Goal: Task Accomplishment & Management: Use online tool/utility

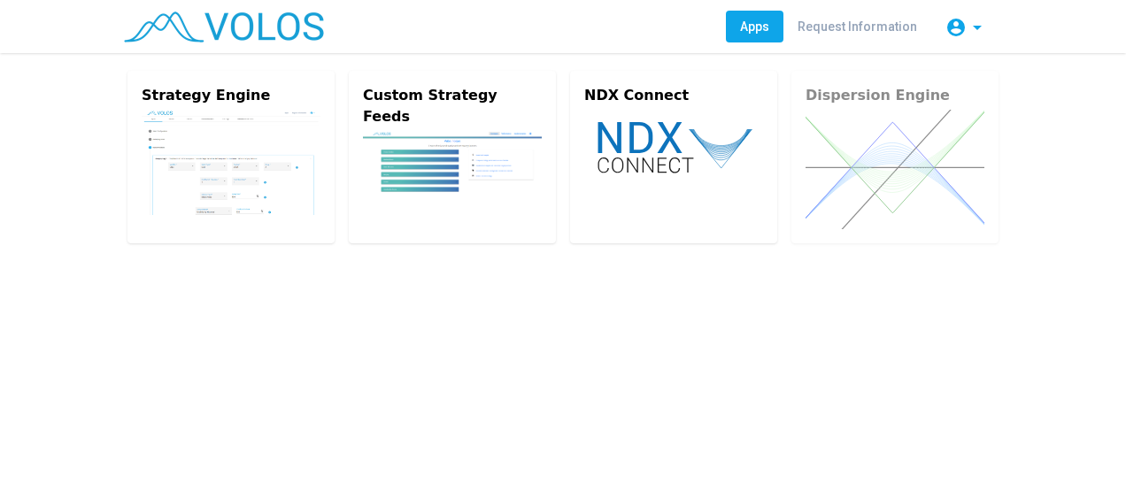
drag, startPoint x: 1063, startPoint y: 0, endPoint x: 734, endPoint y: 349, distance: 478.9
click at [734, 349] on div "Strategy Engine Custom Strategy Feeds NDX Connect Dispersion Engine" at bounding box center [563, 276] width 1126 height 446
click at [770, 306] on div "Strategy Engine Custom Strategy Feeds NDX Connect Dispersion Engine" at bounding box center [563, 276] width 1126 height 446
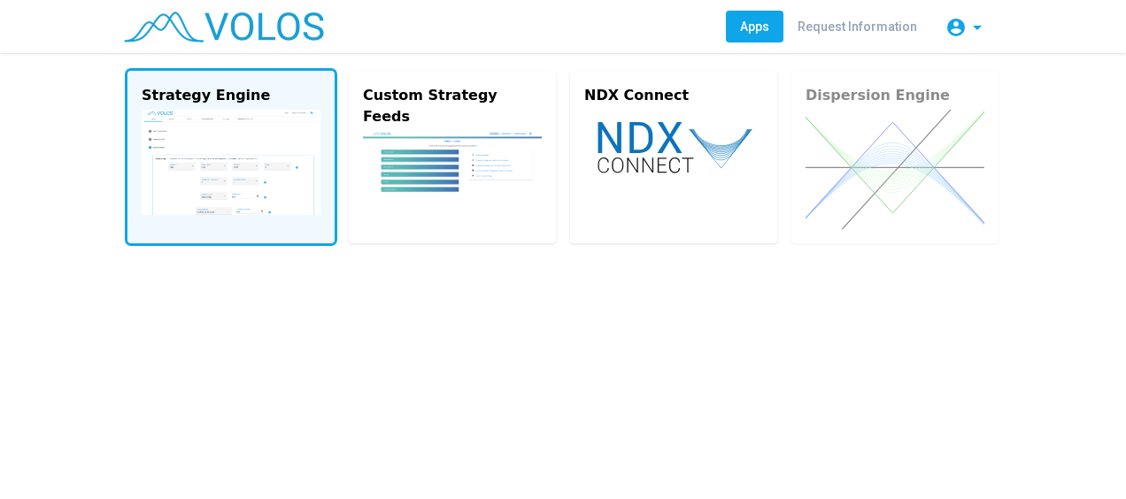
click at [265, 130] on img at bounding box center [231, 162] width 179 height 105
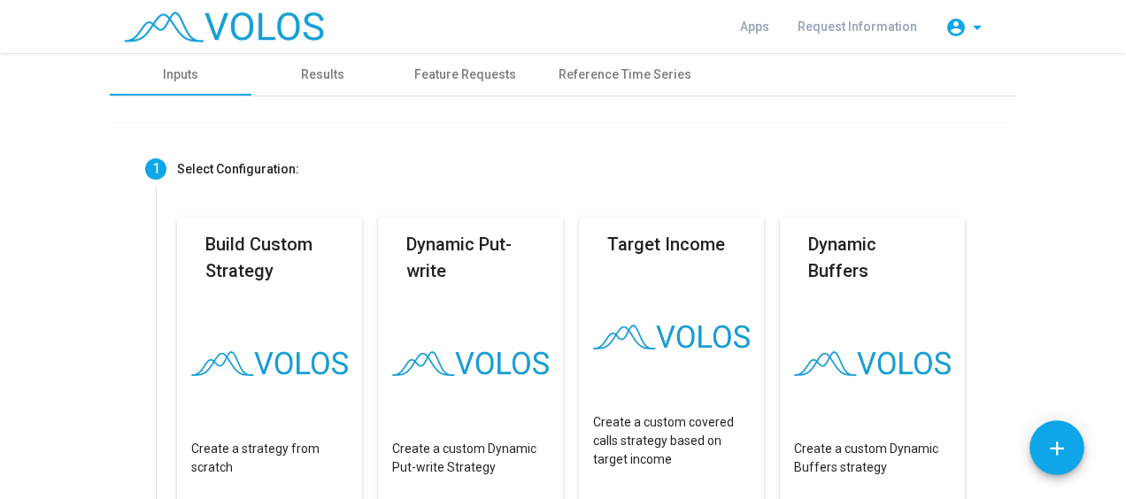
scroll to position [129, 0]
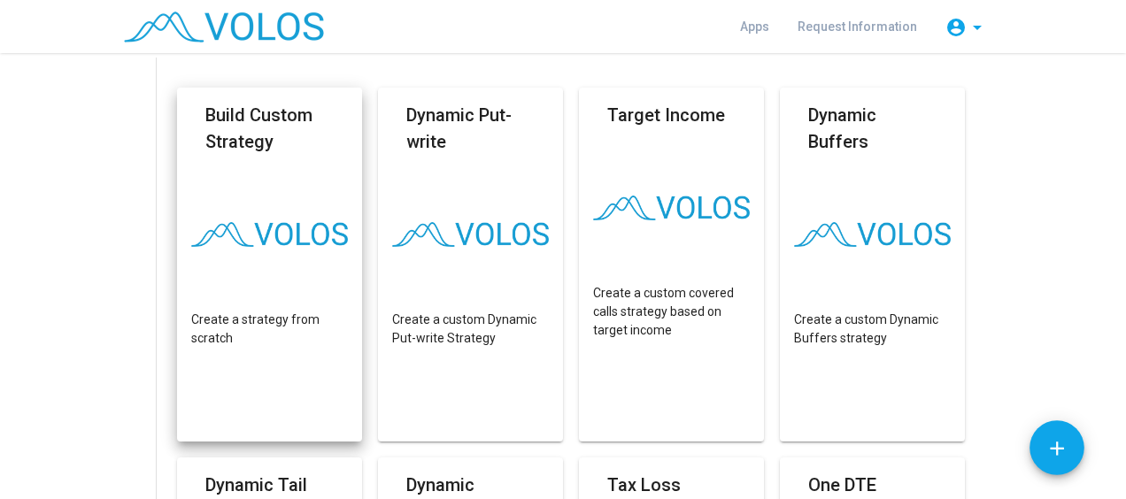
click at [235, 196] on mat-card "Build Custom Strategy Create a strategy from scratch" at bounding box center [269, 265] width 185 height 354
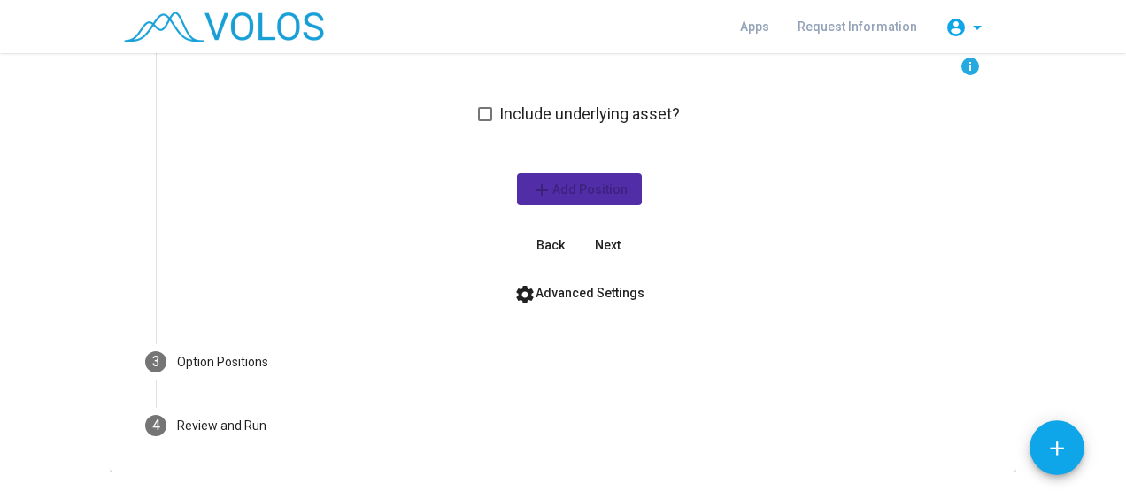
scroll to position [209, 0]
click at [483, 111] on span at bounding box center [485, 114] width 14 height 14
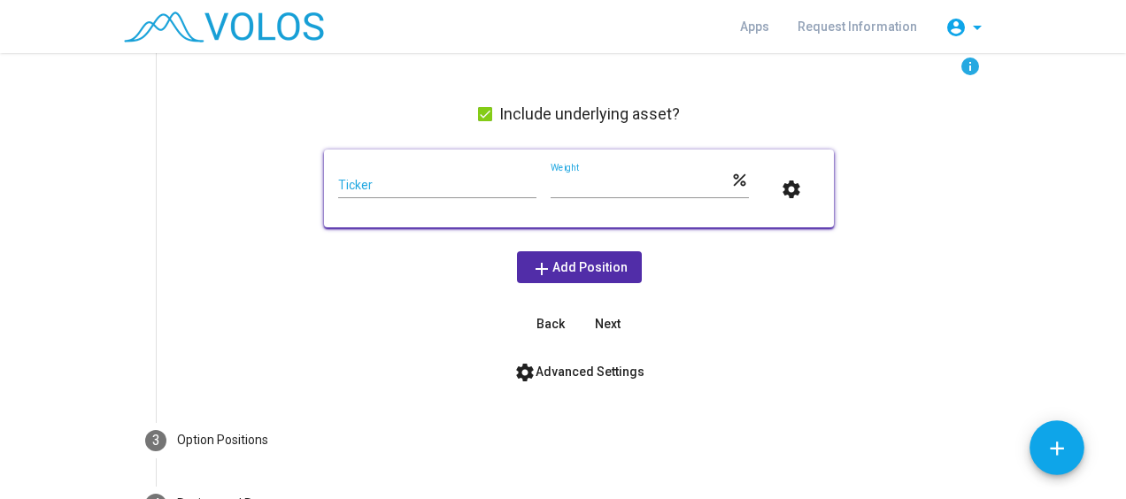
click at [458, 181] on input "Ticker" at bounding box center [437, 186] width 198 height 14
type input "***"
click at [903, 228] on div "info Include underlying asset? *** Ticker *** Weight percent settings add Add P…" at bounding box center [578, 198] width 803 height 284
click at [783, 186] on mat-icon "settings" at bounding box center [790, 189] width 21 height 21
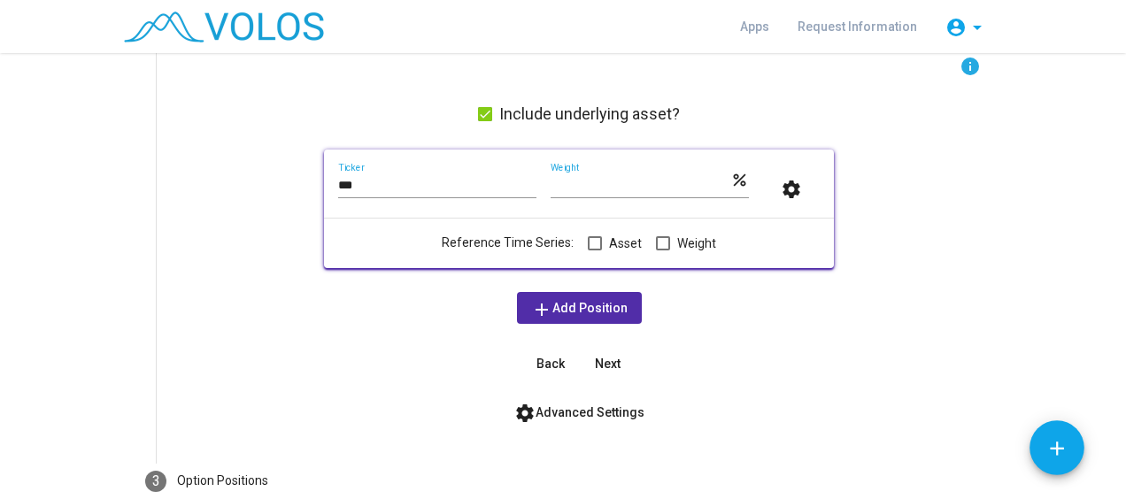
click at [588, 244] on span at bounding box center [595, 243] width 14 height 14
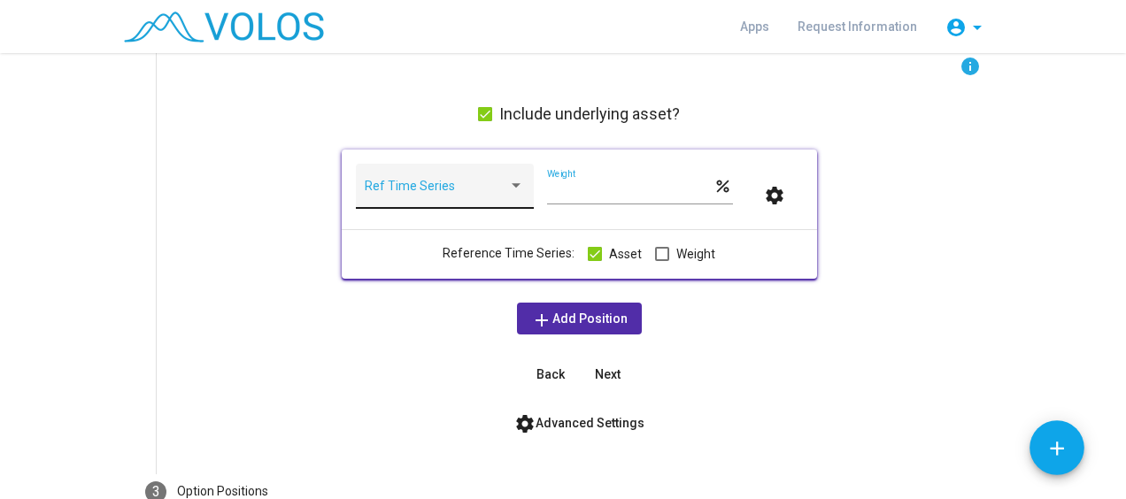
click at [464, 190] on span at bounding box center [436, 193] width 143 height 14
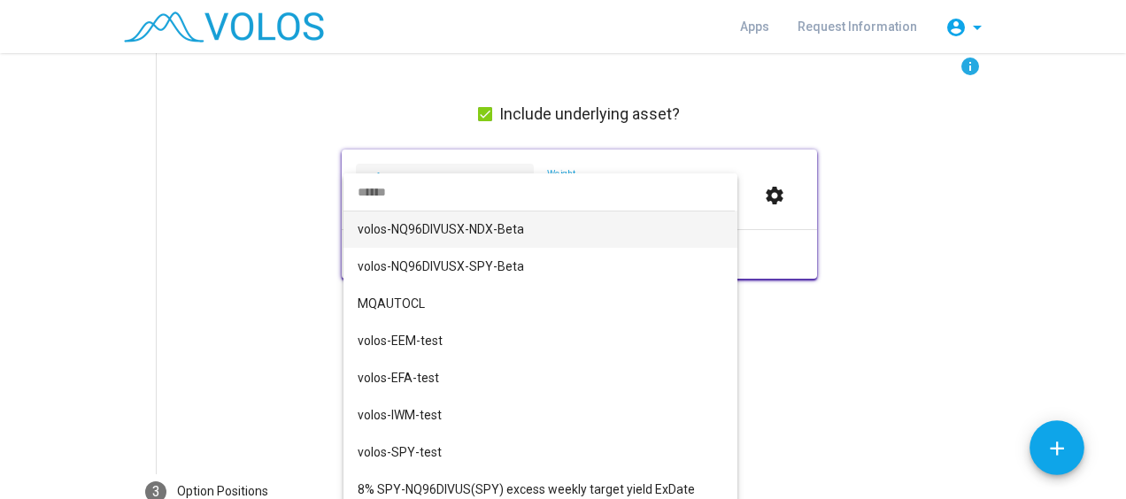
click at [299, 216] on div at bounding box center [563, 249] width 1126 height 499
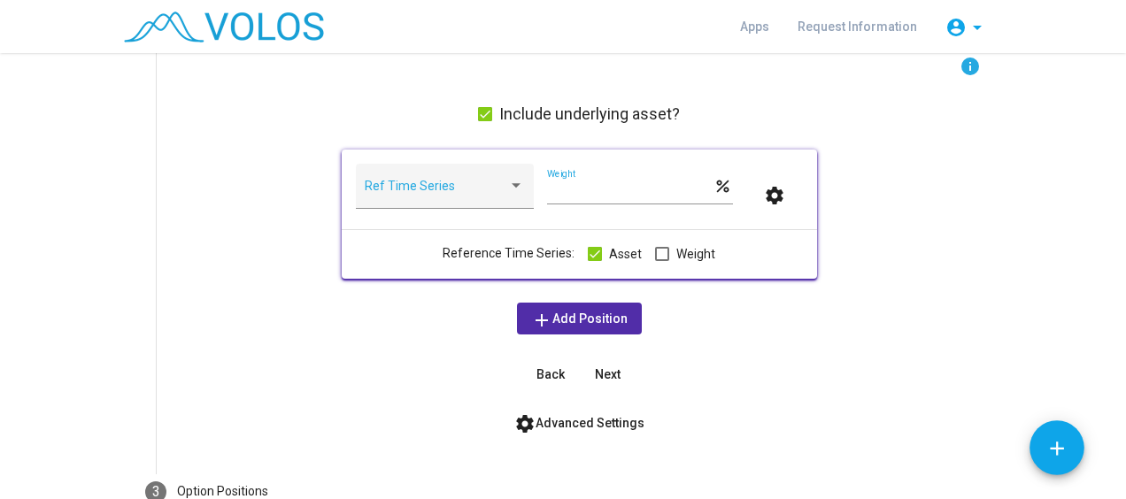
click at [655, 248] on span at bounding box center [662, 254] width 14 height 14
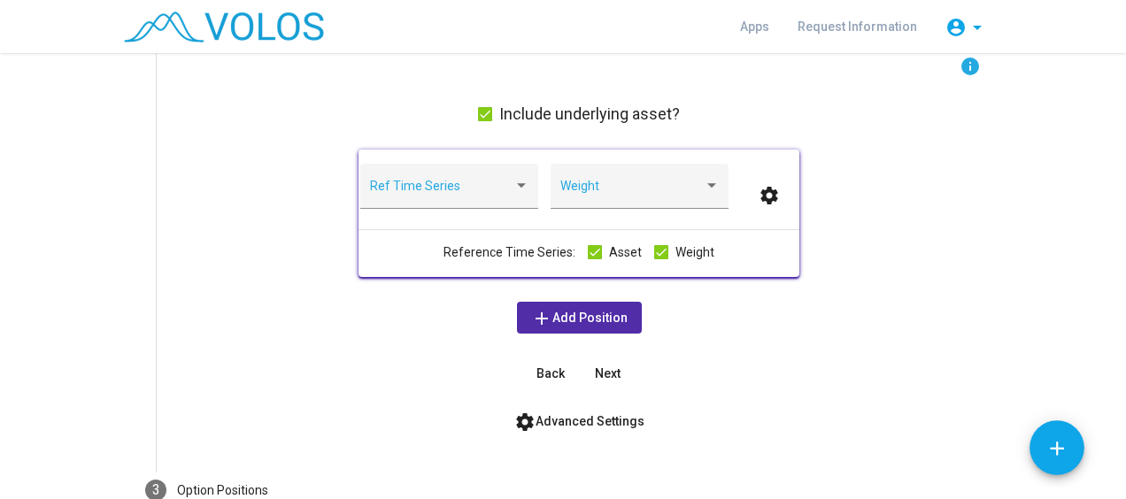
click at [588, 250] on span at bounding box center [595, 252] width 14 height 14
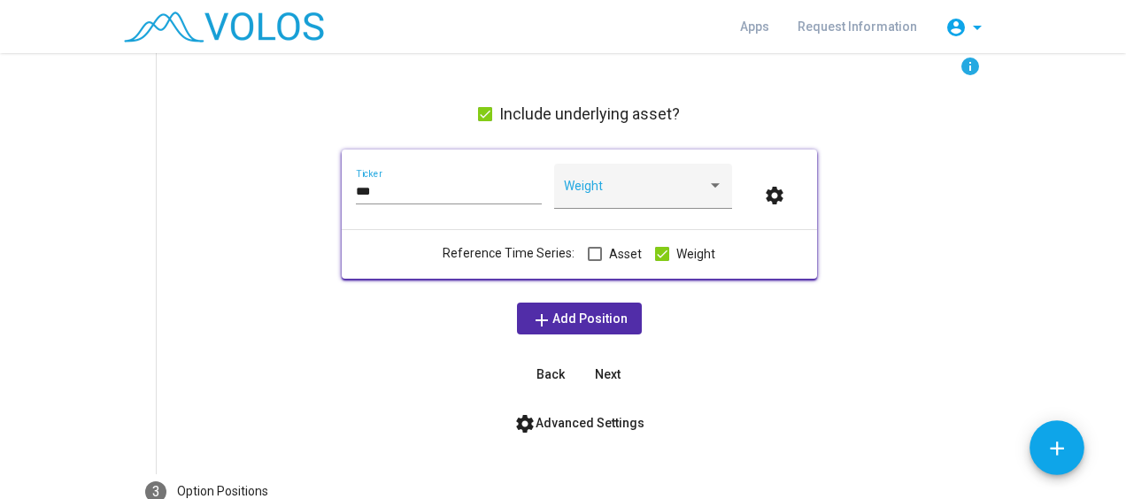
click at [655, 251] on span at bounding box center [662, 254] width 14 height 14
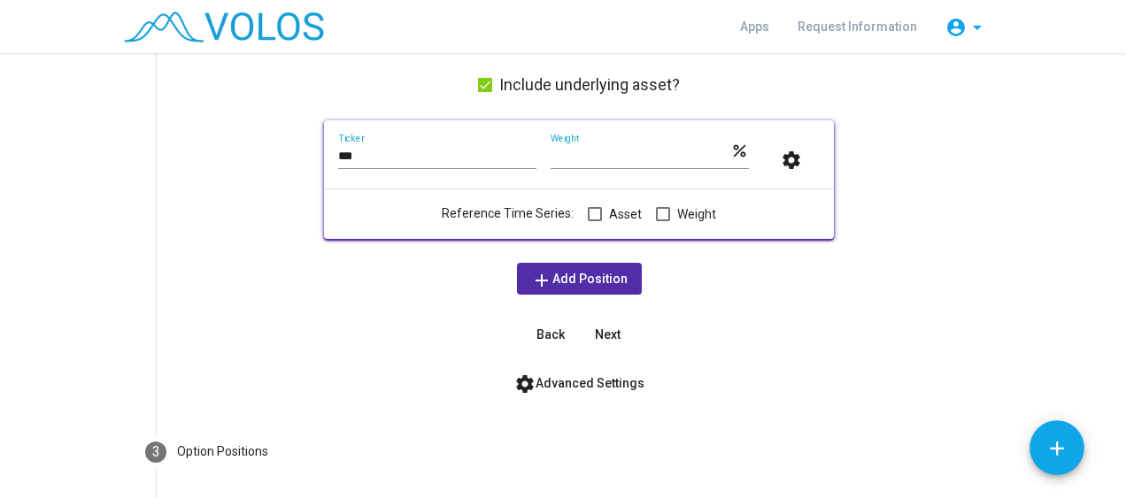
scroll to position [239, 0]
click at [594, 267] on button "add Add Position" at bounding box center [579, 278] width 125 height 32
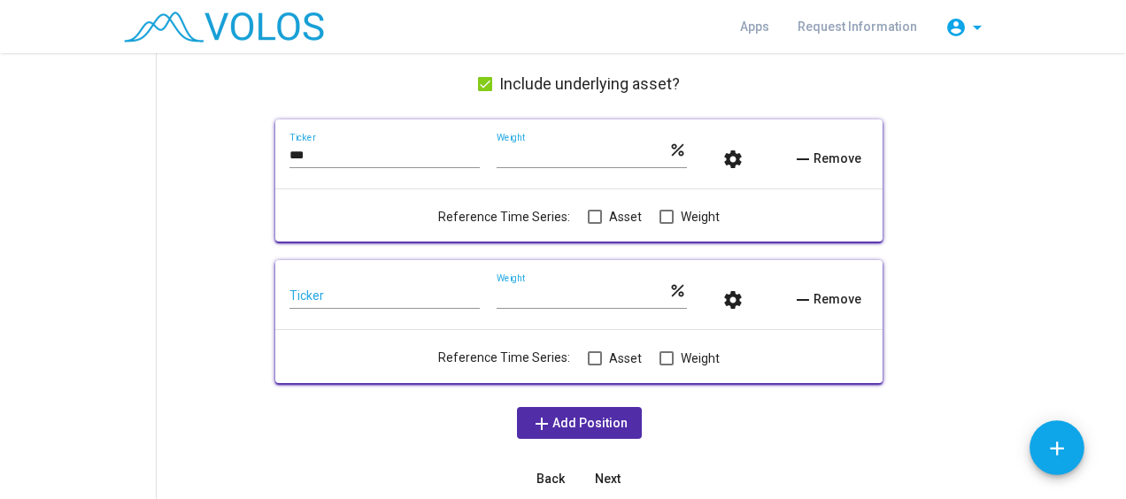
click at [834, 293] on span "remove Remove" at bounding box center [826, 299] width 69 height 14
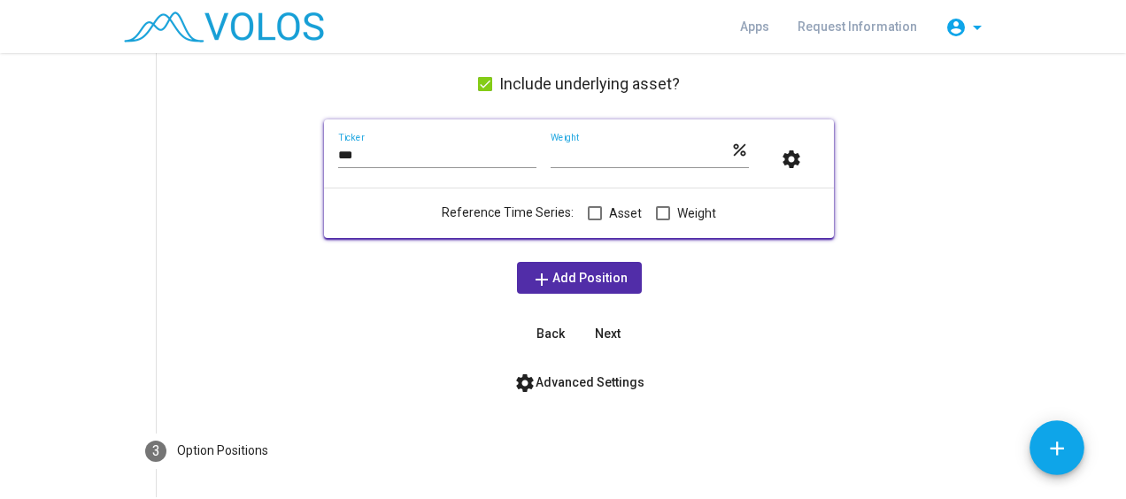
click at [377, 288] on div "info Include underlying asset? *** Ticker *** Weight percent settings Reference…" at bounding box center [578, 188] width 803 height 324
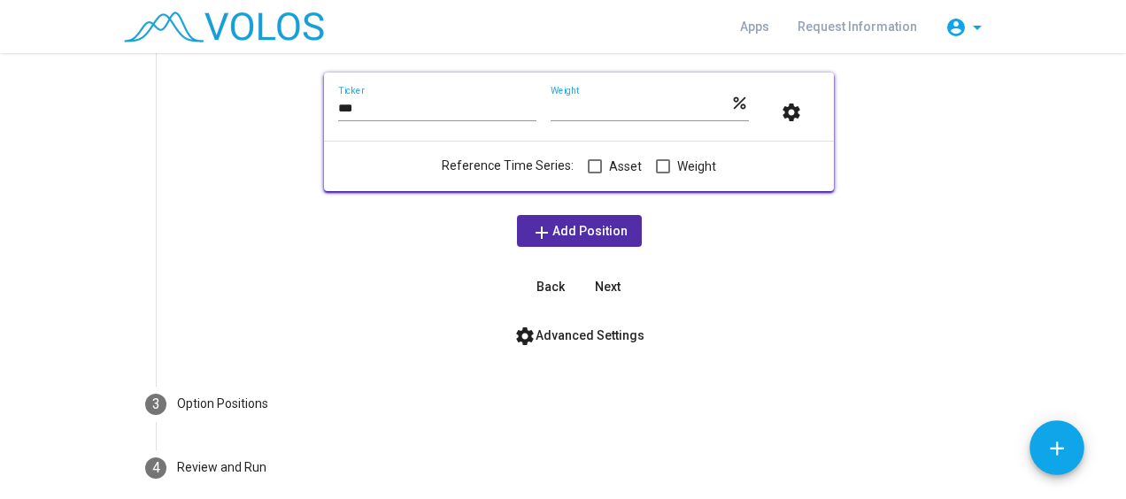
click at [561, 333] on span "settings Advanced Settings" at bounding box center [579, 335] width 130 height 14
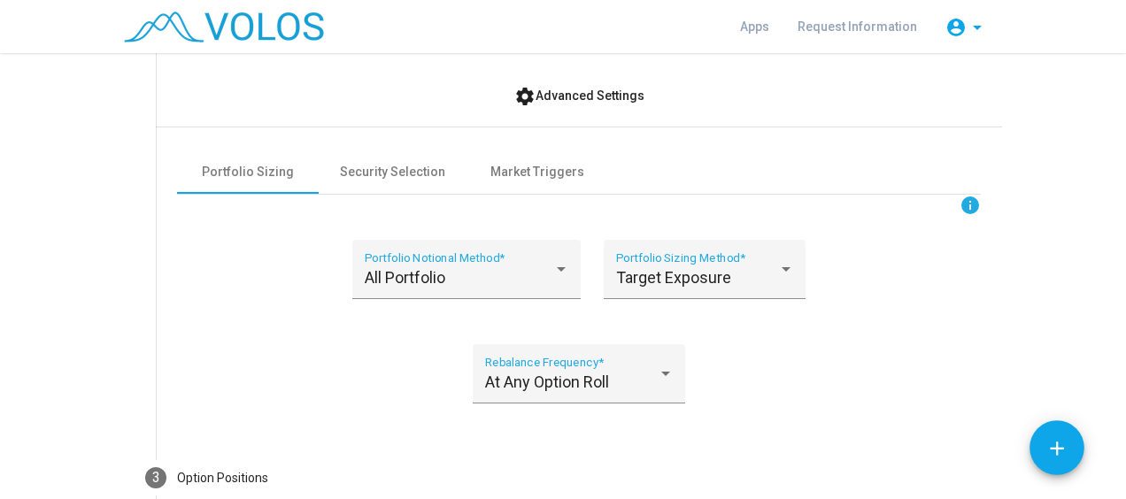
scroll to position [540, 0]
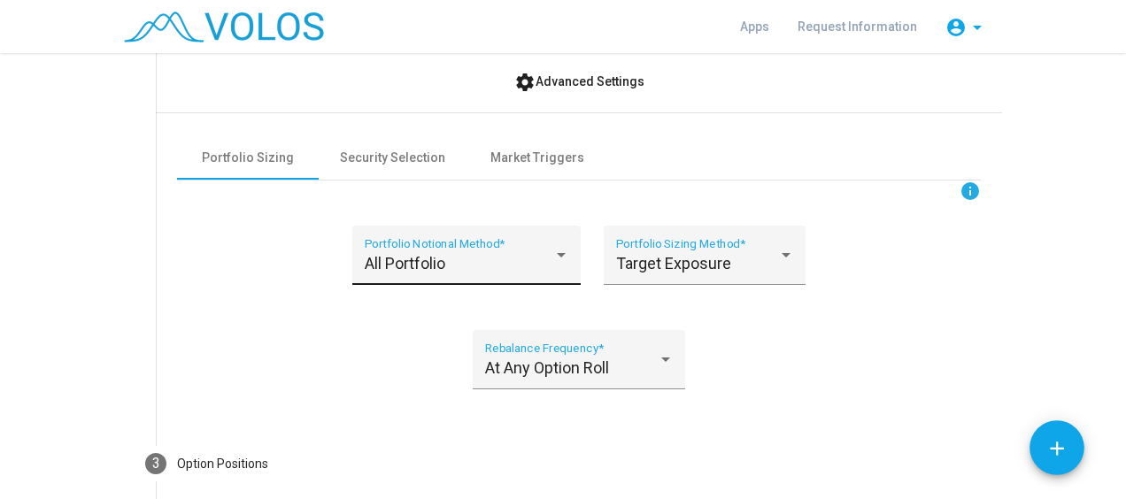
click at [424, 265] on span "All Portfolio" at bounding box center [405, 263] width 81 height 19
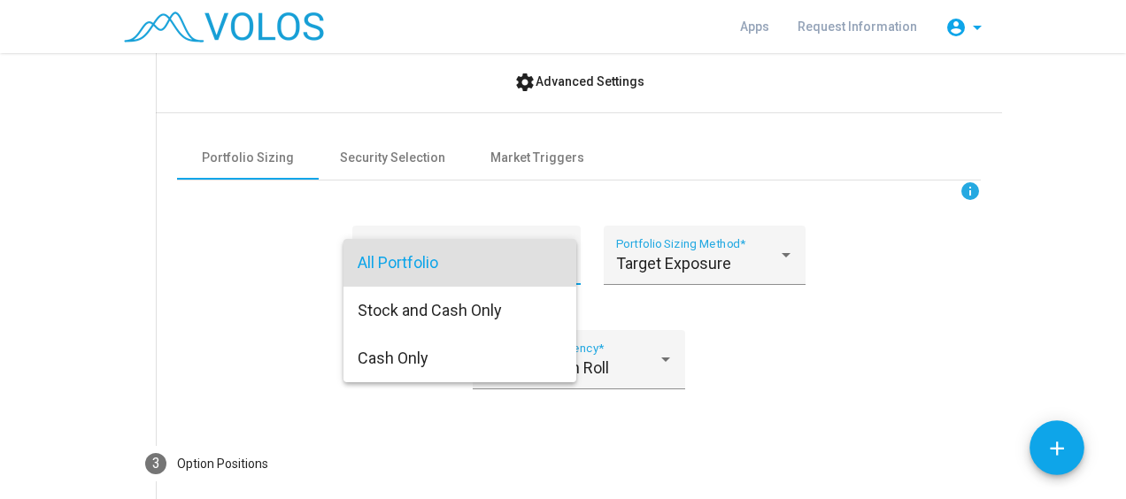
click at [265, 258] on div at bounding box center [563, 249] width 1126 height 499
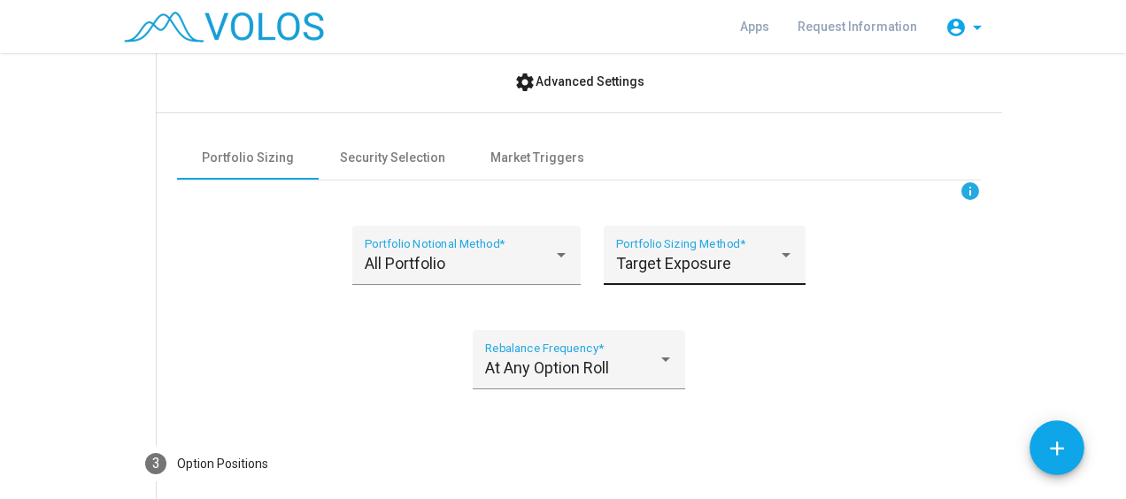
click at [671, 262] on span "Target Exposure" at bounding box center [673, 263] width 115 height 19
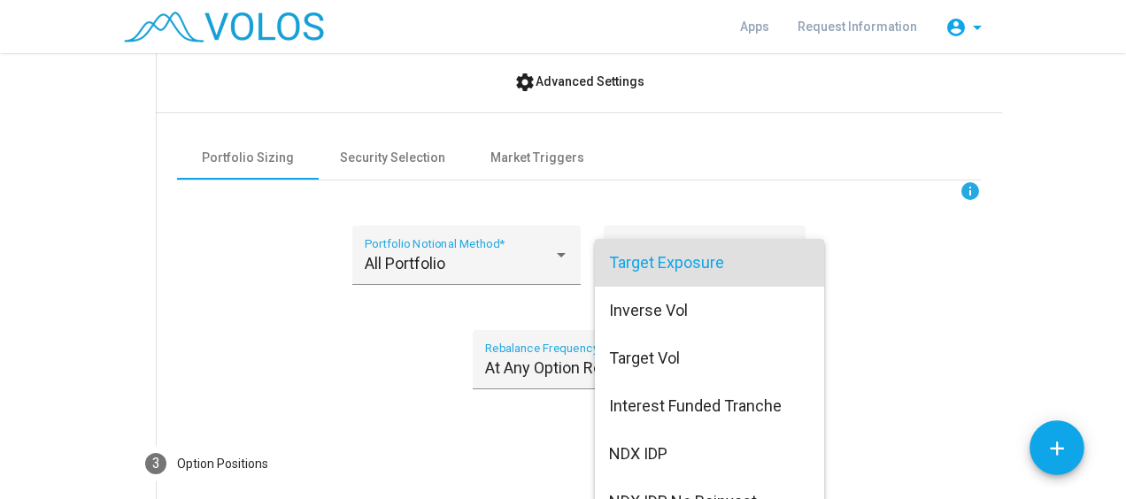
click at [915, 365] on div at bounding box center [563, 249] width 1126 height 499
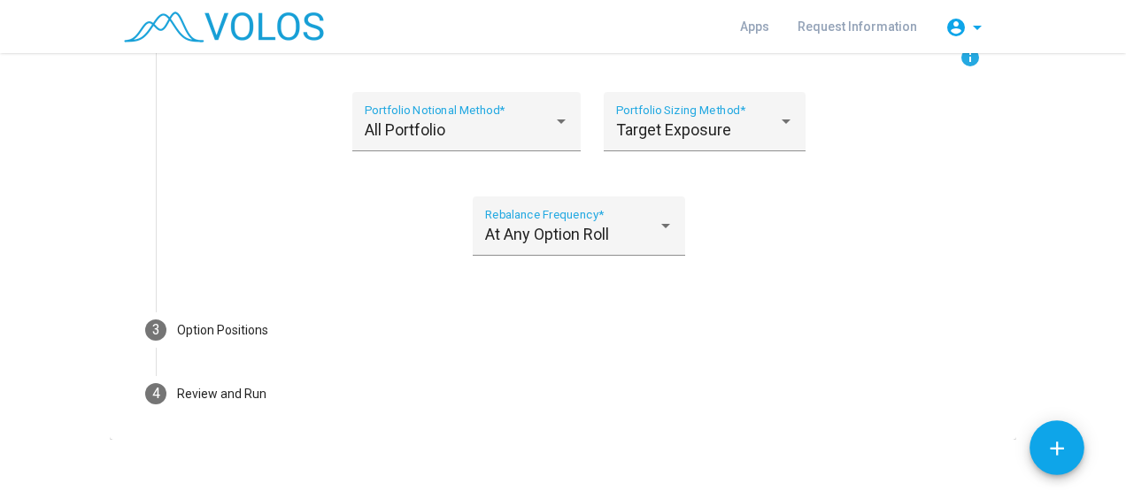
scroll to position [675, 0]
click at [365, 227] on div "info All Portfolio Portfolio Notional Method * Target Exposure Portfolio Sizing…" at bounding box center [578, 160] width 803 height 230
click at [540, 234] on span "At Any Option Roll" at bounding box center [547, 232] width 124 height 19
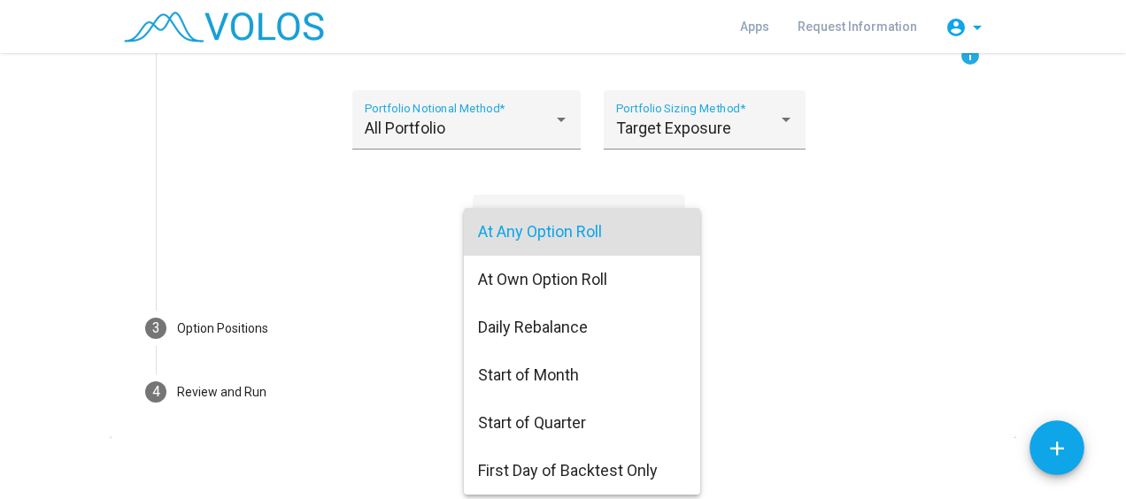
click at [340, 218] on div at bounding box center [563, 249] width 1126 height 499
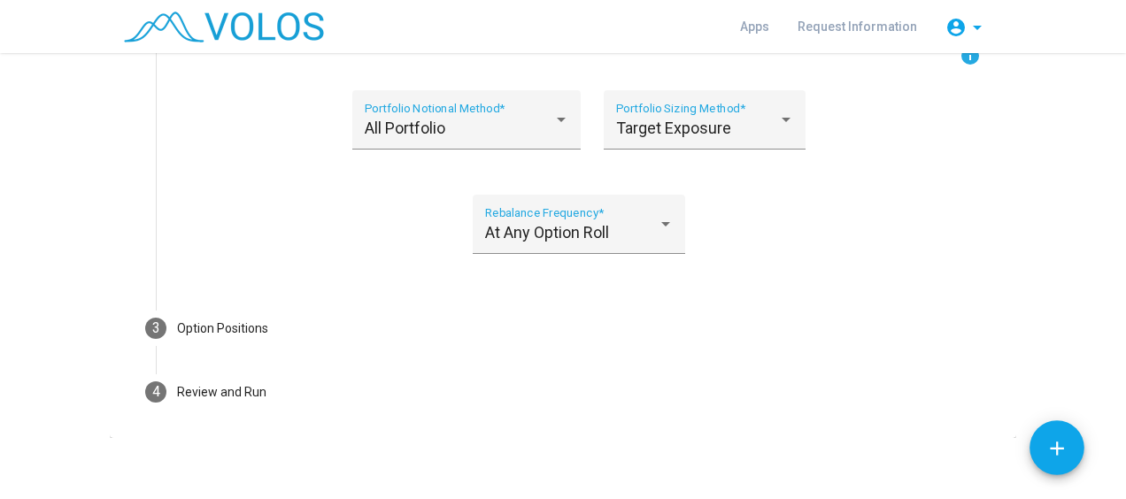
click at [815, 236] on div "info All Portfolio Portfolio Notional Method * Target Exposure Portfolio Sizing…" at bounding box center [578, 160] width 803 height 230
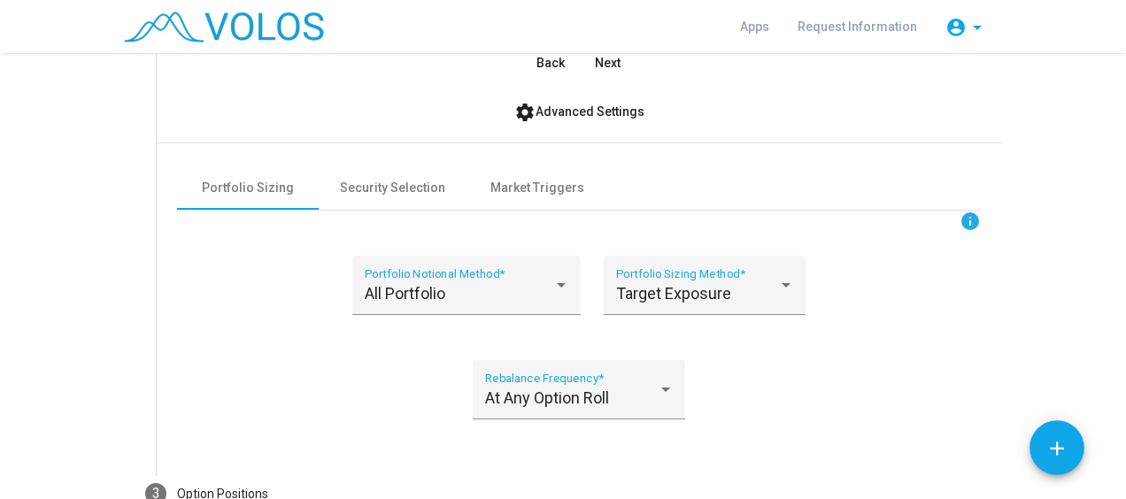
scroll to position [504, 0]
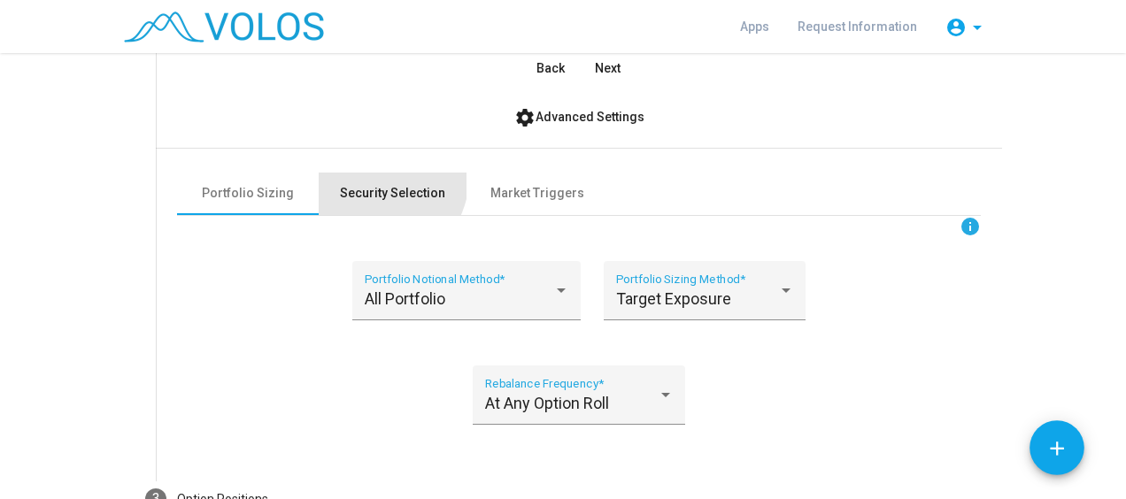
click at [372, 177] on div "Security Selection" at bounding box center [393, 194] width 148 height 42
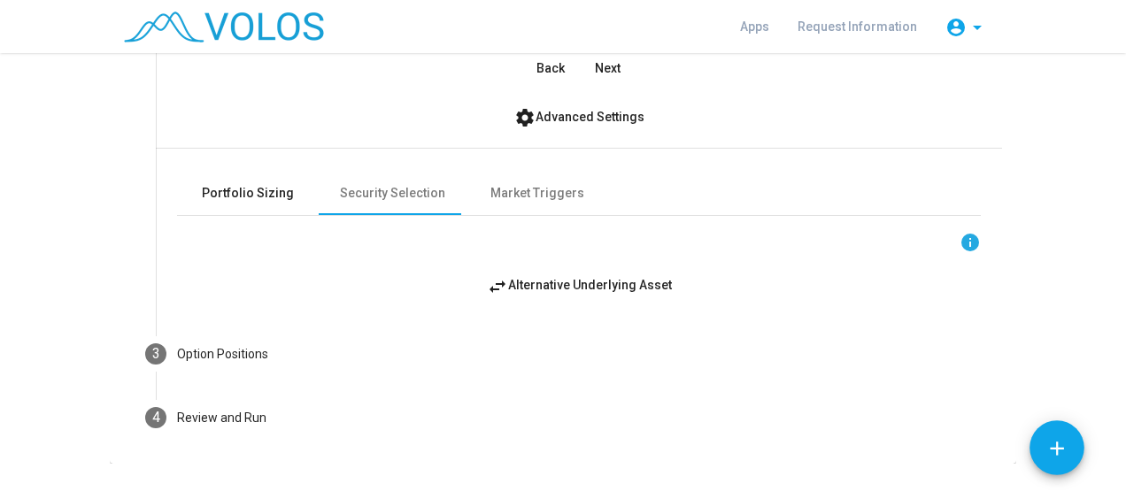
click at [265, 194] on div "Portfolio Sizing" at bounding box center [248, 193] width 92 height 19
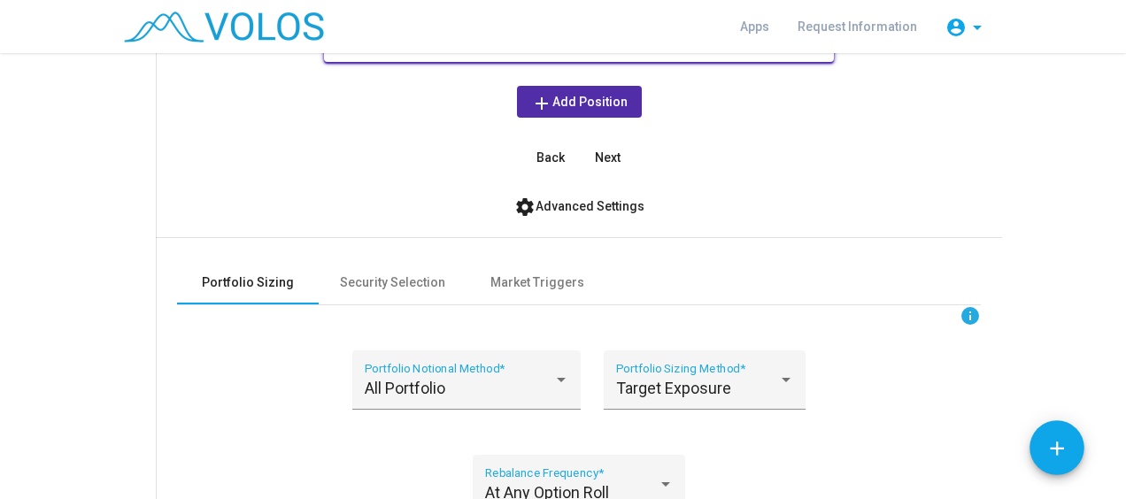
scroll to position [416, 0]
click at [835, 144] on div "info Include underlying asset? *** Ticker *** Weight percent settings Reference…" at bounding box center [578, 11] width 803 height 324
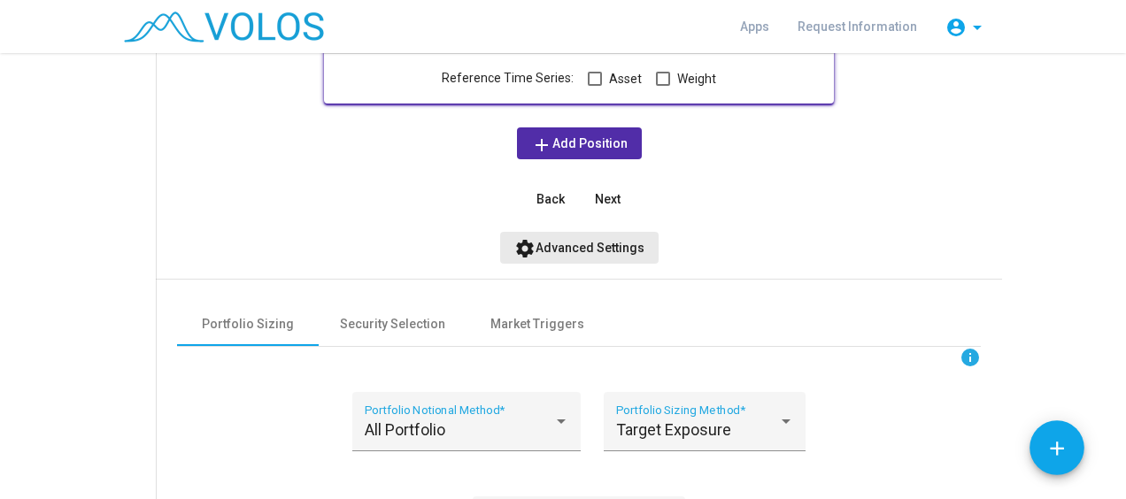
click at [601, 251] on span "settings Advanced Settings" at bounding box center [579, 248] width 130 height 14
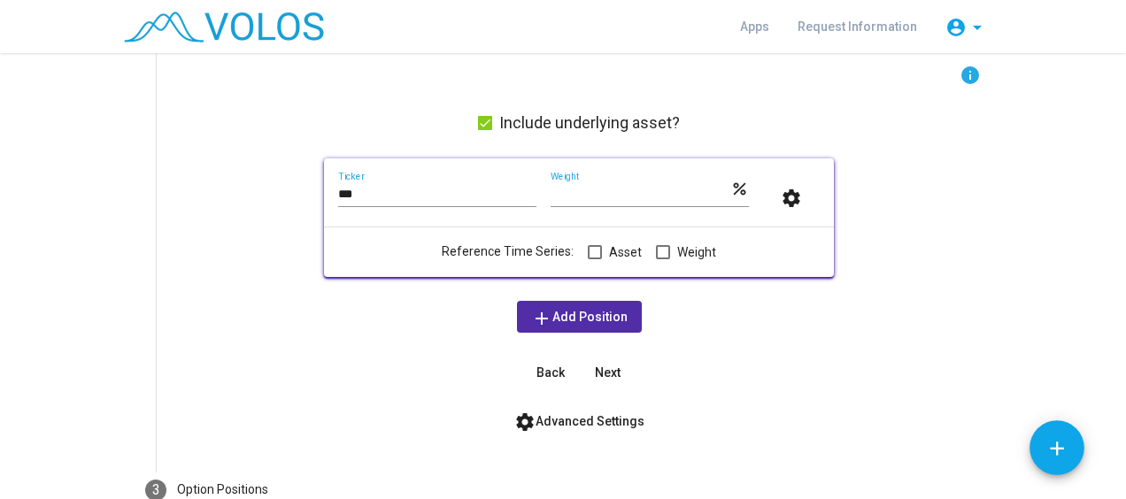
scroll to position [184, 0]
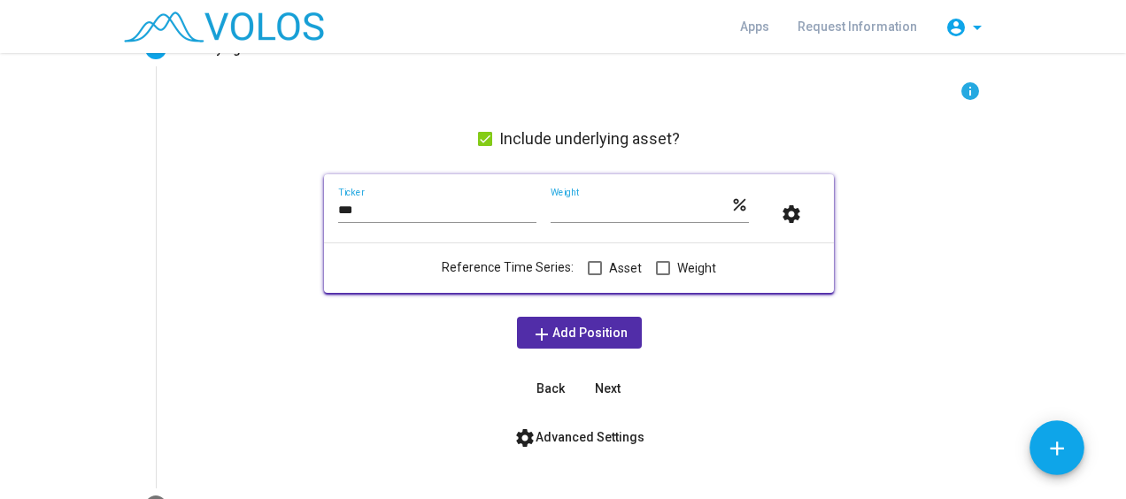
click at [599, 391] on span "Next" at bounding box center [608, 388] width 26 height 14
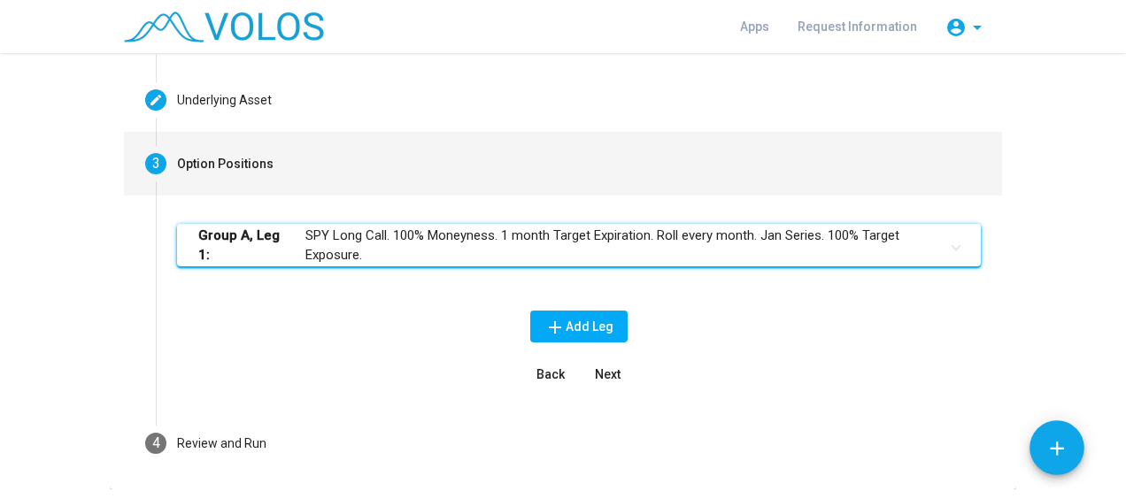
scroll to position [133, 0]
click at [796, 246] on mat-panel-title "Group A, Leg 1: SPY Long Call. 100% Moneyness. 1 month Target Expiration. Roll …" at bounding box center [568, 246] width 740 height 40
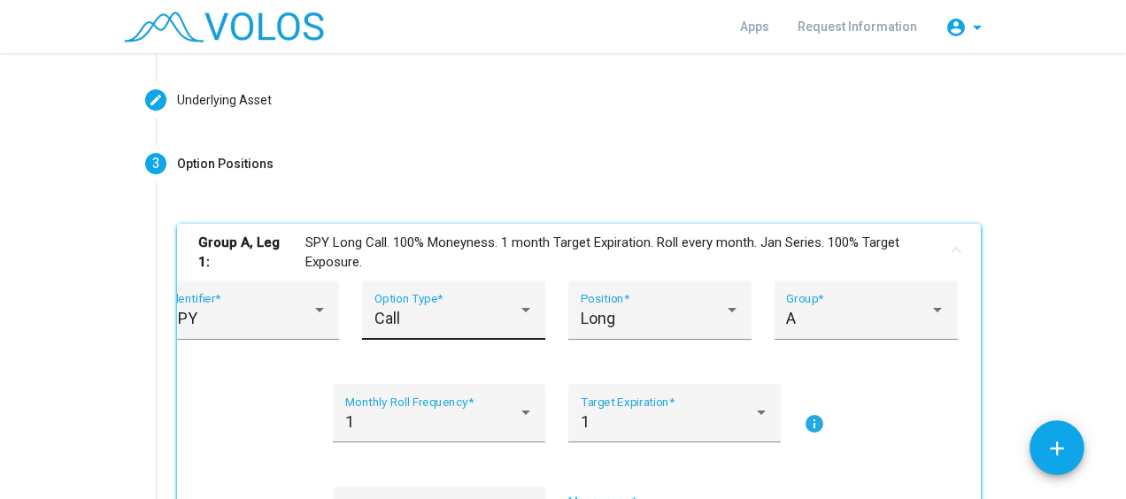
scroll to position [212, 0]
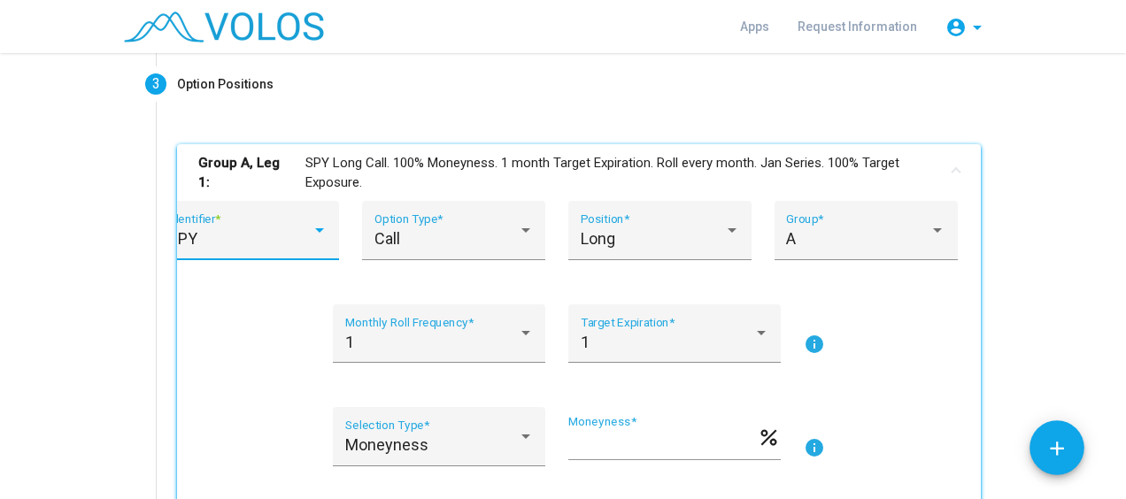
click at [242, 237] on div "SPY" at bounding box center [239, 239] width 143 height 18
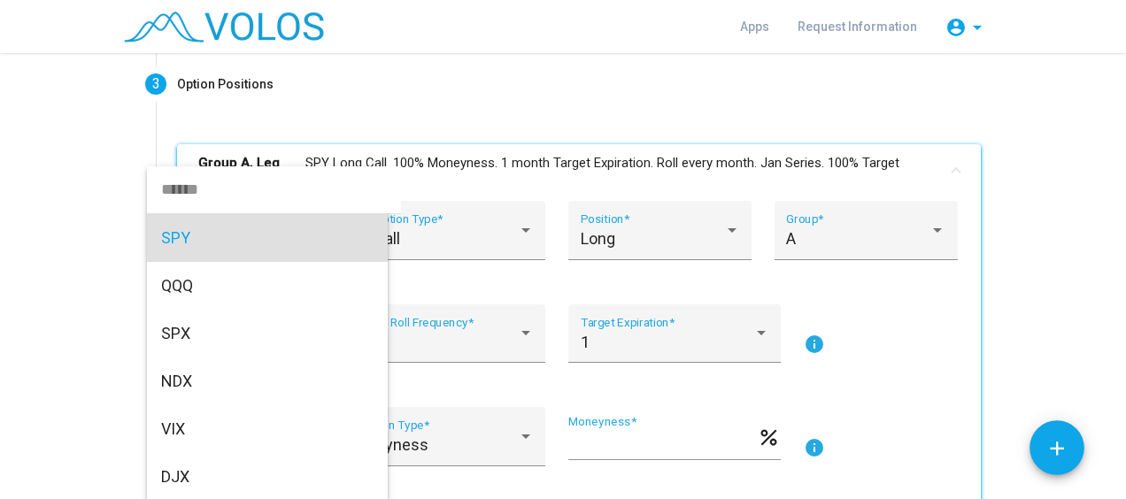
click at [204, 196] on input "dropdown search" at bounding box center [274, 189] width 254 height 48
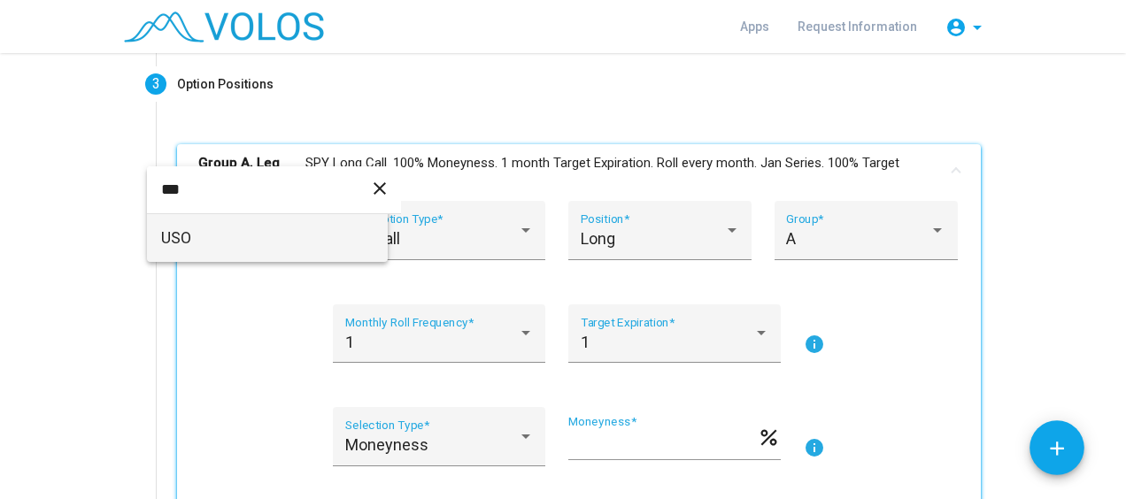
type input "***"
click at [206, 256] on span "USO" at bounding box center [267, 238] width 212 height 48
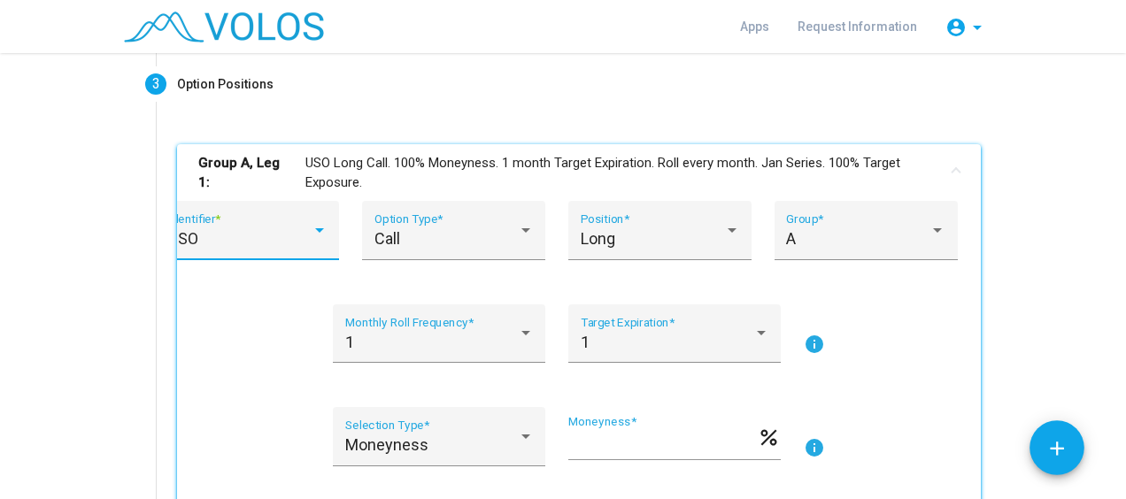
click at [96, 280] on as-strategy-engine-wrapper "**********" at bounding box center [563, 392] width 1126 height 1103
click at [665, 234] on div "Long" at bounding box center [651, 239] width 143 height 18
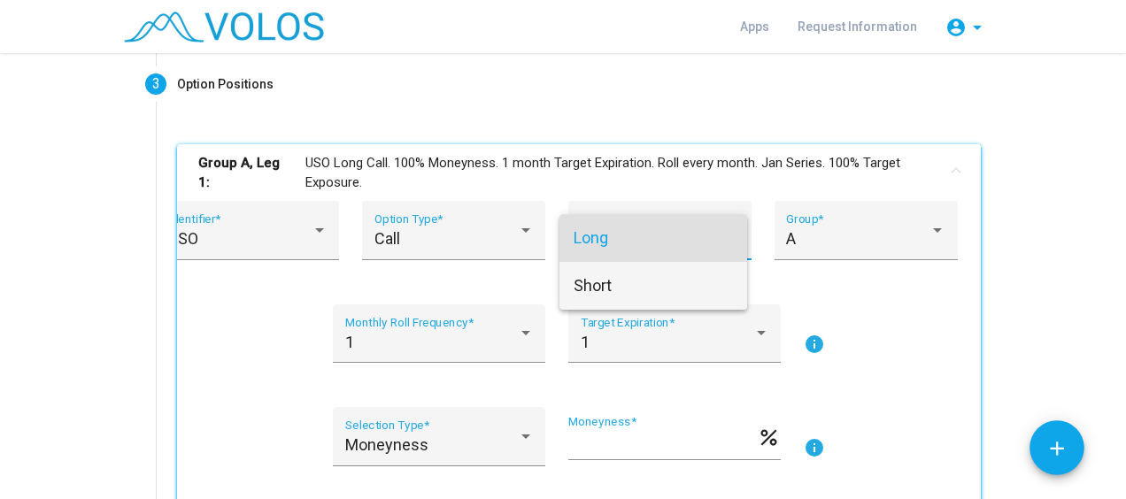
click at [593, 294] on span "Short" at bounding box center [652, 286] width 159 height 48
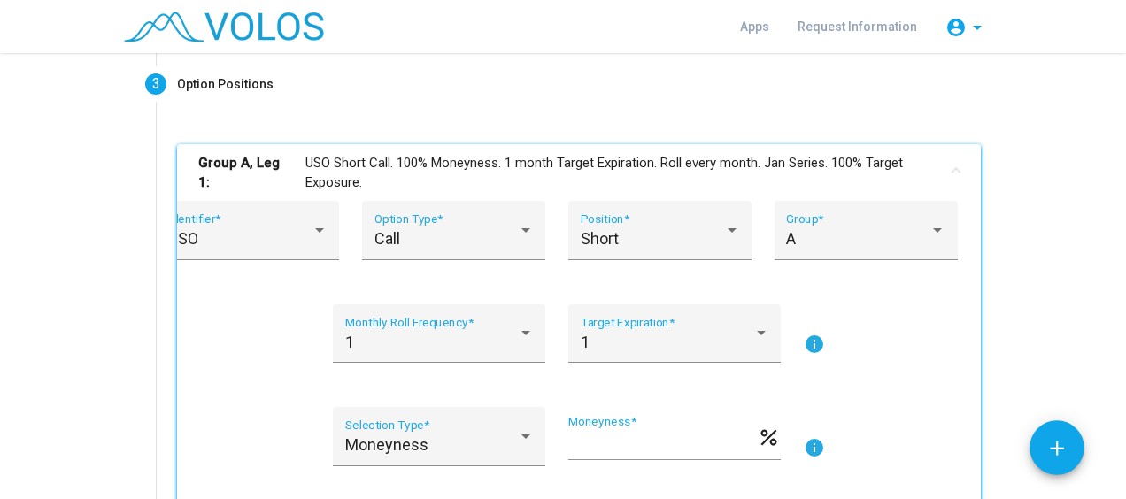
click at [1011, 268] on as-strategy-engine-wrapper "**********" at bounding box center [563, 392] width 1126 height 1103
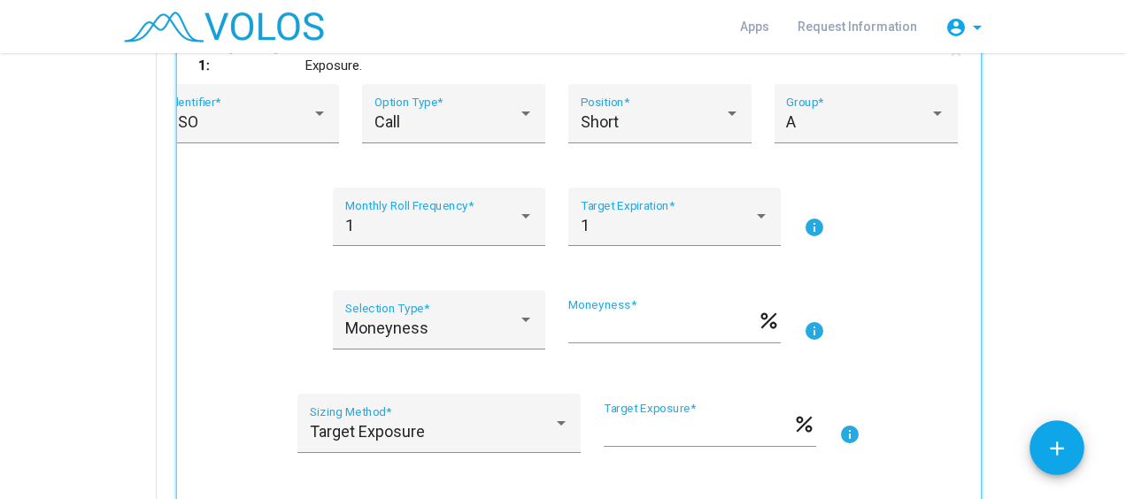
scroll to position [331, 0]
click at [902, 232] on div "1 Monthly Roll Frequency * 1 Target Expiration * info" at bounding box center [578, 226] width 761 height 81
click at [804, 228] on mat-icon "info" at bounding box center [813, 225] width 21 height 21
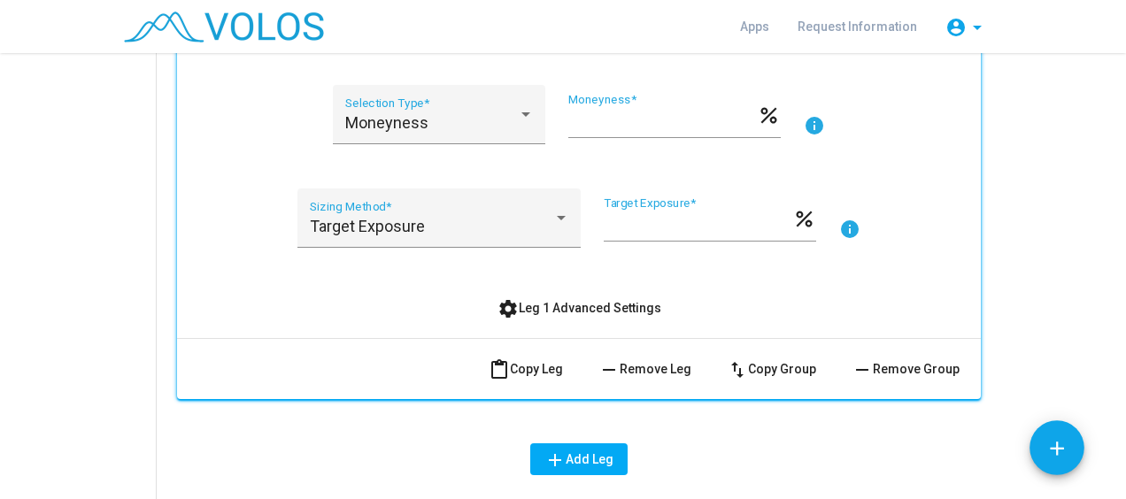
scroll to position [536, 0]
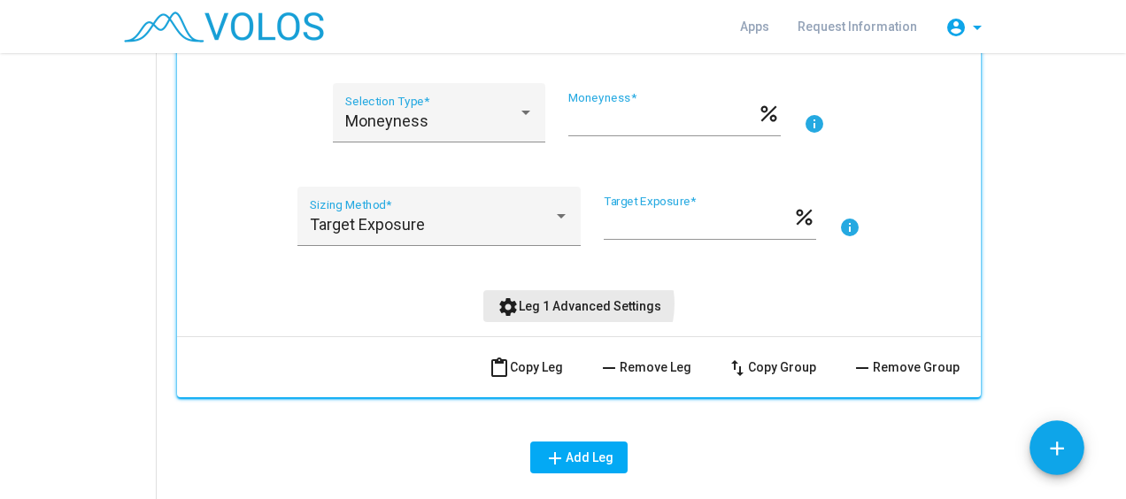
click at [572, 303] on span "settings Leg 1 Advanced Settings" at bounding box center [579, 306] width 164 height 14
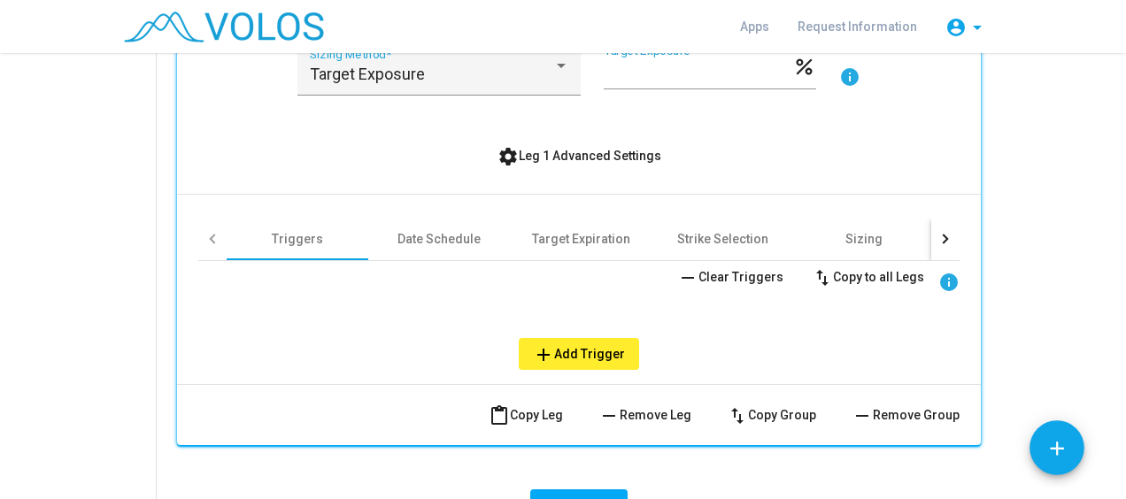
scroll to position [692, 0]
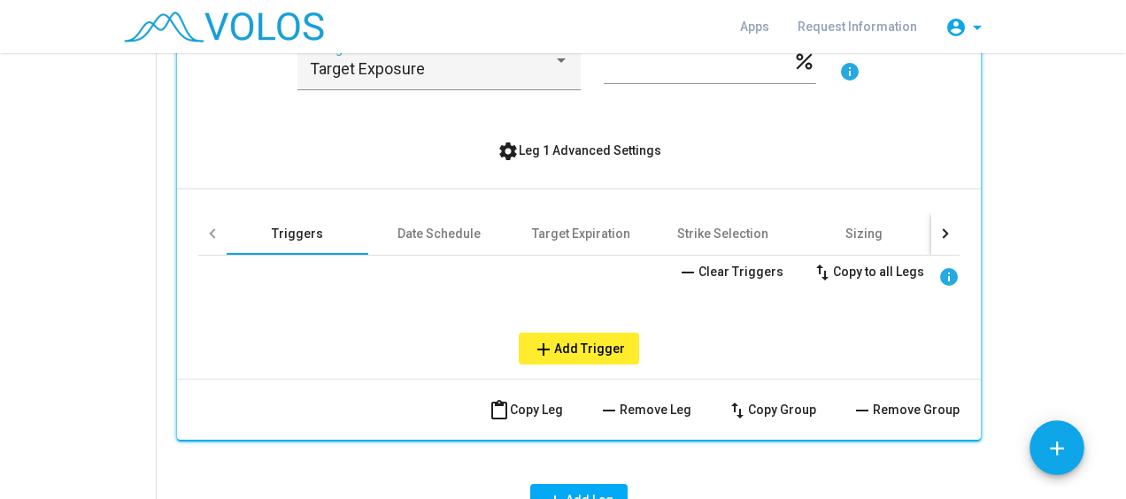
click at [303, 230] on div "Triggers" at bounding box center [297, 234] width 51 height 18
click at [573, 336] on button "add Add Trigger" at bounding box center [579, 349] width 120 height 32
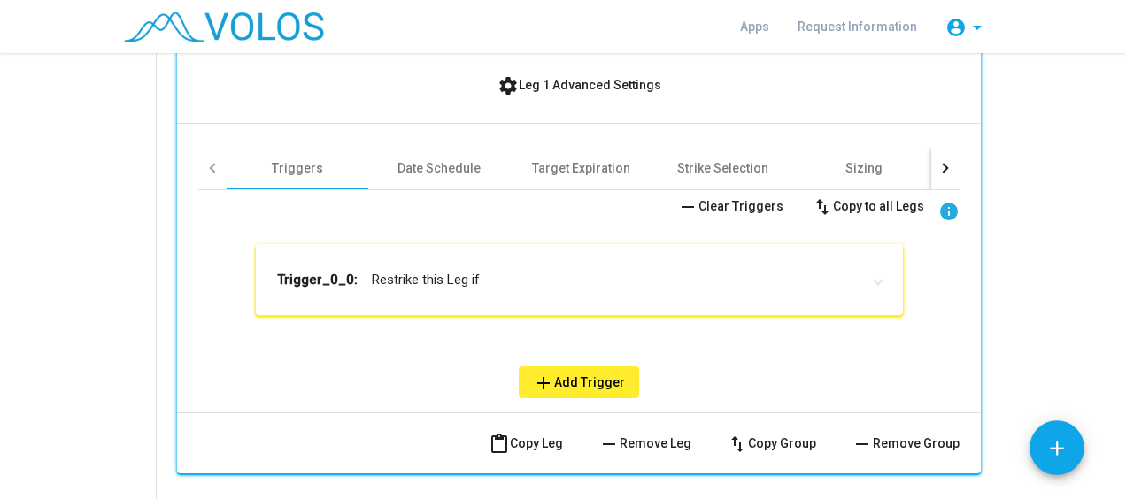
scroll to position [766, 0]
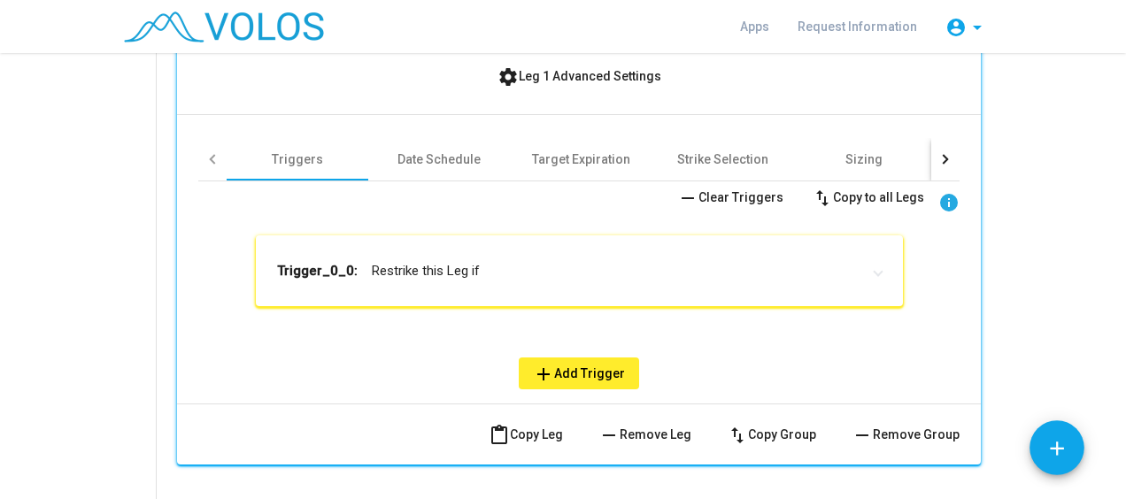
click at [979, 281] on div "**********" at bounding box center [579, 99] width 846 height 1019
click at [434, 332] on div "**********" at bounding box center [579, 284] width 647 height 99
click at [467, 271] on mat-panel-title "Trigger_0_0: Restrike this Leg if" at bounding box center [568, 271] width 583 height 18
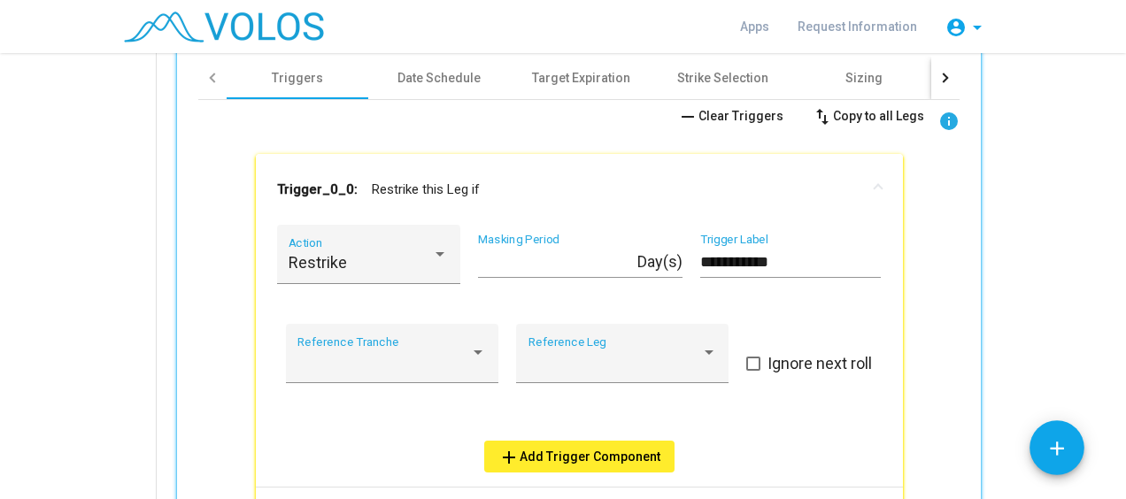
scroll to position [846, 0]
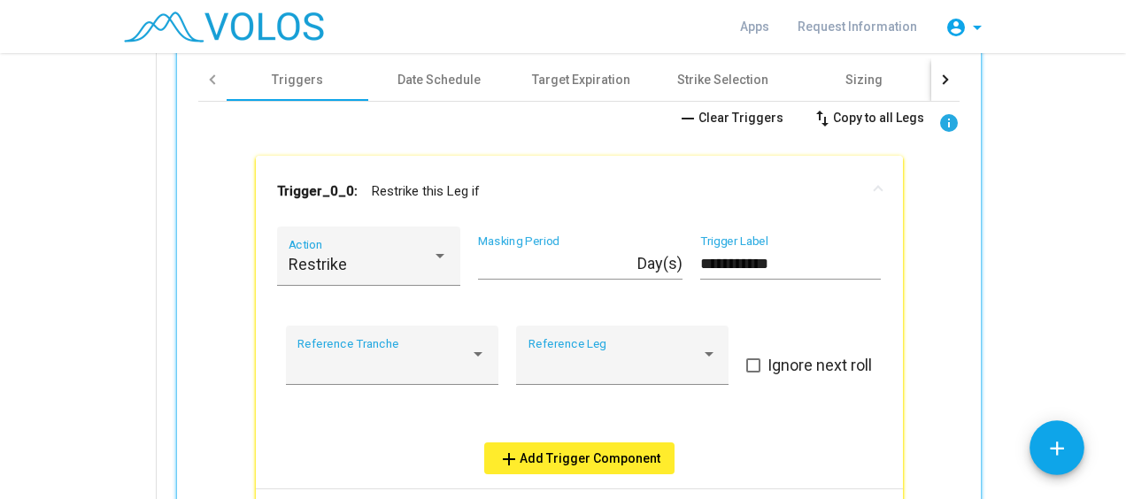
click at [421, 186] on mat-panel-title "Trigger_0_0: Restrike this Leg if" at bounding box center [568, 191] width 583 height 18
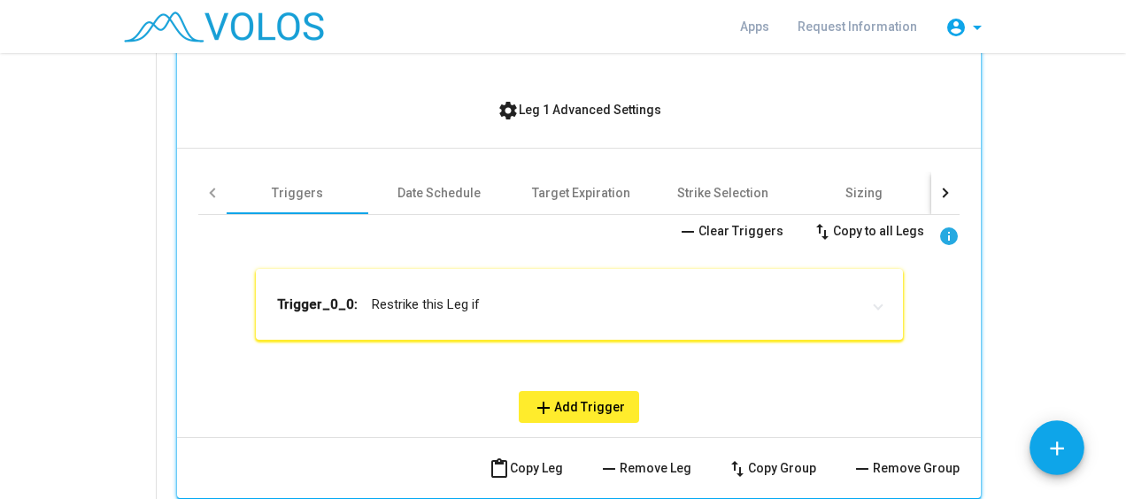
scroll to position [717, 0]
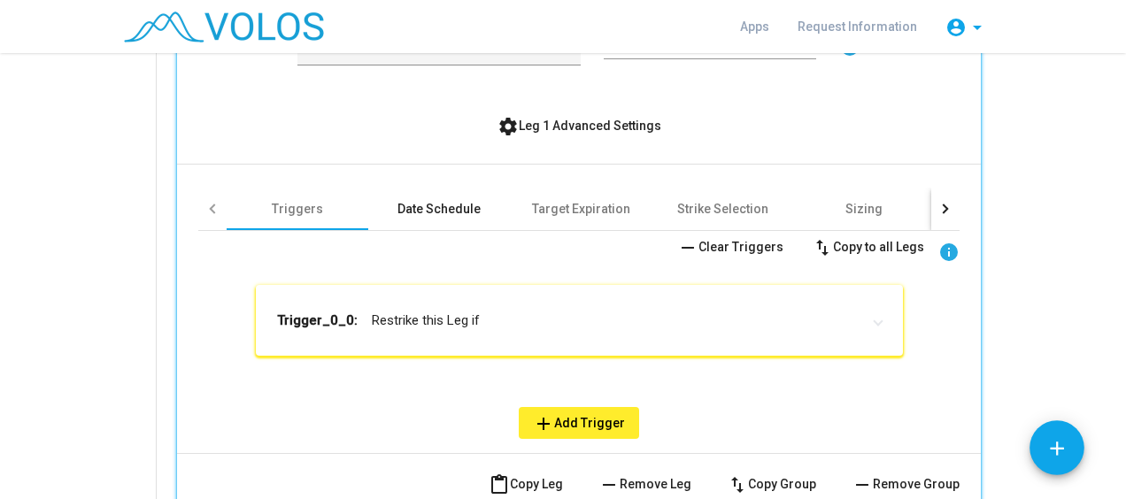
click at [442, 213] on div "Date Schedule" at bounding box center [438, 209] width 83 height 18
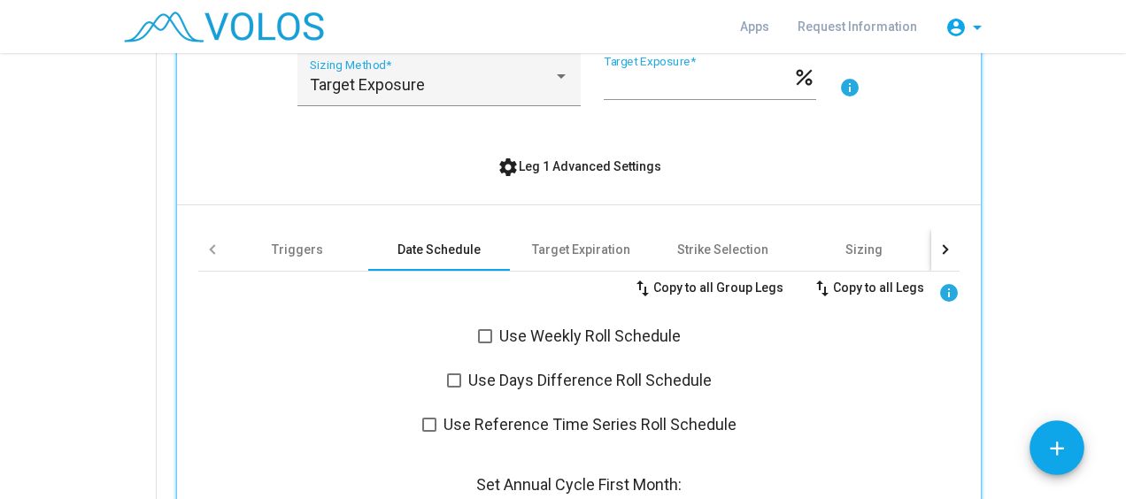
scroll to position [676, 0]
click at [572, 241] on div "Target Expiration" at bounding box center [581, 250] width 98 height 18
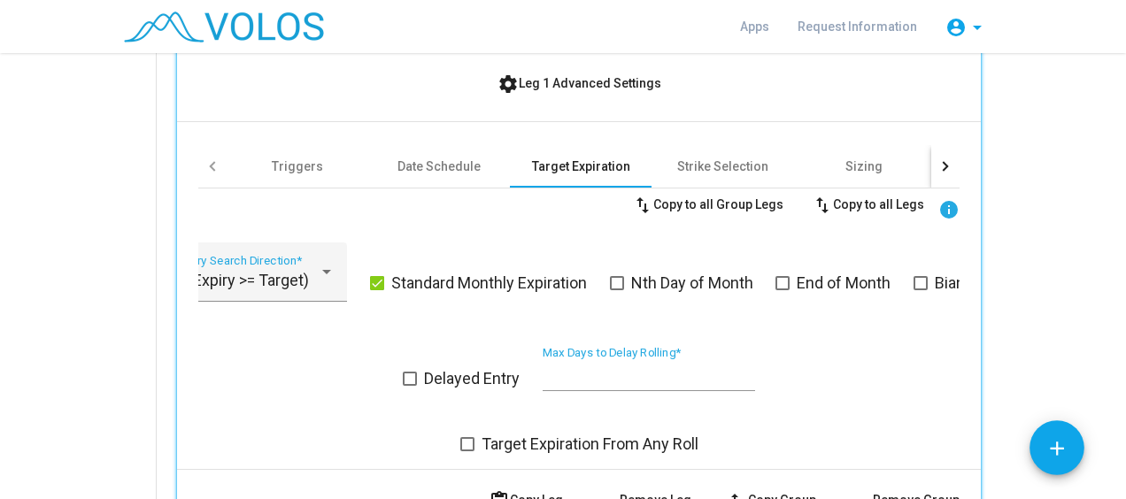
scroll to position [757, 0]
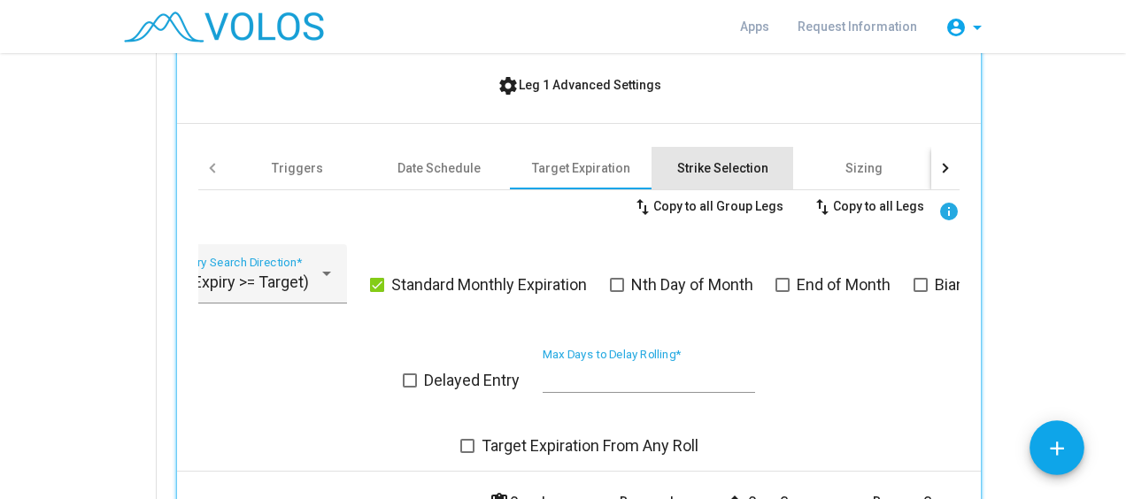
click at [723, 166] on div "Strike Selection" at bounding box center [722, 168] width 91 height 18
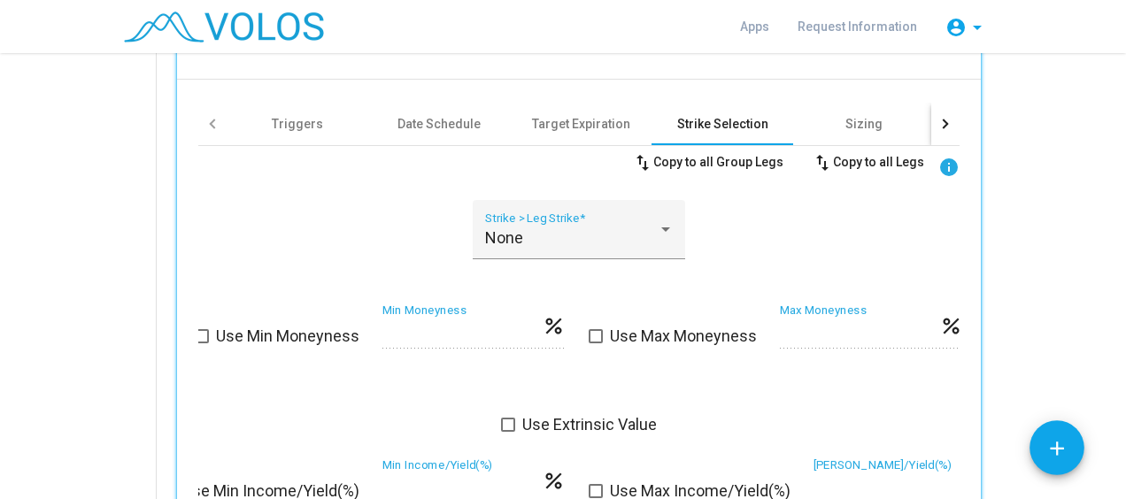
scroll to position [772, 0]
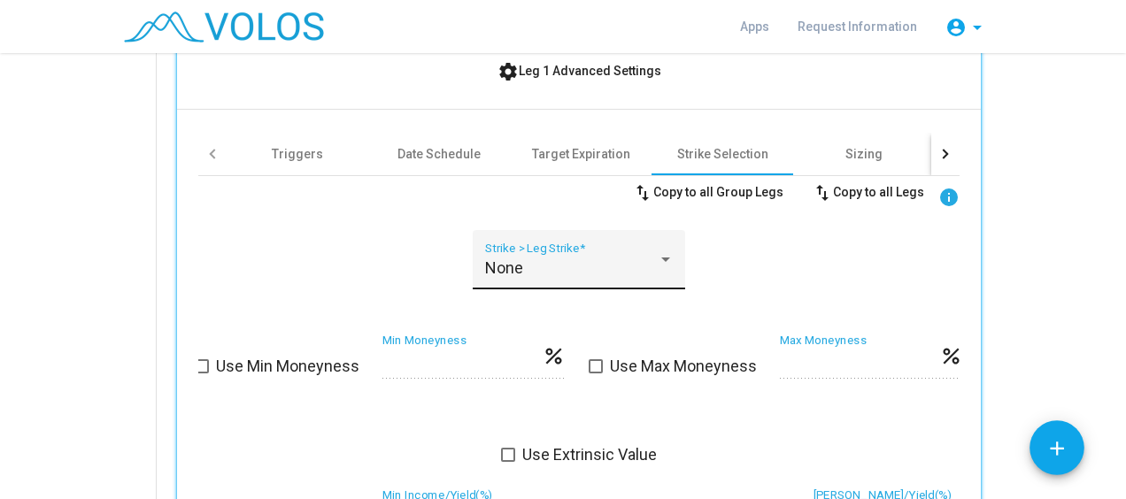
click at [556, 269] on div "None" at bounding box center [571, 268] width 173 height 18
click at [390, 264] on div at bounding box center [563, 249] width 1126 height 499
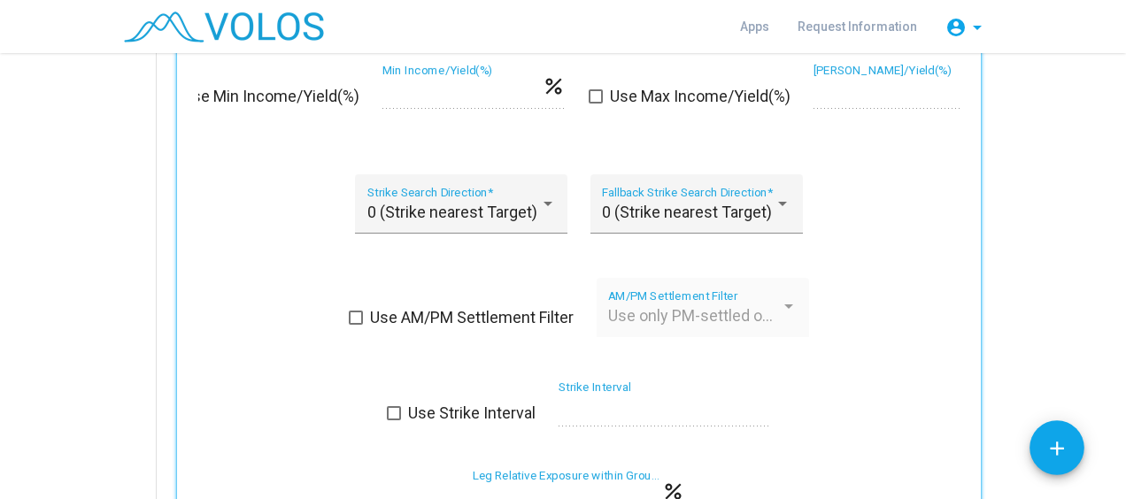
scroll to position [1198, 0]
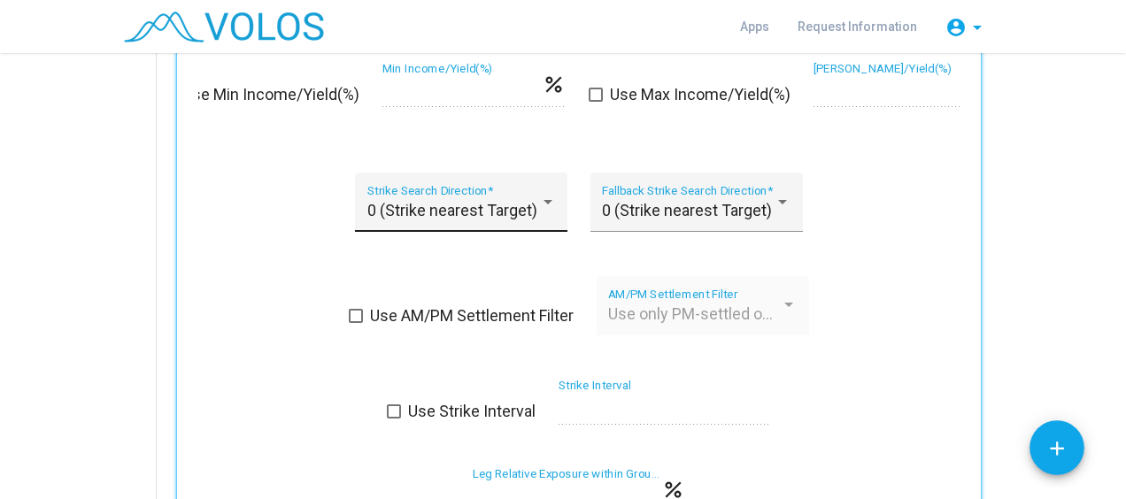
click at [459, 211] on span "0 (Strike nearest Target)" at bounding box center [452, 210] width 170 height 19
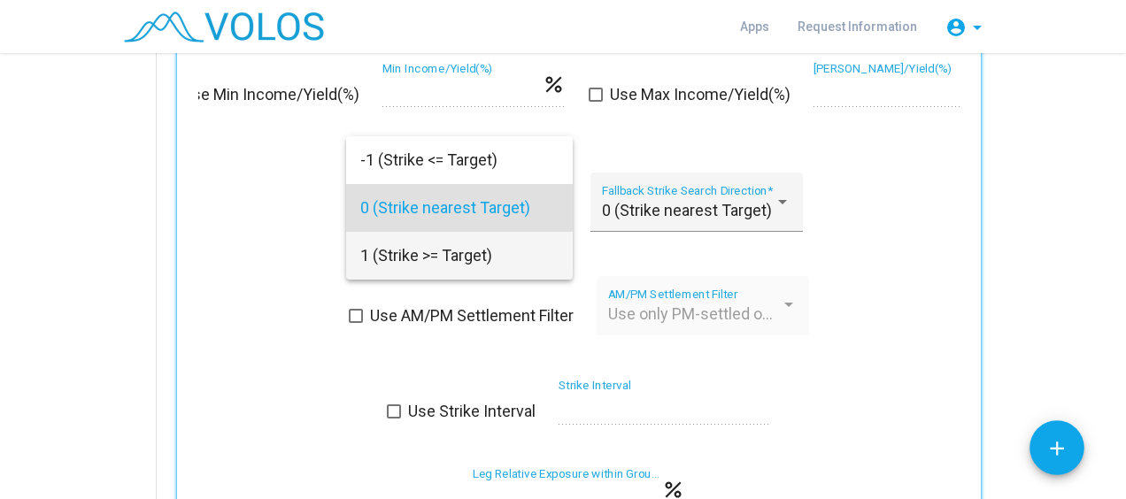
click at [436, 261] on span "1 (Strike >= Target)" at bounding box center [459, 256] width 198 height 48
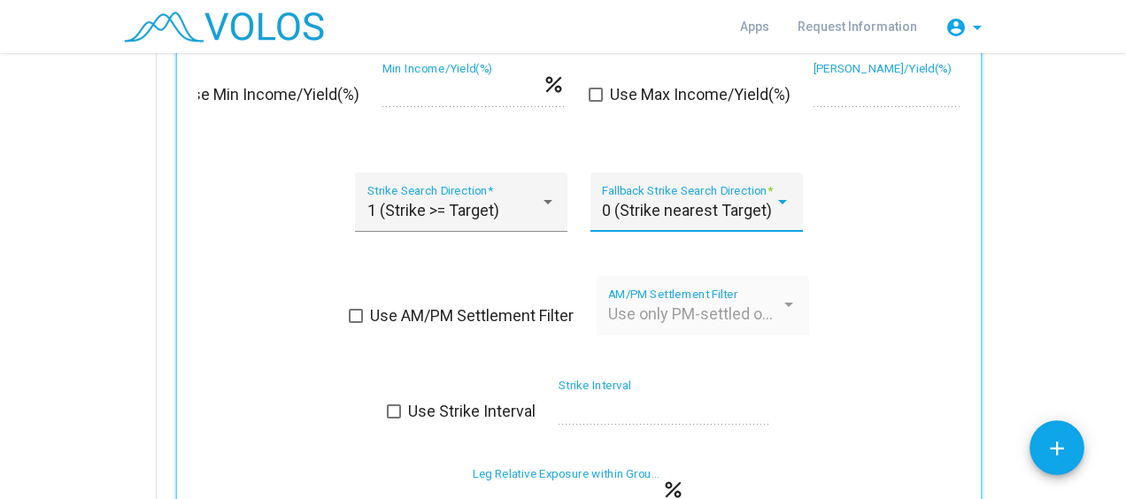
click at [703, 210] on span "0 (Strike nearest Target)" at bounding box center [687, 210] width 170 height 19
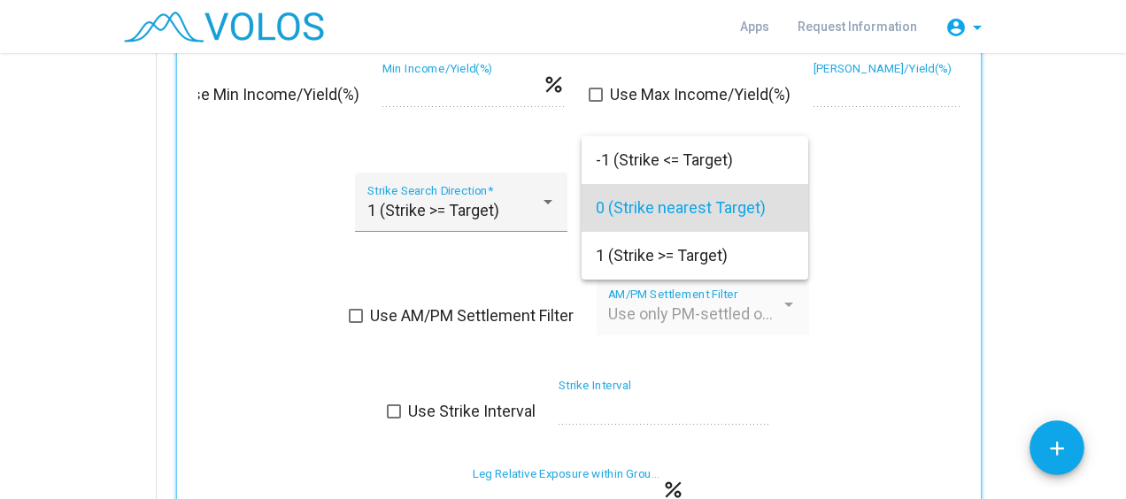
click at [865, 227] on div at bounding box center [563, 249] width 1126 height 499
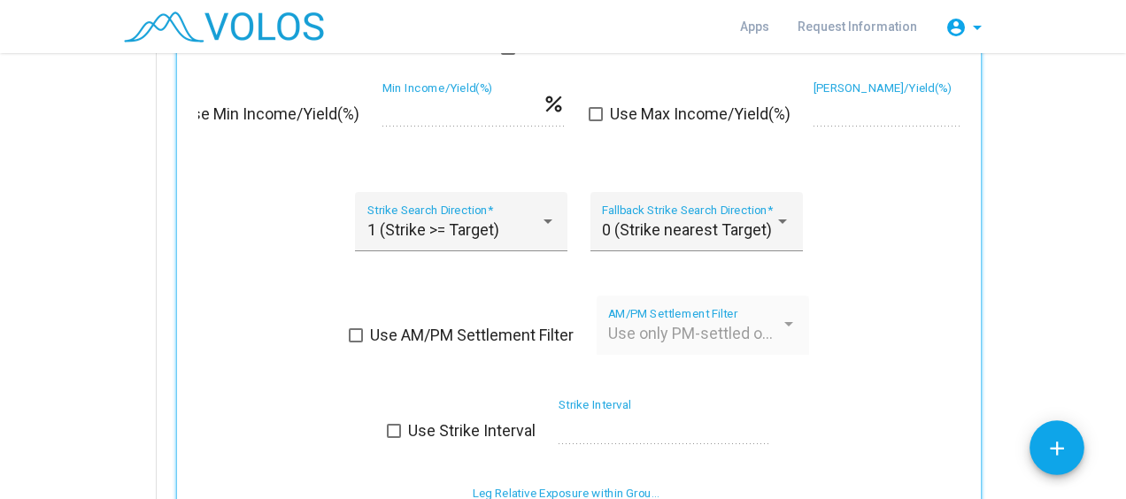
scroll to position [1177, 0]
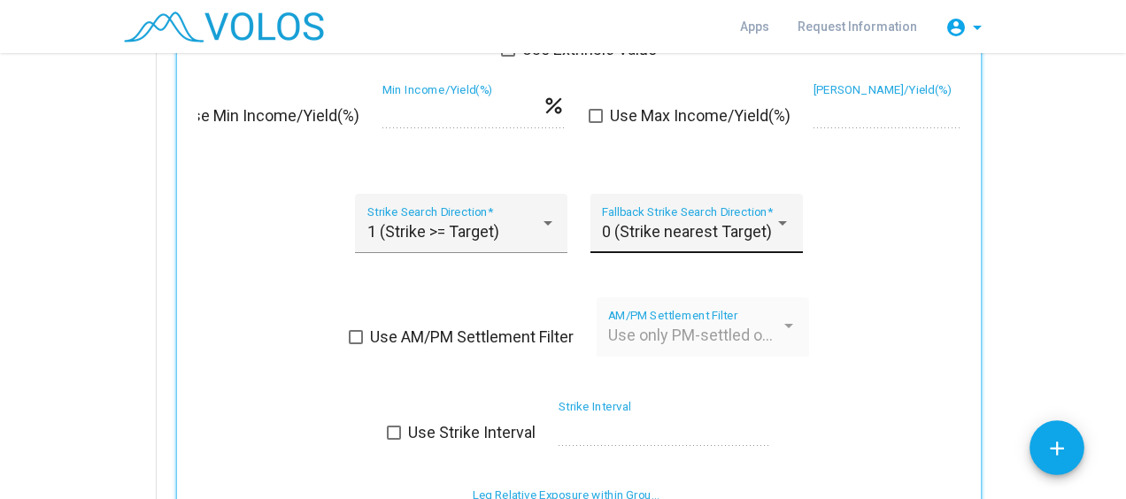
click at [696, 214] on div "0 (Strike nearest Target) Fallback Strike Search Direction *" at bounding box center [696, 229] width 188 height 47
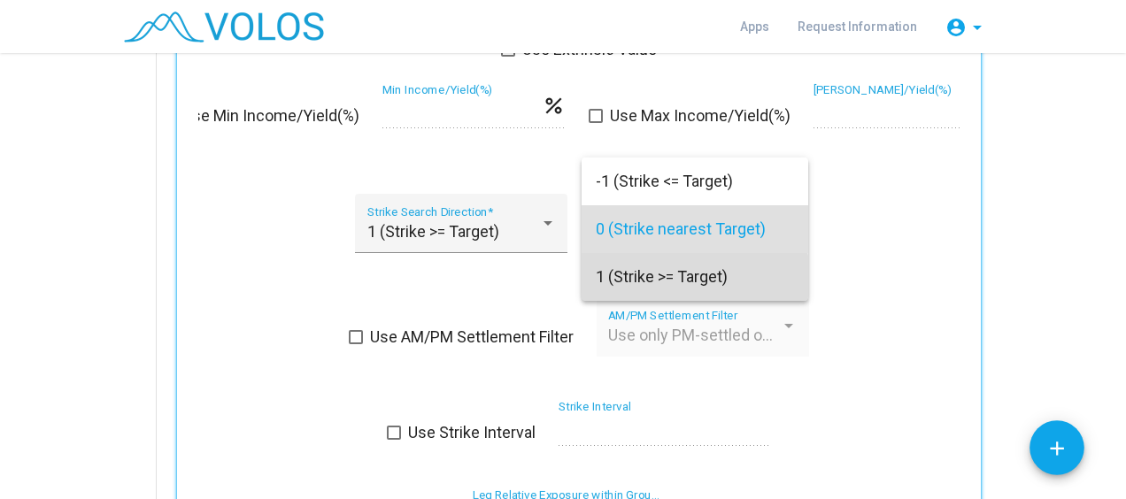
click at [680, 281] on span "1 (Strike >= Target)" at bounding box center [695, 277] width 198 height 48
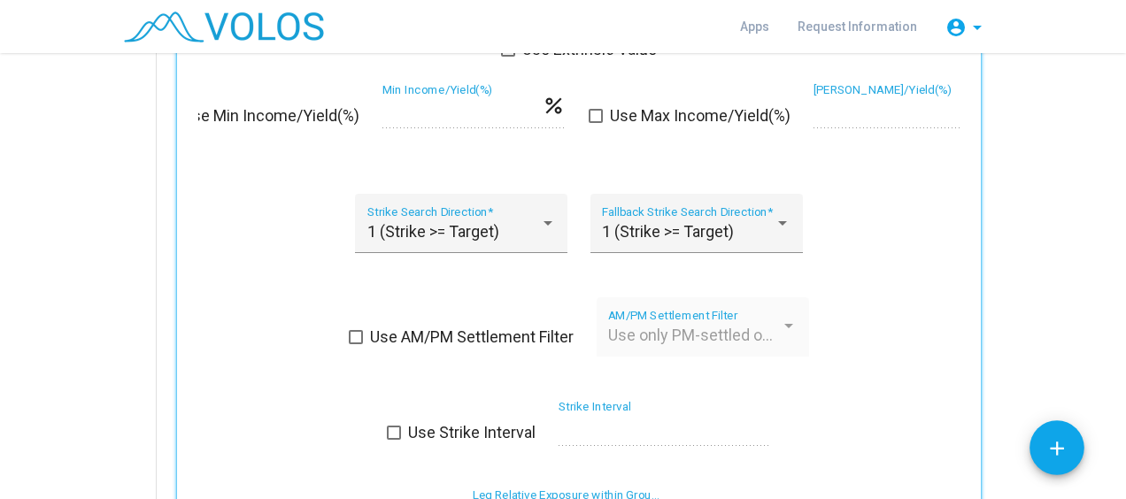
click at [840, 263] on div "1 (Strike >= Target) Strike Search Direction * 1 (Strike >= Target) Fallback St…" at bounding box center [578, 234] width 761 height 81
click at [865, 275] on div "swap_vert Copy to all Group Legs swap_vert Copy to all Legs info None Strike > …" at bounding box center [578, 195] width 761 height 849
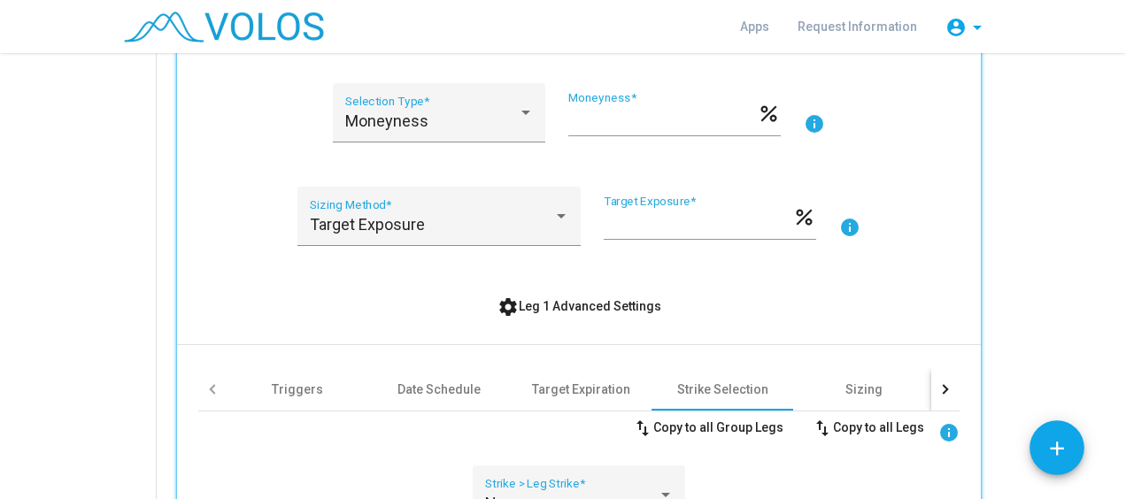
scroll to position [538, 0]
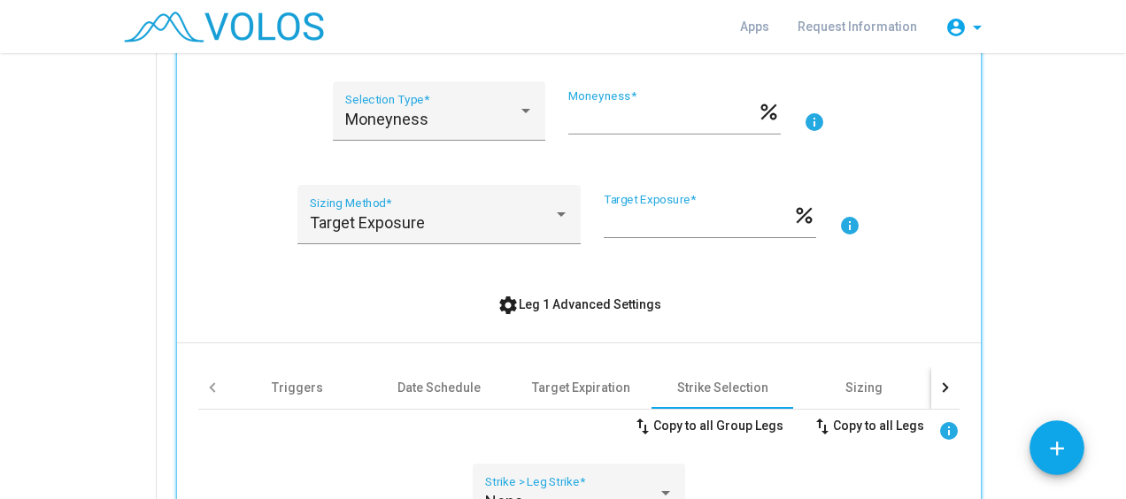
click at [439, 303] on div "settings Leg 1 Advanced Settings" at bounding box center [578, 304] width 761 height 32
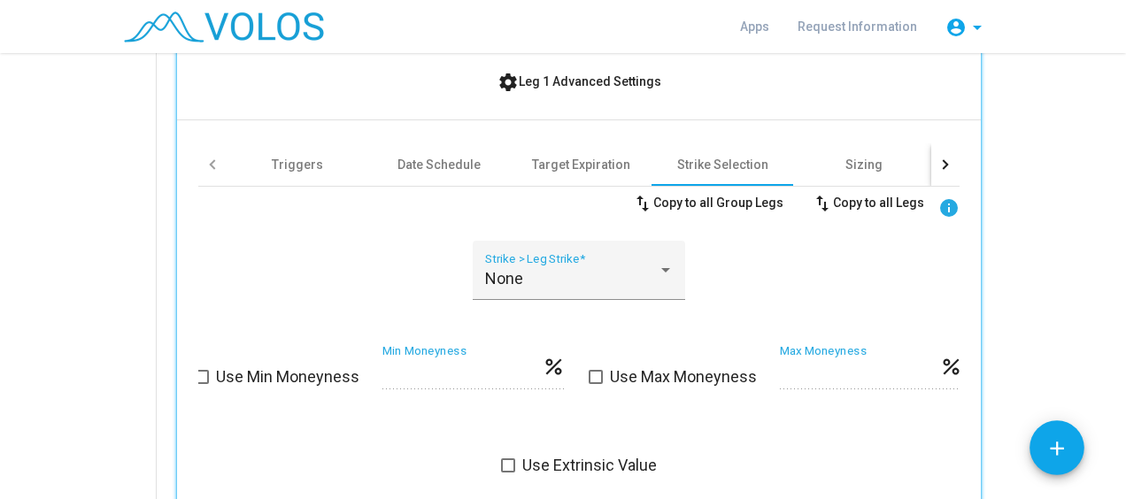
scroll to position [772, 0]
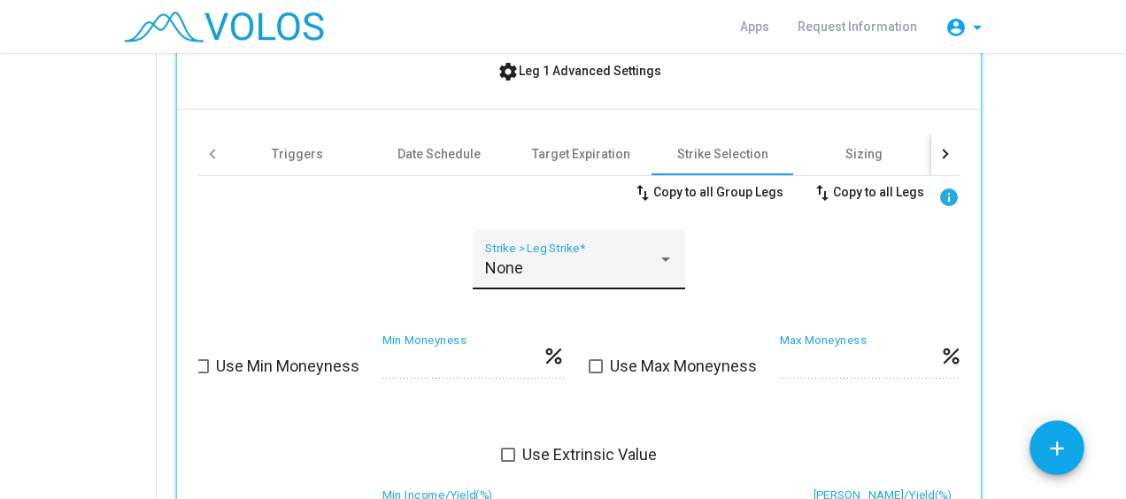
click at [529, 260] on div "None" at bounding box center [571, 268] width 173 height 18
click at [366, 235] on div at bounding box center [563, 249] width 1126 height 499
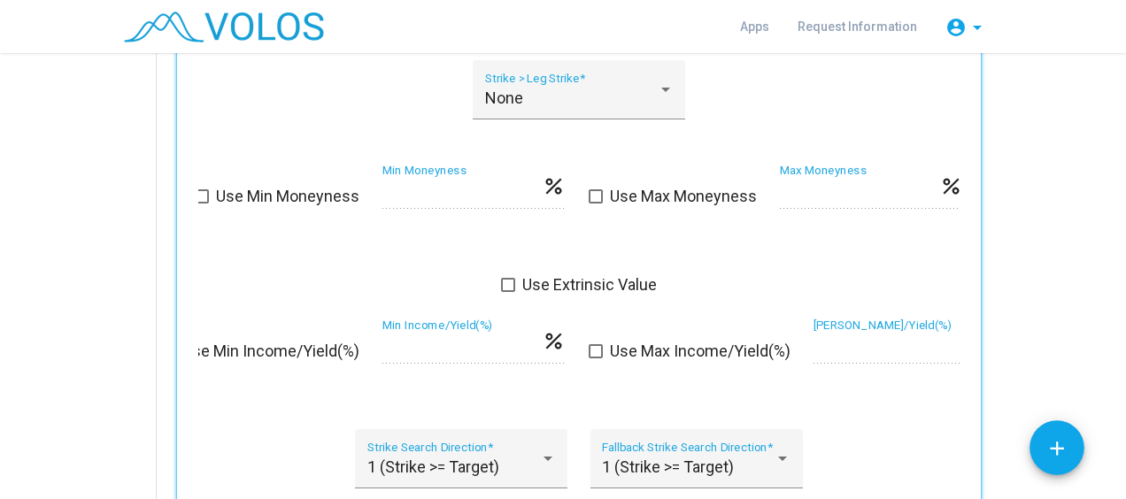
click at [319, 257] on div "swap_vert Copy to all Group Legs swap_vert Copy to all Legs info None Strike > …" at bounding box center [578, 430] width 761 height 849
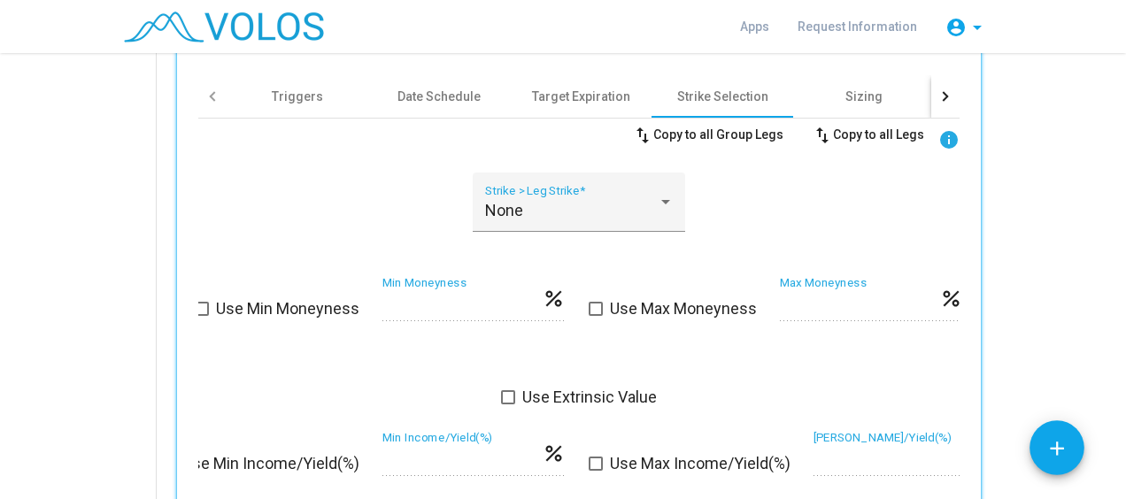
scroll to position [776, 0]
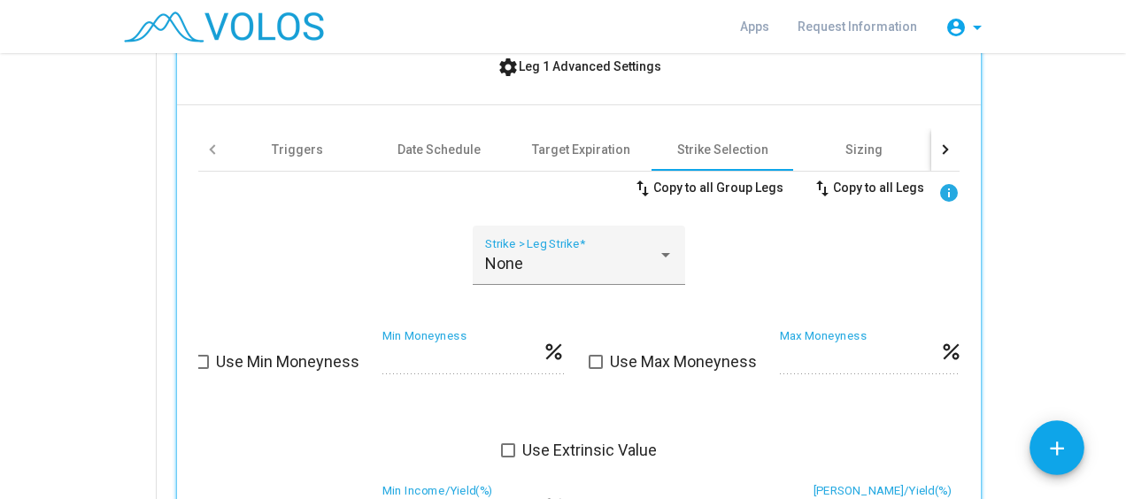
click at [744, 251] on div "None Strike > Leg Strike *" at bounding box center [578, 266] width 761 height 81
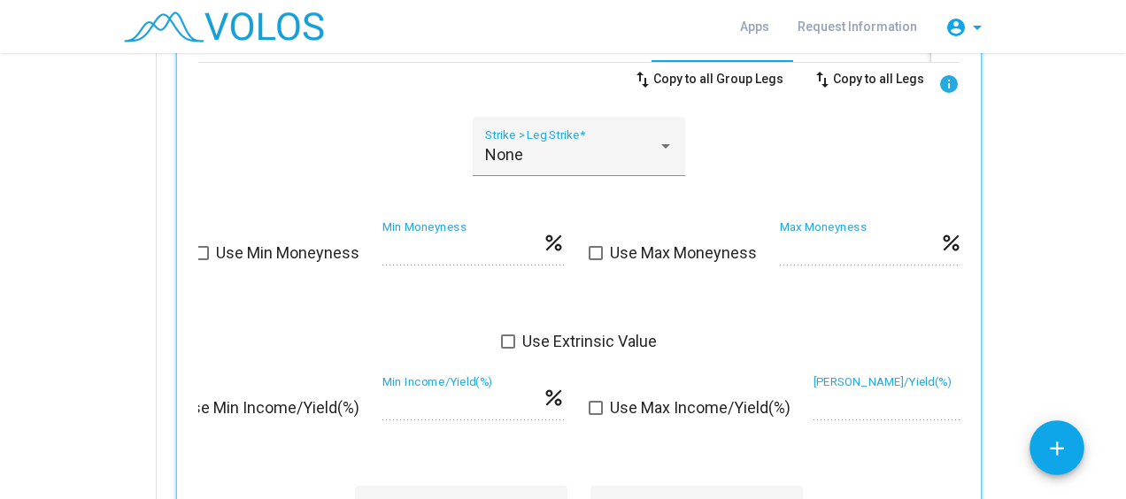
scroll to position [886, 0]
click at [313, 297] on div "swap_vert Copy to all Group Legs swap_vert Copy to all Legs info None Strike > …" at bounding box center [578, 486] width 761 height 849
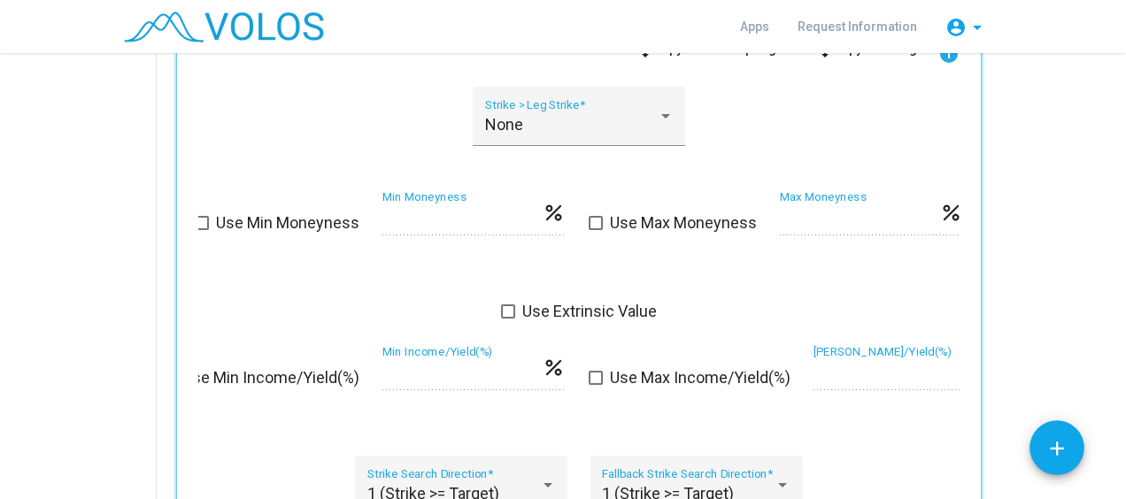
scroll to position [917, 0]
click at [504, 310] on span at bounding box center [508, 310] width 14 height 14
click at [503, 307] on span at bounding box center [508, 310] width 14 height 14
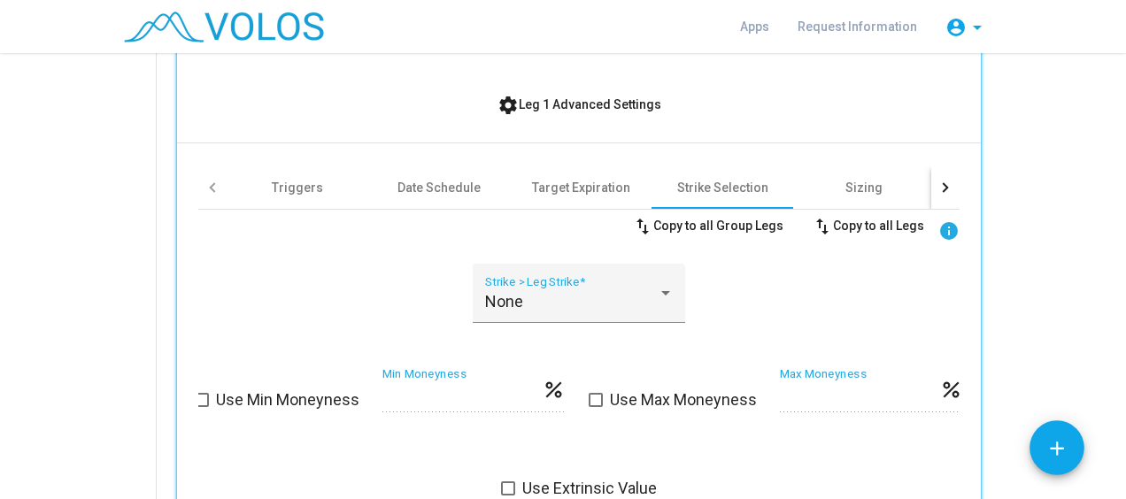
scroll to position [701, 0]
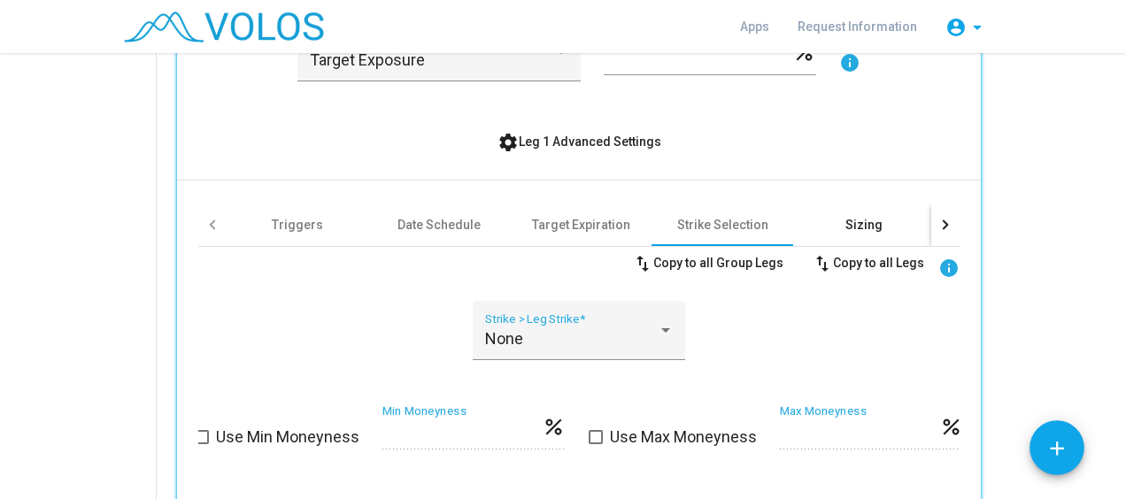
click at [851, 228] on div "Sizing" at bounding box center [863, 225] width 37 height 18
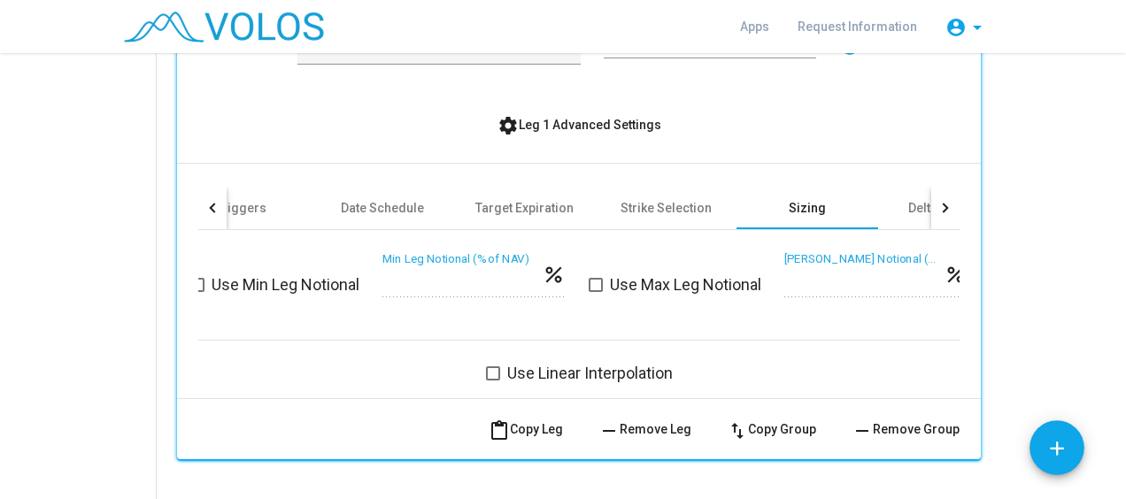
scroll to position [713, 0]
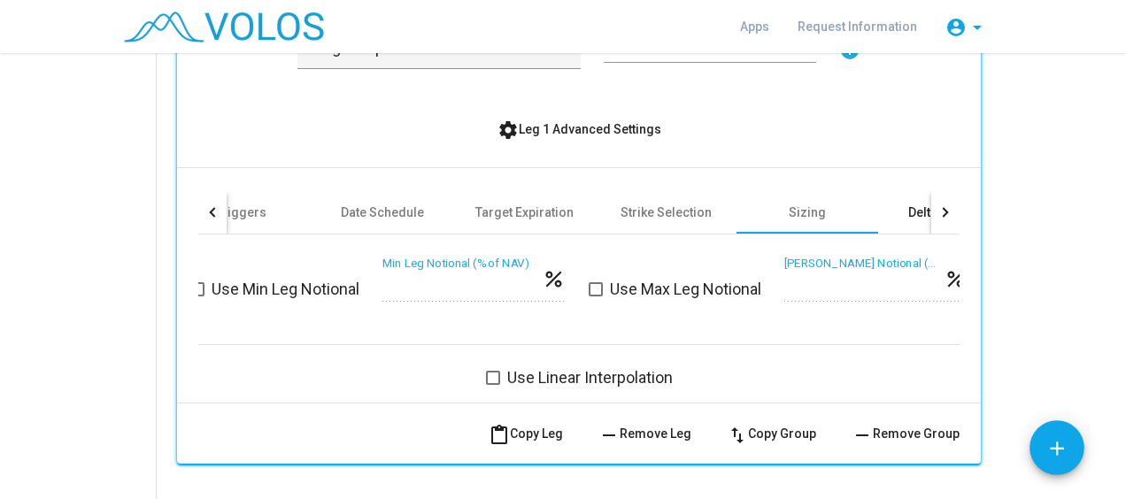
click at [908, 212] on div "Delta Hedging" at bounding box center [949, 213] width 82 height 18
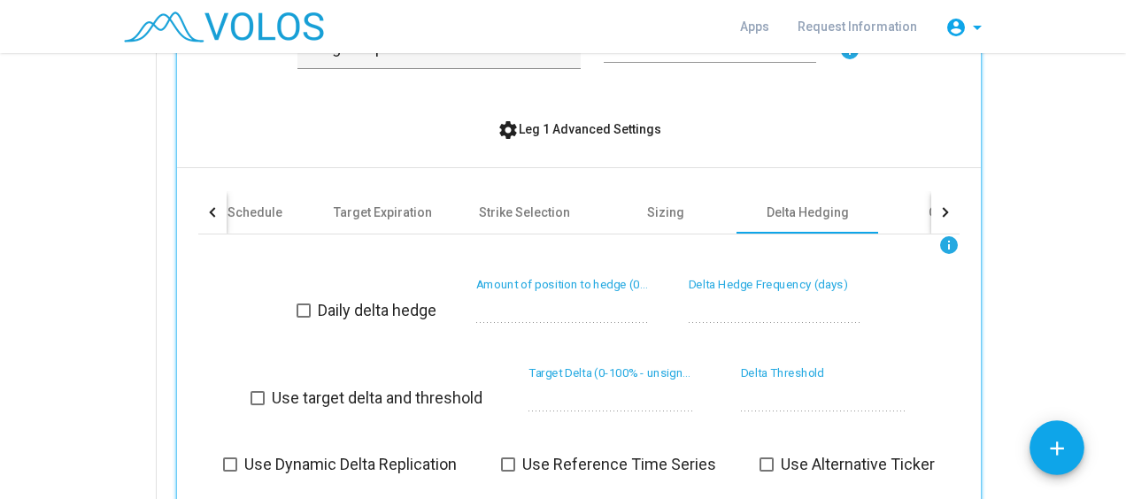
click at [934, 202] on div at bounding box center [945, 212] width 28 height 42
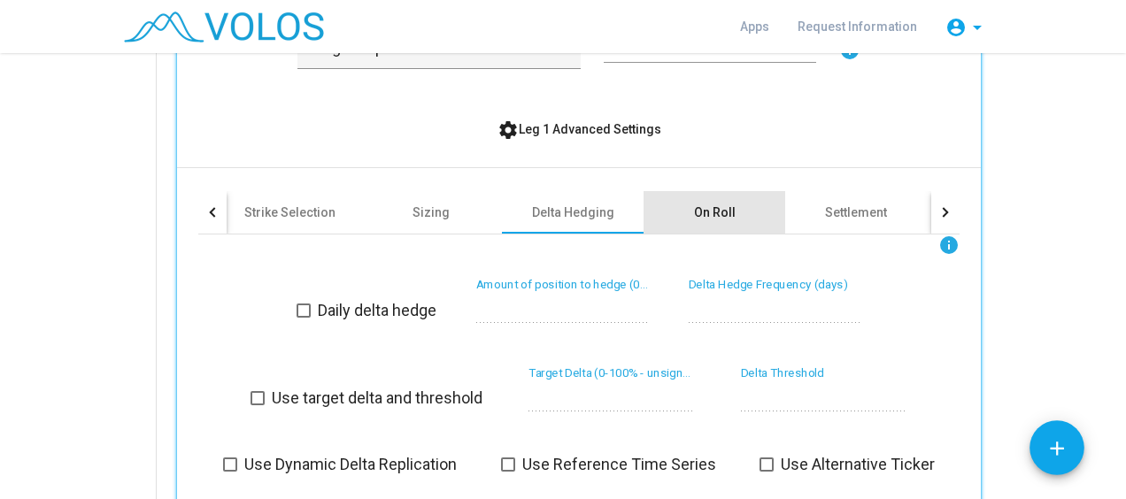
click at [706, 204] on div "On Roll" at bounding box center [715, 213] width 42 height 18
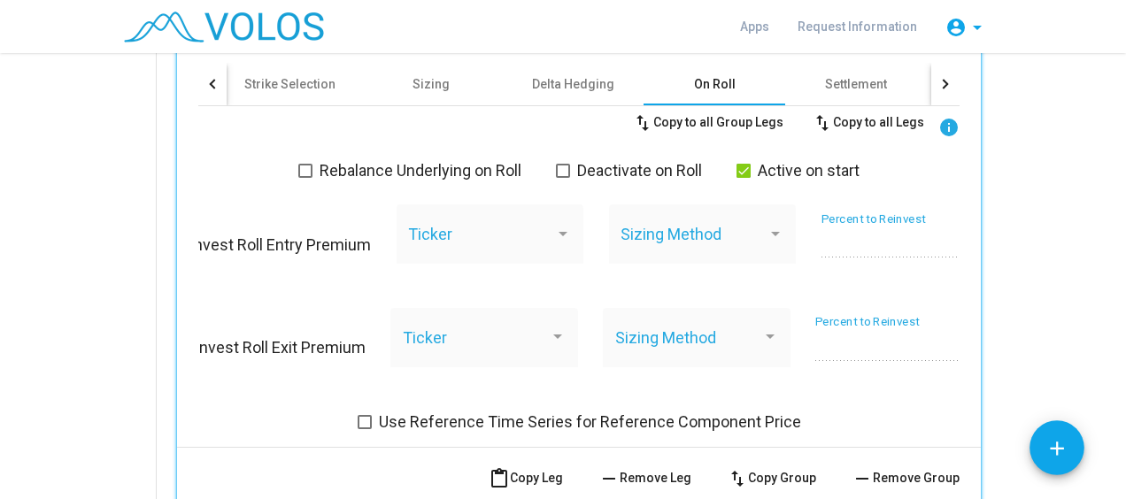
scroll to position [750, 0]
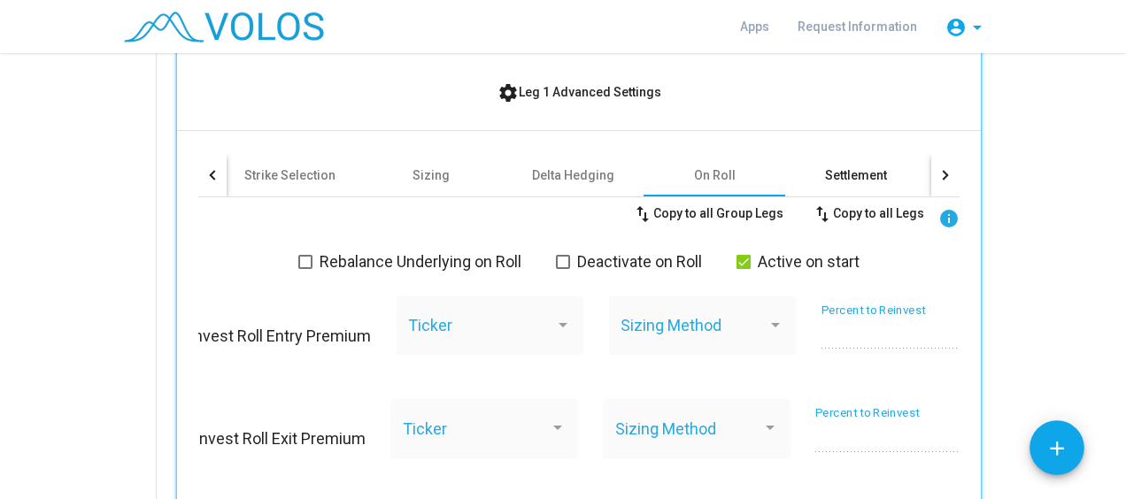
click at [825, 174] on div "Settlement" at bounding box center [856, 175] width 62 height 18
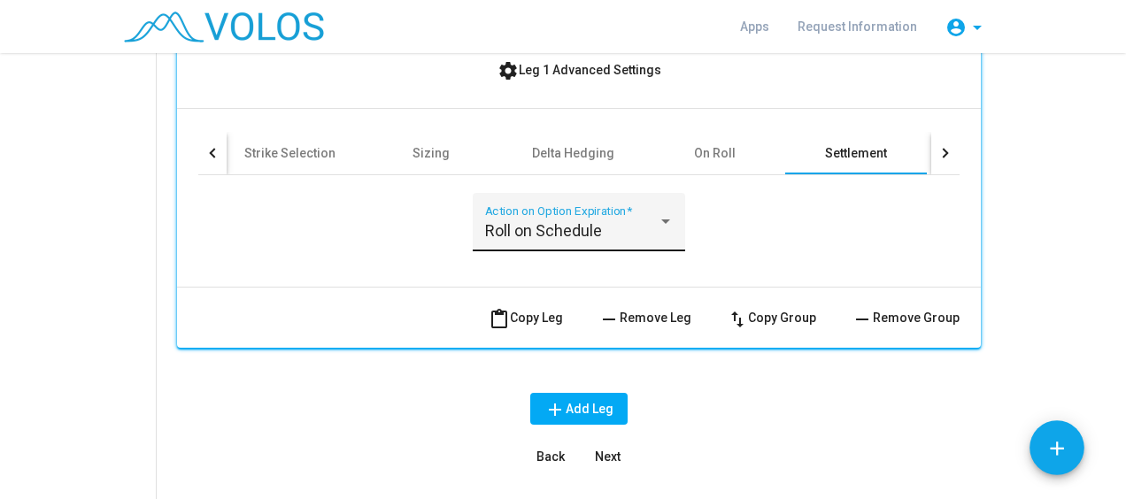
scroll to position [773, 0]
click at [623, 221] on div "Roll on Schedule" at bounding box center [571, 230] width 173 height 18
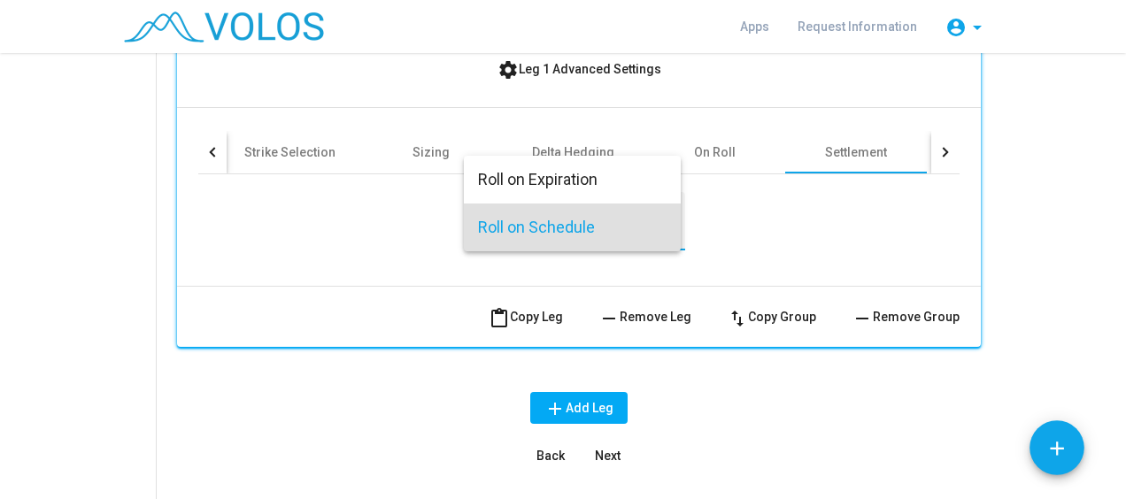
click at [837, 216] on div at bounding box center [563, 249] width 1126 height 499
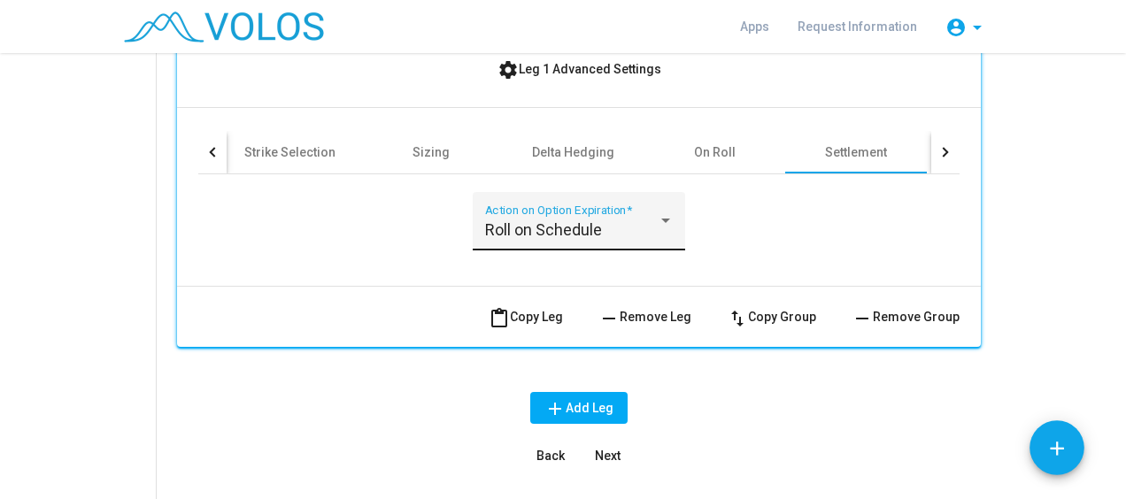
click at [618, 227] on div "Roll on Schedule" at bounding box center [571, 230] width 173 height 18
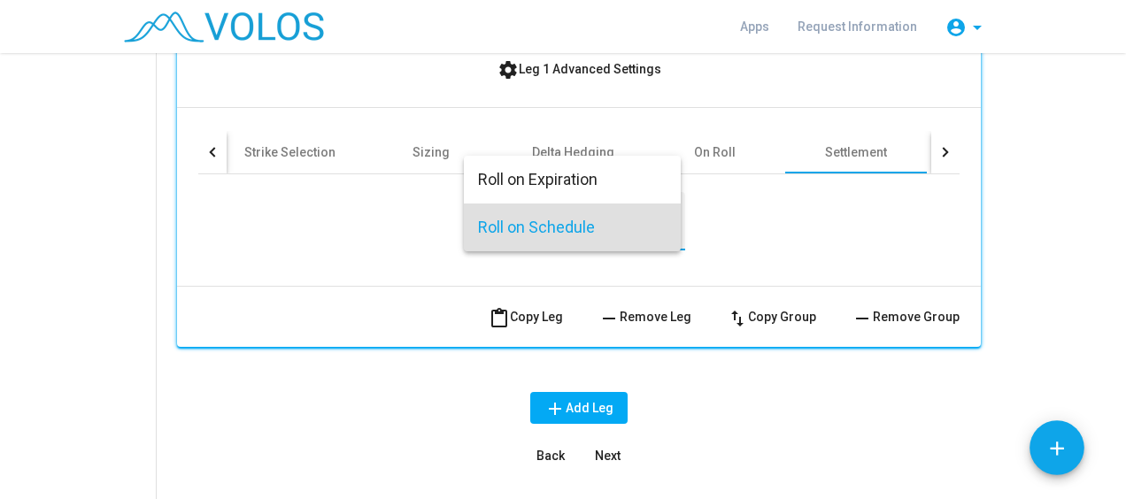
click at [824, 219] on div at bounding box center [563, 249] width 1126 height 499
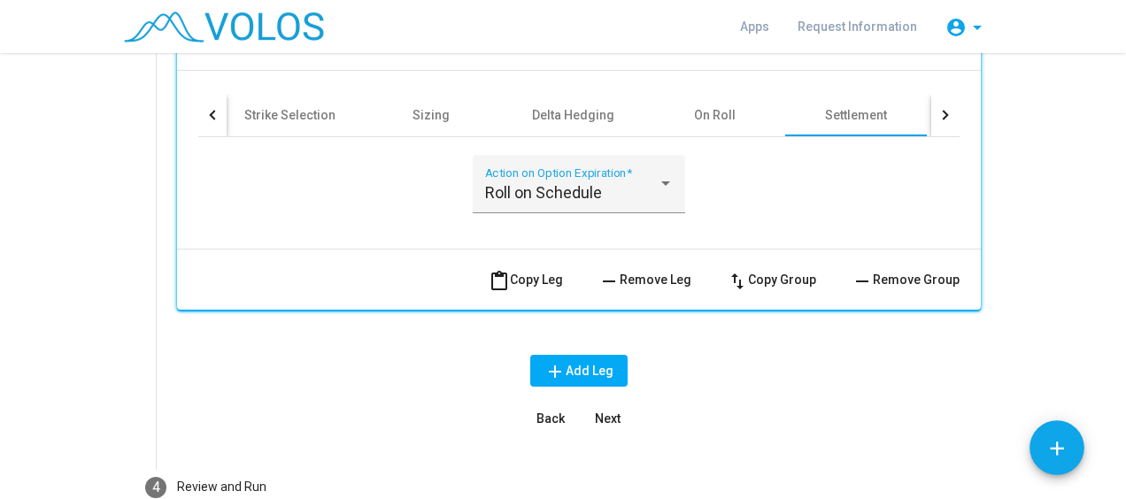
scroll to position [772, 0]
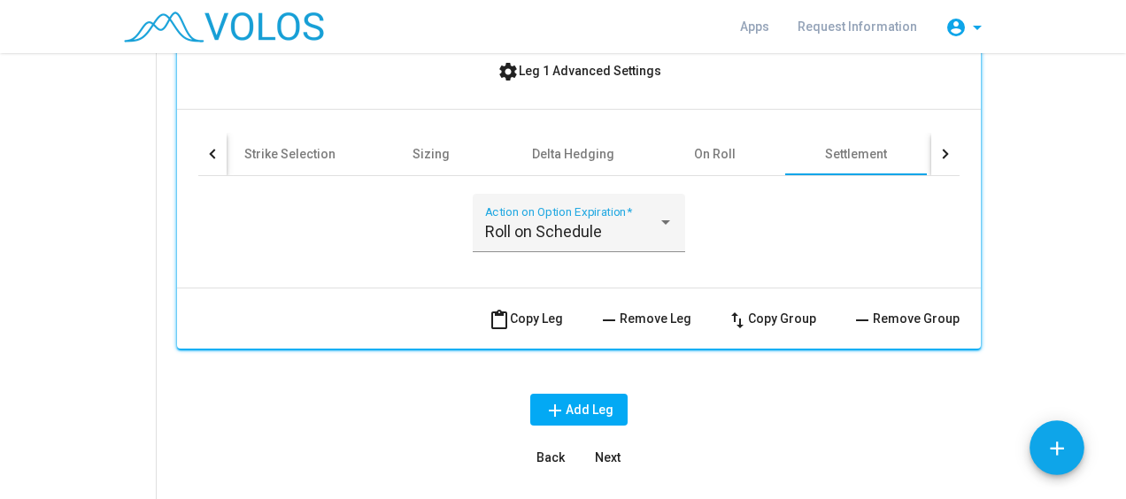
click at [814, 209] on div "Roll on Schedule Action on Option Expiration *" at bounding box center [578, 234] width 761 height 81
click at [946, 146] on div at bounding box center [945, 154] width 28 height 42
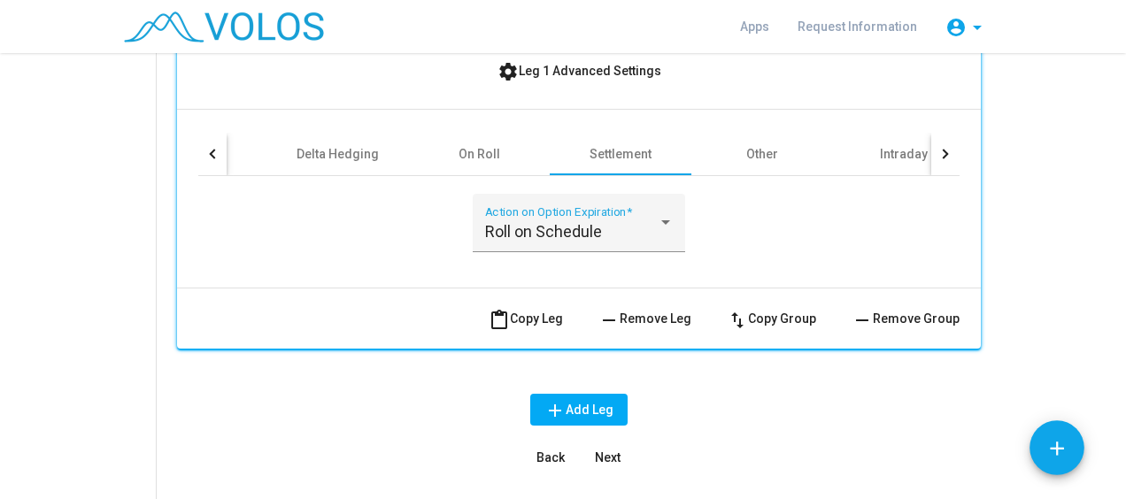
click at [945, 148] on div at bounding box center [945, 154] width 28 height 42
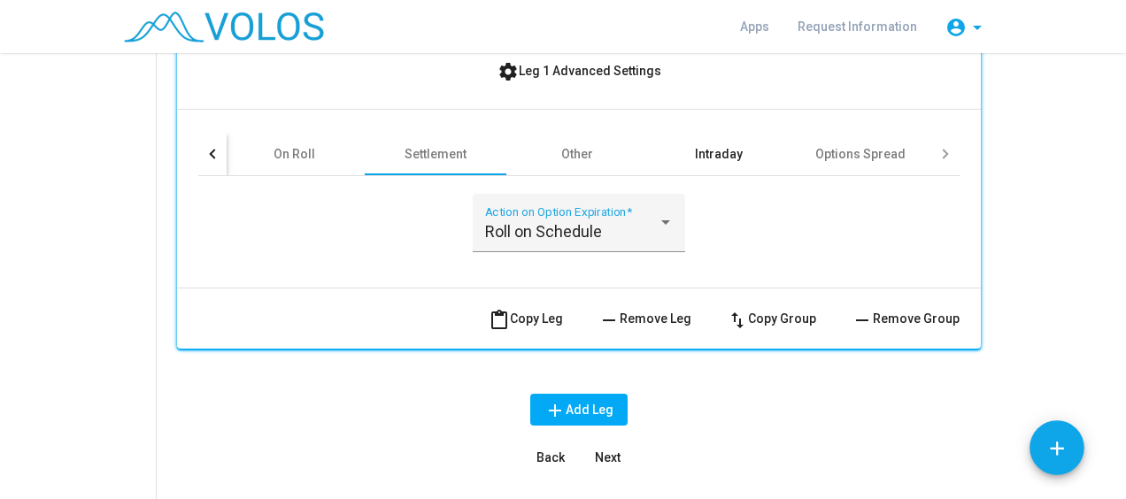
click at [717, 149] on div "Intraday" at bounding box center [719, 154] width 48 height 18
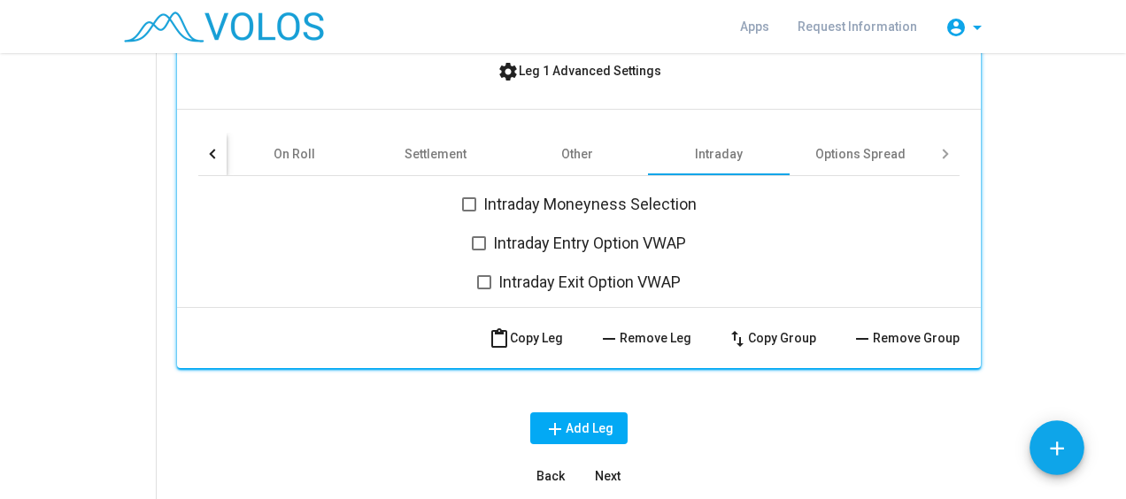
click at [329, 242] on div "Intraday Entry Option VWAP" at bounding box center [578, 234] width 761 height 39
click at [573, 149] on div "Other" at bounding box center [577, 154] width 32 height 18
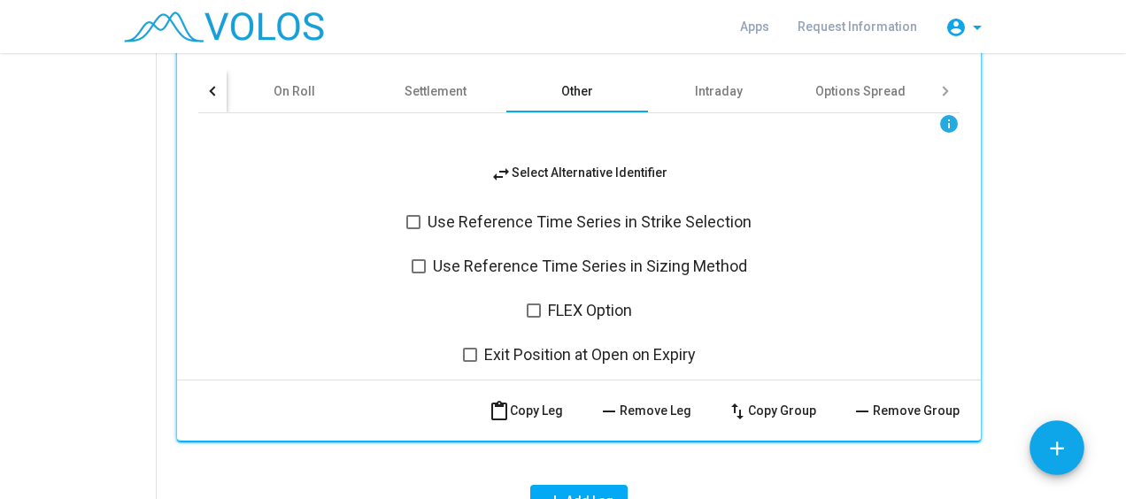
scroll to position [835, 0]
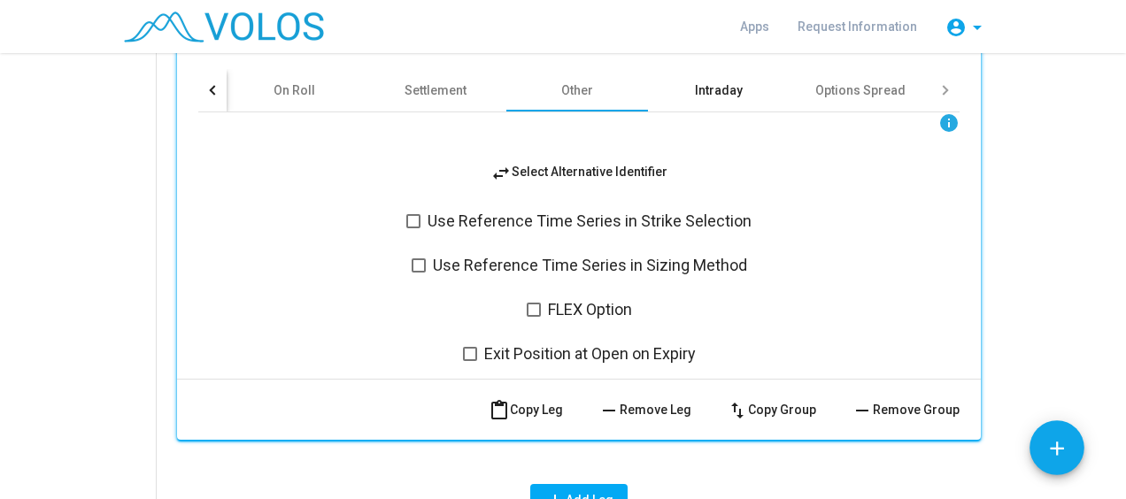
click at [717, 84] on div "Intraday" at bounding box center [719, 90] width 48 height 18
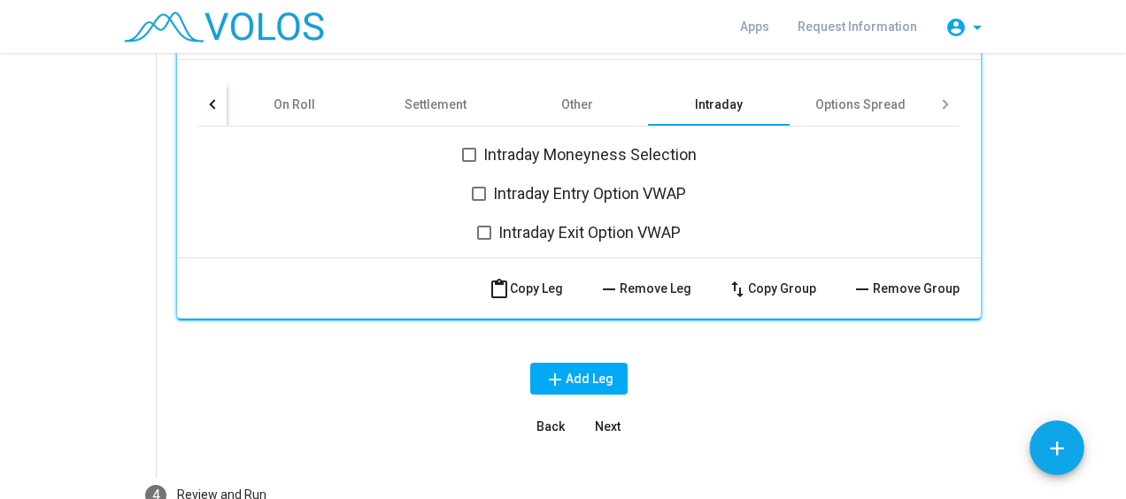
scroll to position [819, 0]
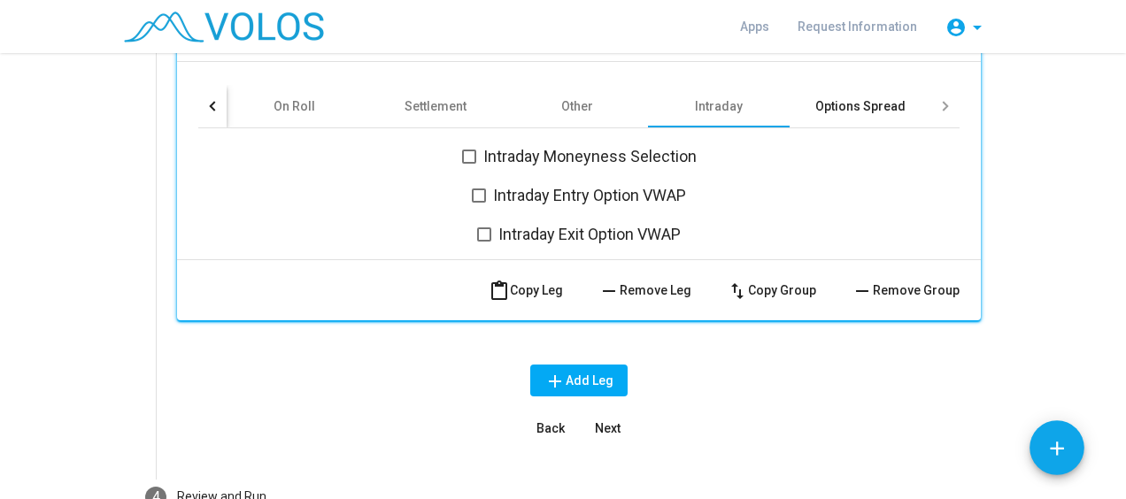
click at [839, 104] on div "Options Spread" at bounding box center [860, 106] width 90 height 18
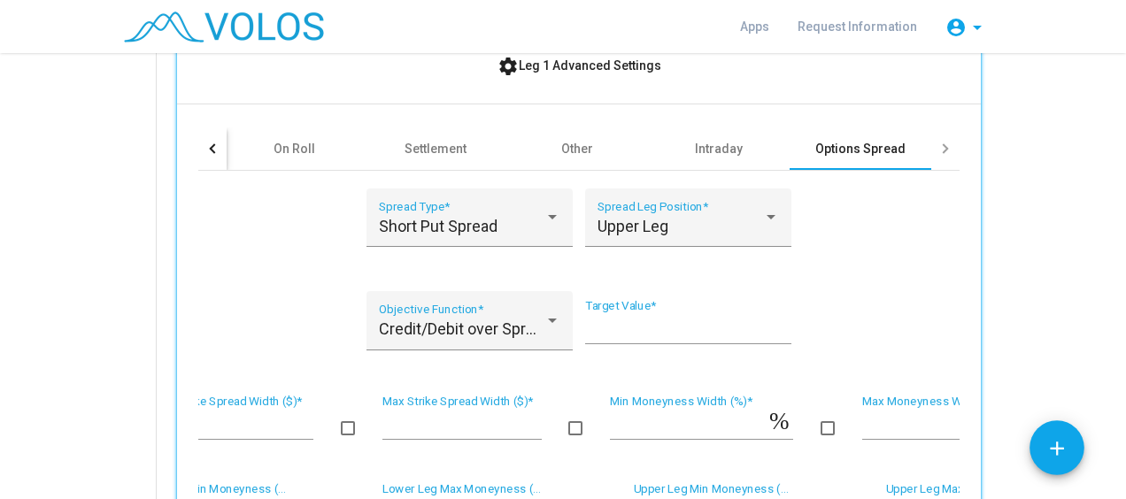
scroll to position [776, 0]
click at [409, 219] on span "Short Put Spread" at bounding box center [438, 227] width 119 height 19
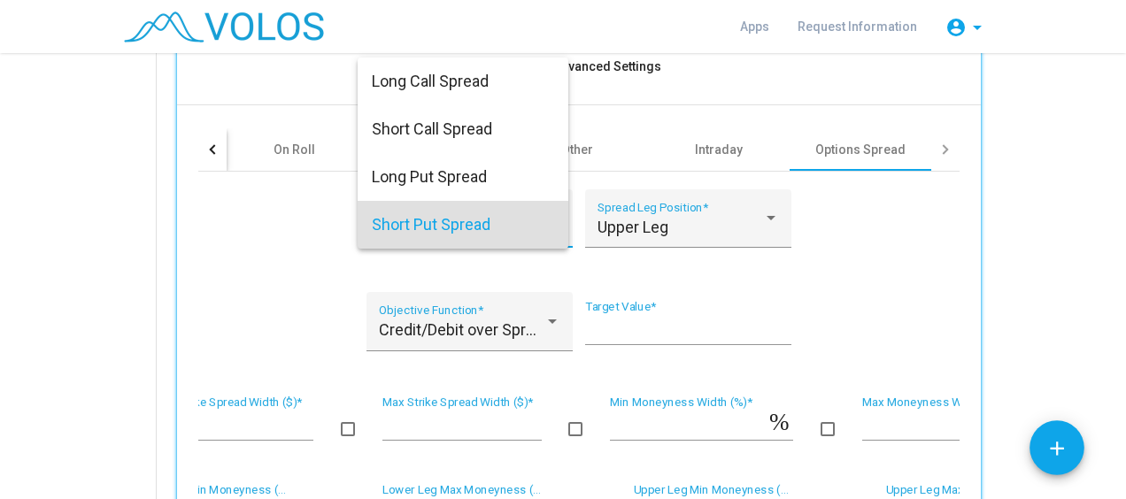
click at [140, 211] on div at bounding box center [563, 249] width 1126 height 499
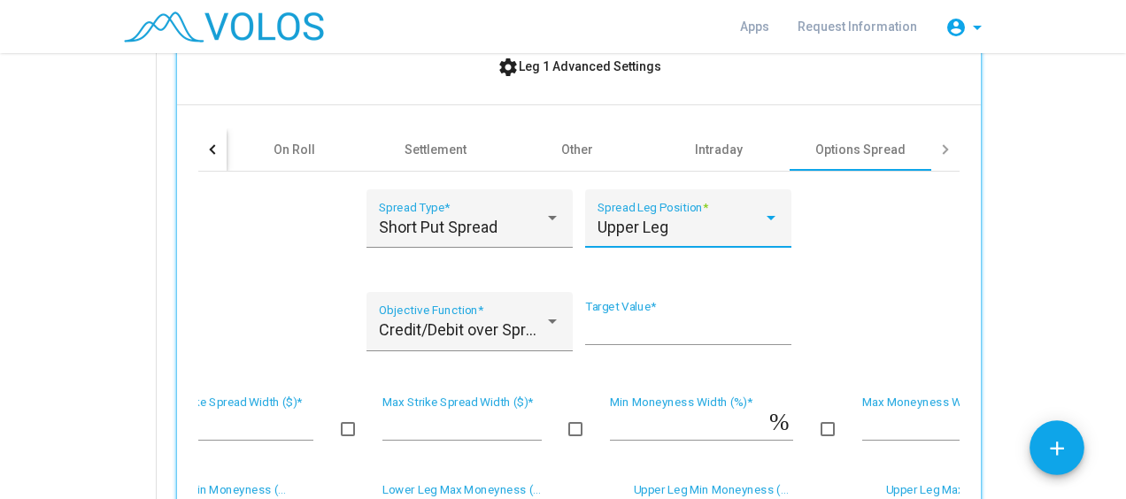
click at [699, 227] on div "Upper Leg" at bounding box center [680, 228] width 166 height 18
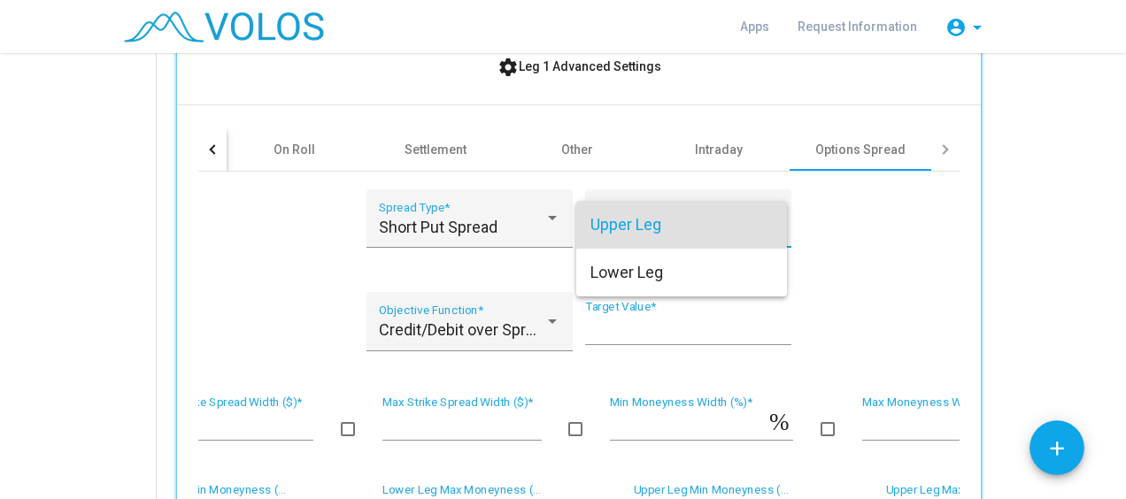
click at [938, 252] on div at bounding box center [563, 249] width 1126 height 499
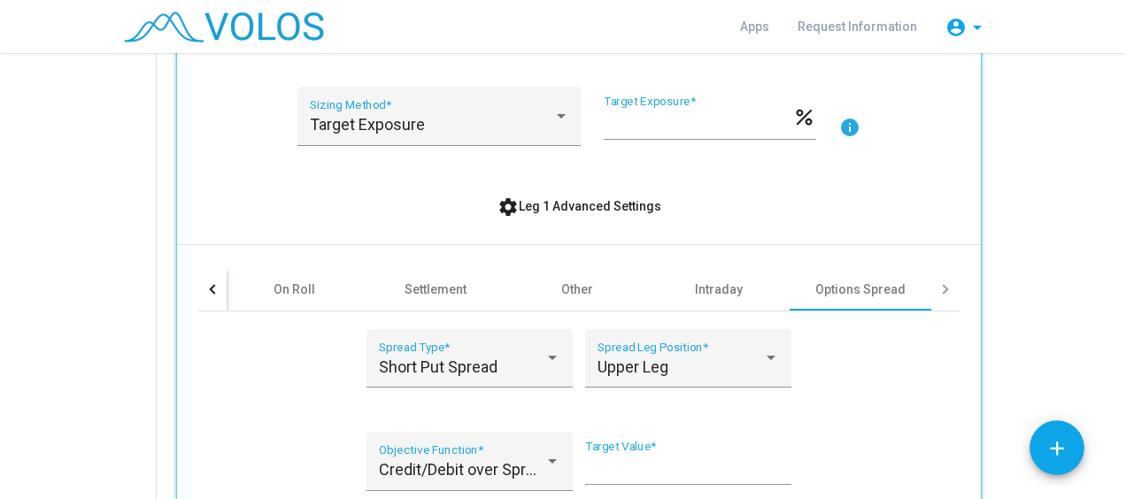
scroll to position [636, 0]
click at [943, 292] on div at bounding box center [945, 289] width 28 height 42
click at [934, 281] on div at bounding box center [945, 289] width 28 height 42
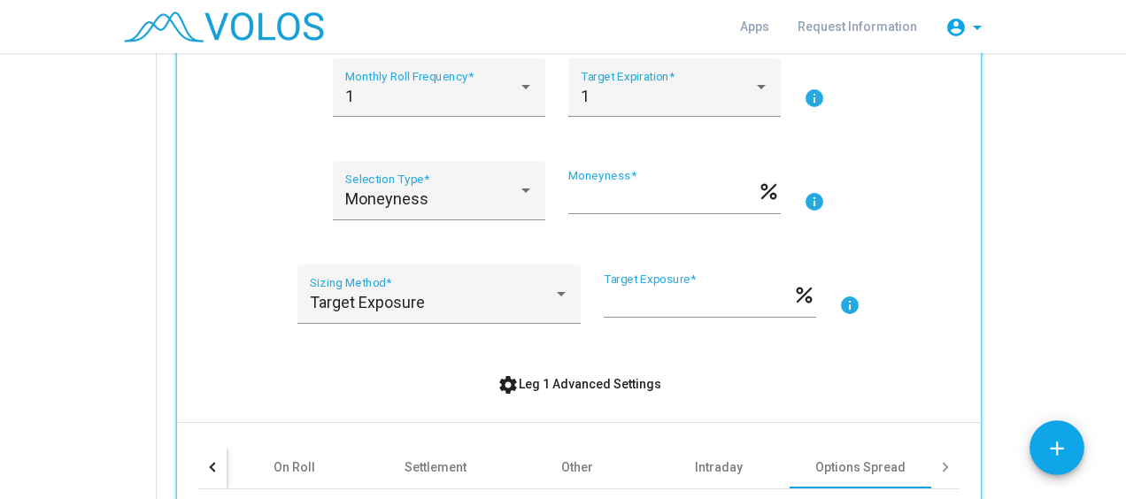
scroll to position [467, 0]
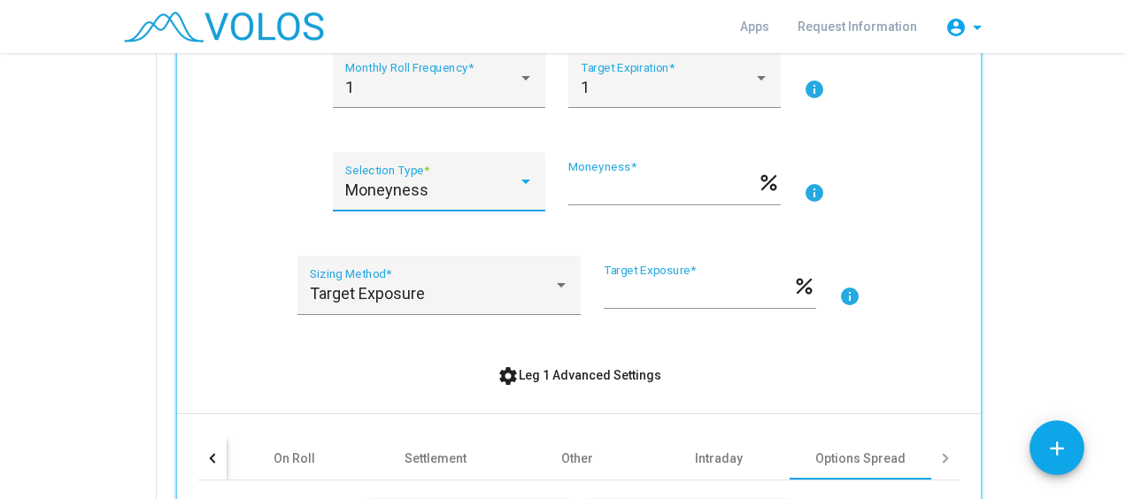
click at [473, 196] on div "Moneyness" at bounding box center [431, 190] width 173 height 18
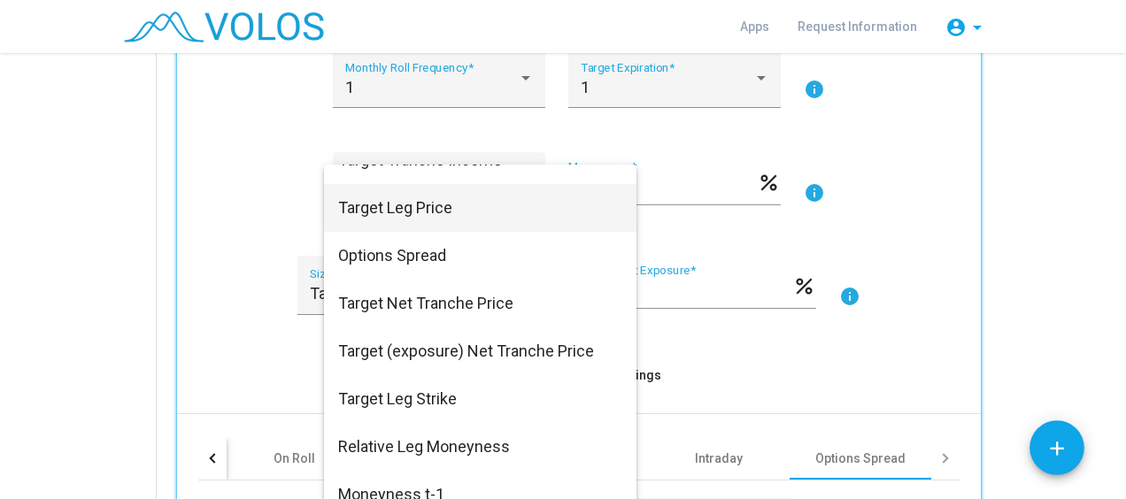
scroll to position [172, 0]
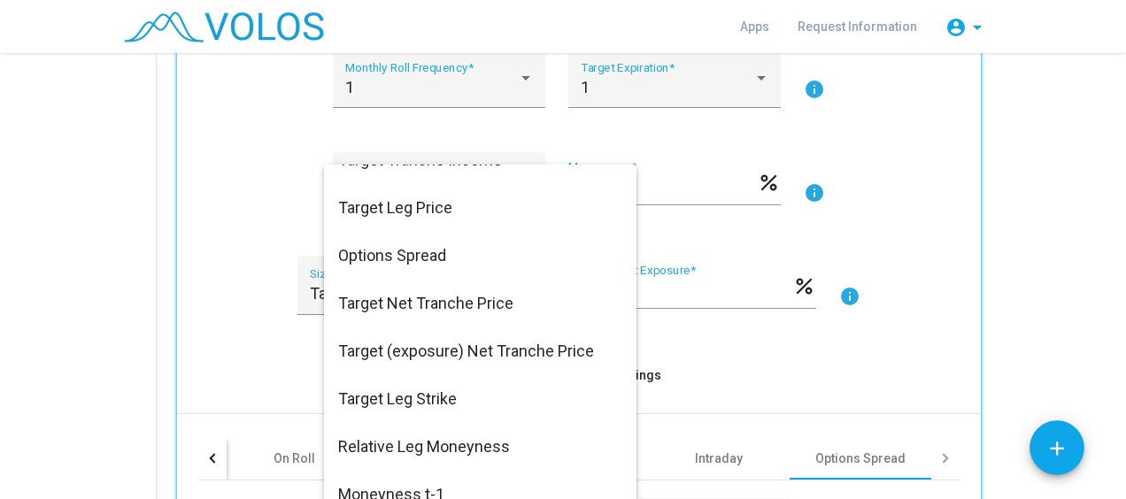
click at [250, 207] on div at bounding box center [563, 249] width 1126 height 499
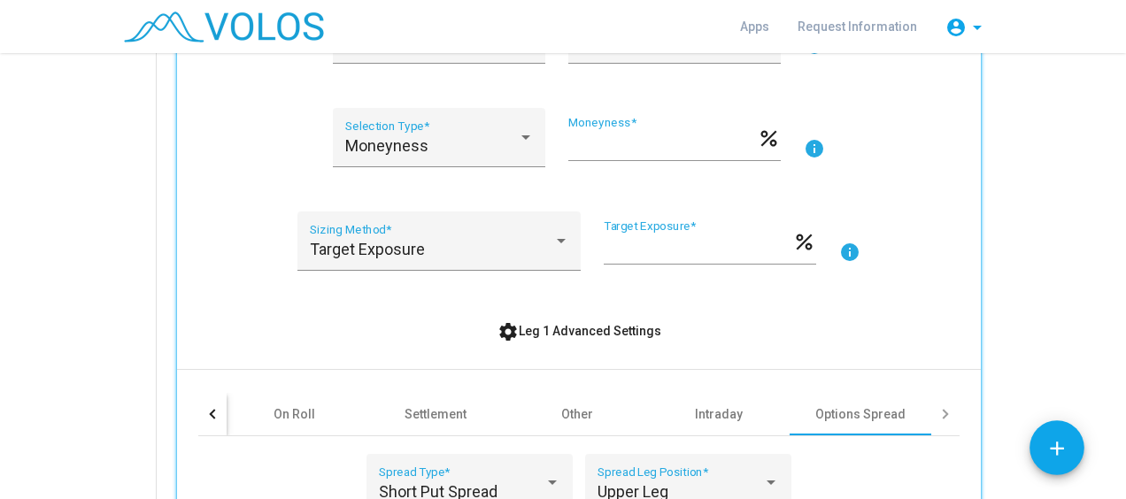
scroll to position [553, 0]
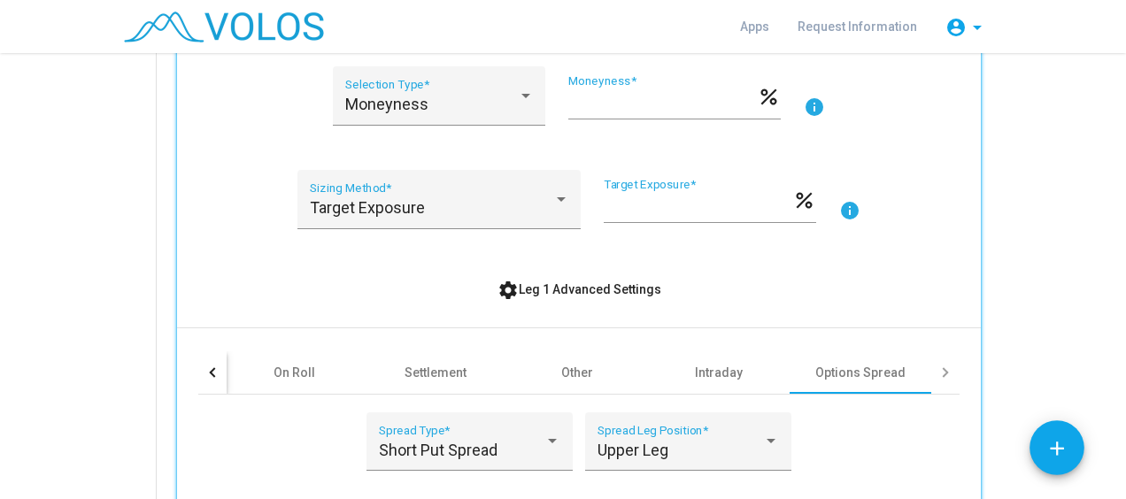
click at [354, 291] on div "settings Leg 1 Advanced Settings" at bounding box center [578, 289] width 761 height 32
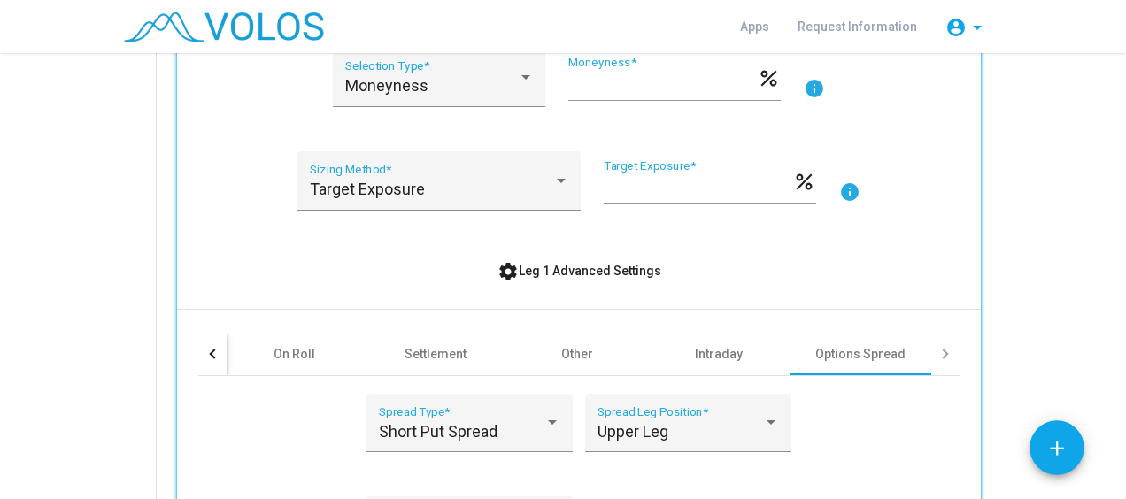
drag, startPoint x: 387, startPoint y: 273, endPoint x: 335, endPoint y: 264, distance: 52.2
click at [335, 264] on div "settings Leg 1 Advanced Settings" at bounding box center [578, 271] width 761 height 32
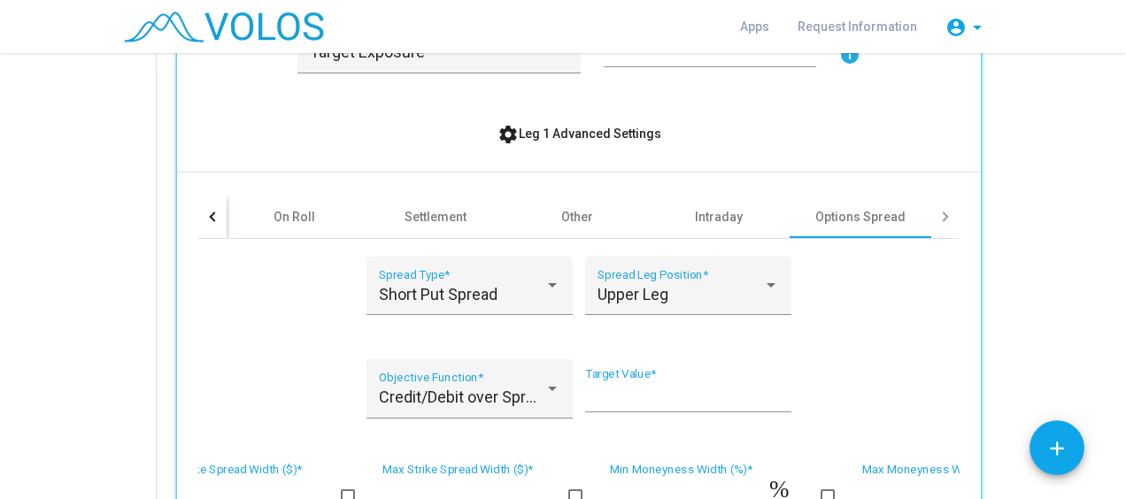
scroll to position [710, 0]
click at [275, 319] on div "Short Put Spread Spread Type * Upper Leg Spread Leg Position * Credit/Debit ove…" at bounding box center [578, 470] width 761 height 465
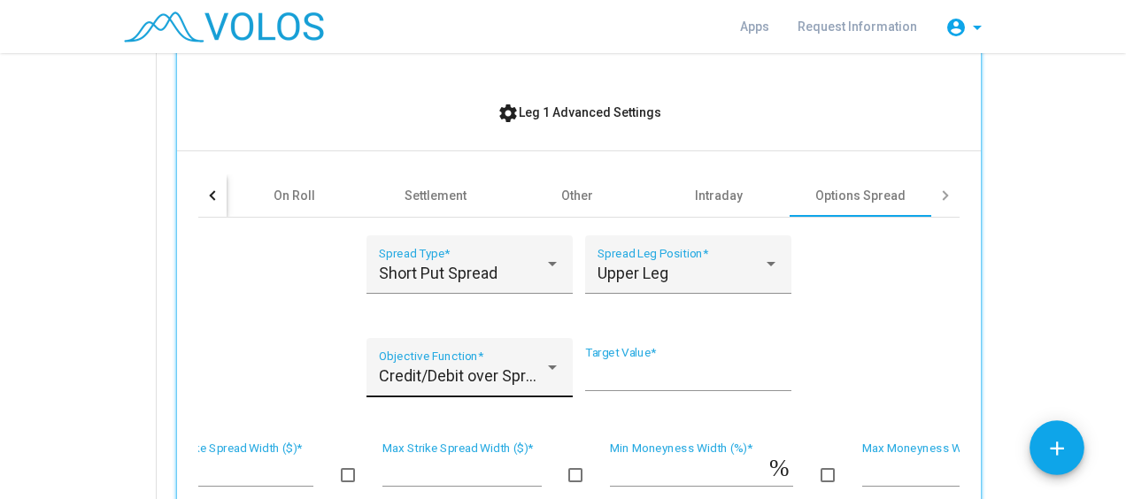
click at [457, 363] on div "Credit/Debit over Spread Width (%) Objective Function *" at bounding box center [470, 373] width 182 height 47
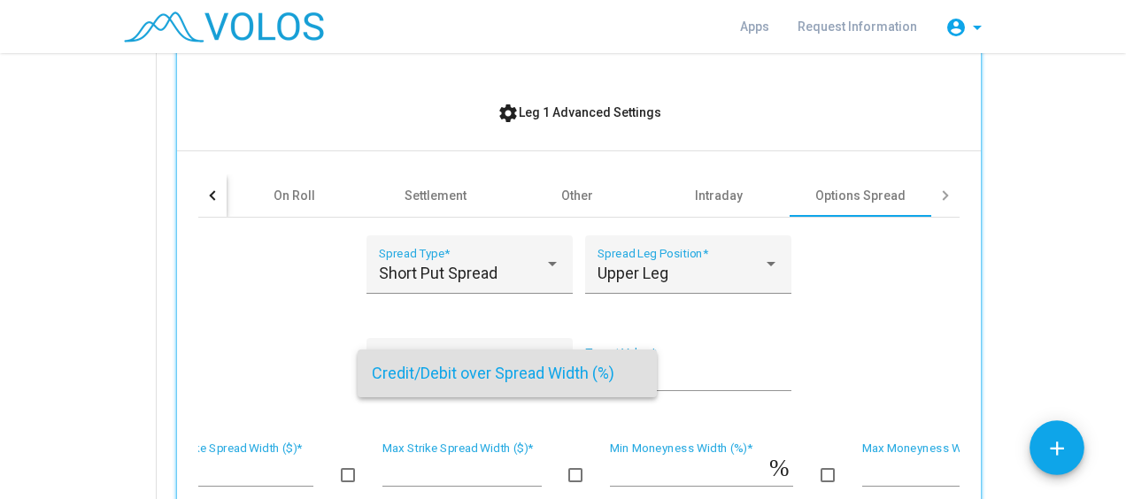
click at [284, 313] on div at bounding box center [563, 249] width 1126 height 499
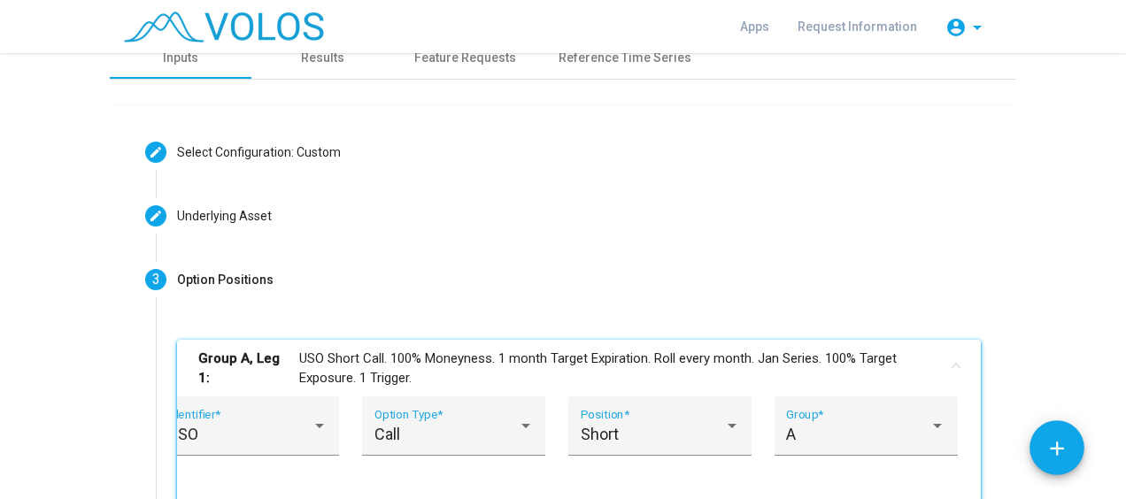
scroll to position [0, 0]
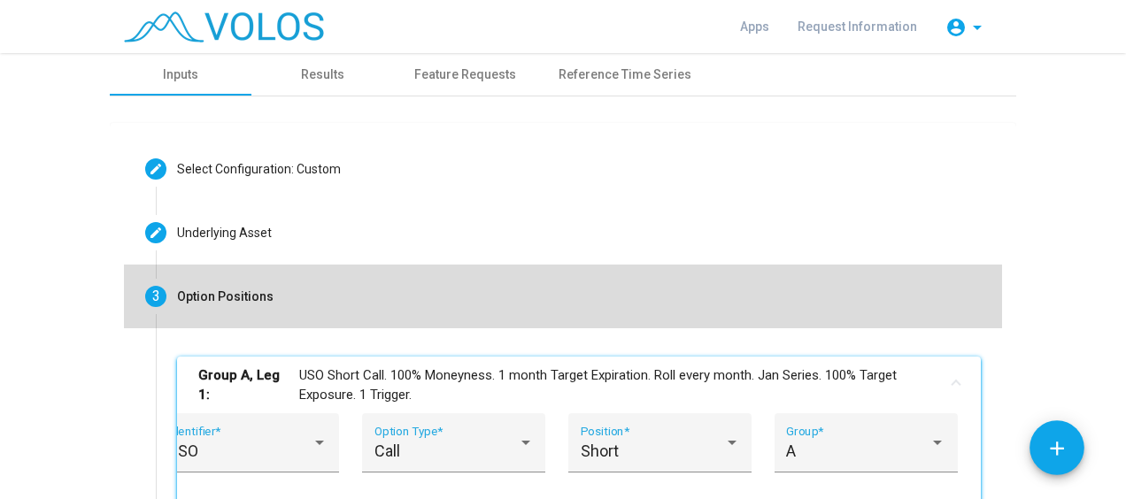
click at [228, 290] on div "Option Positions" at bounding box center [225, 297] width 96 height 19
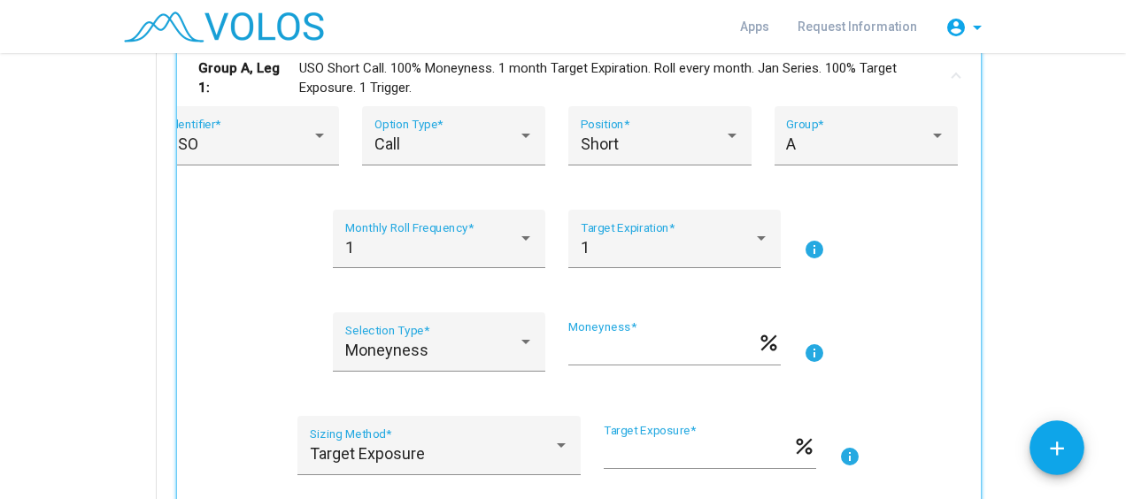
scroll to position [393, 0]
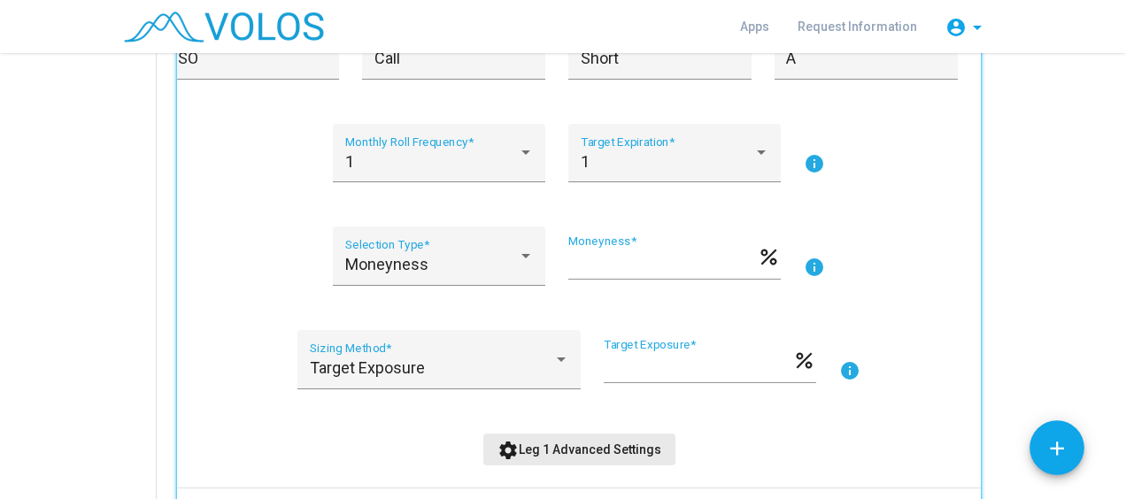
click at [612, 455] on button "settings Leg 1 Advanced Settings" at bounding box center [579, 450] width 192 height 32
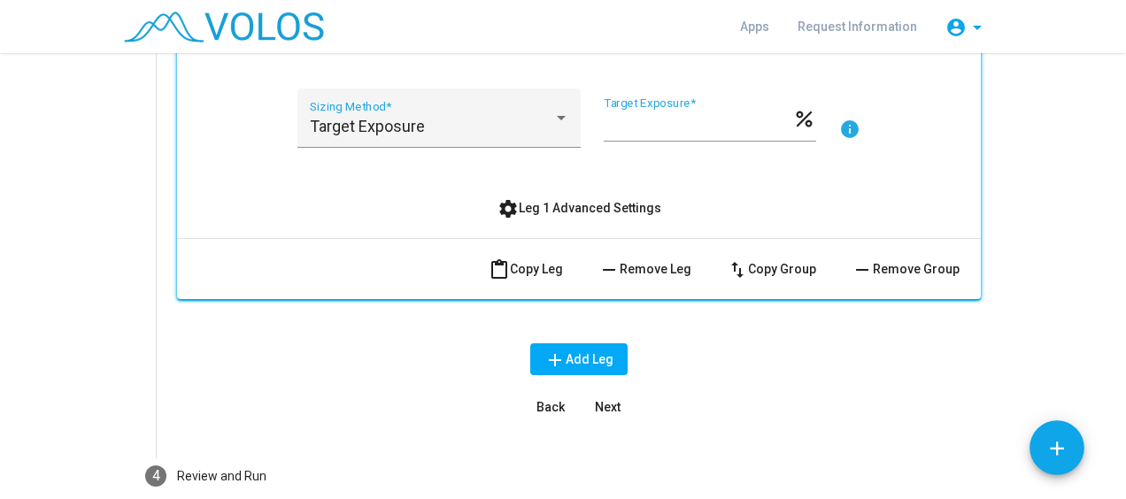
scroll to position [640, 0]
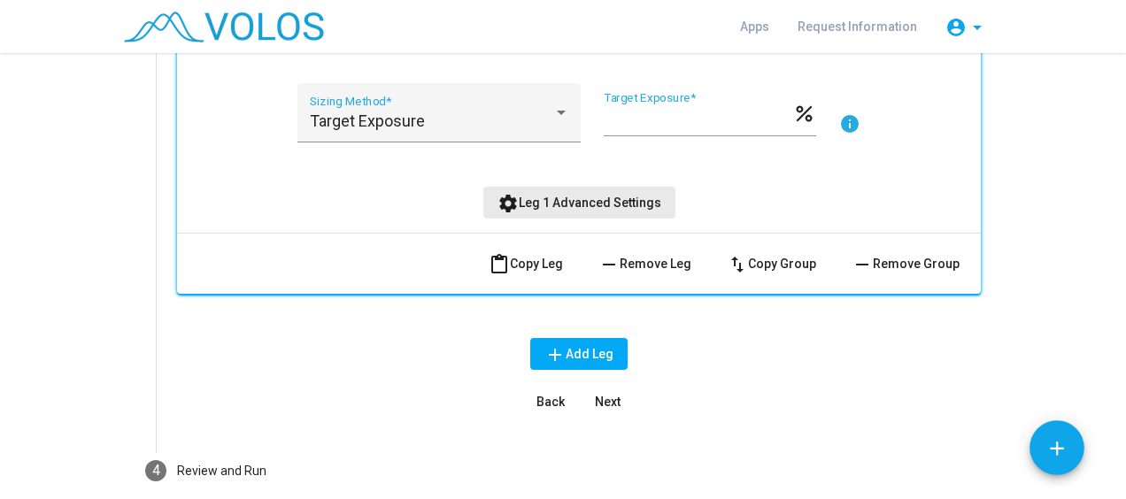
click at [582, 196] on span "settings Leg 1 Advanced Settings" at bounding box center [579, 203] width 164 height 14
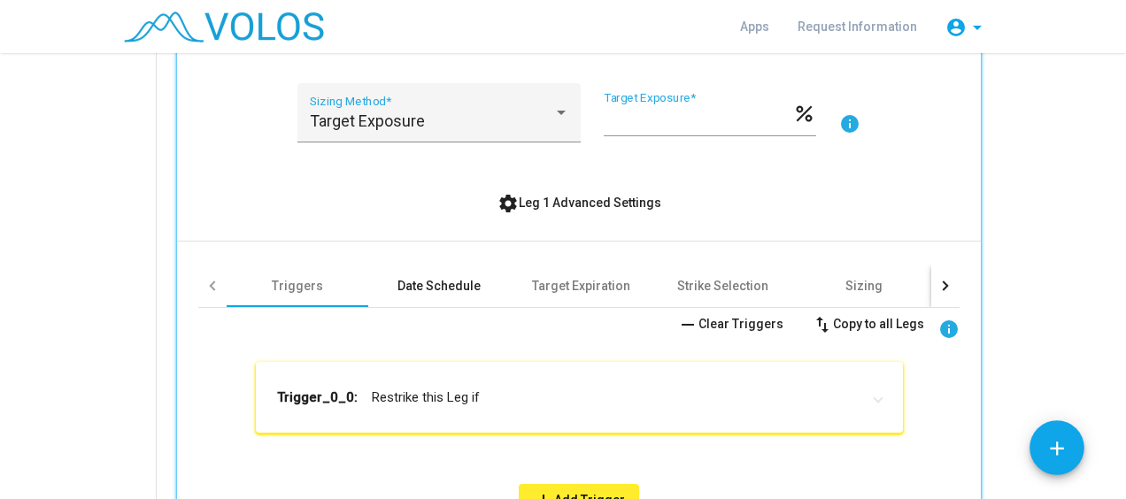
click at [441, 287] on div "Date Schedule" at bounding box center [438, 286] width 83 height 18
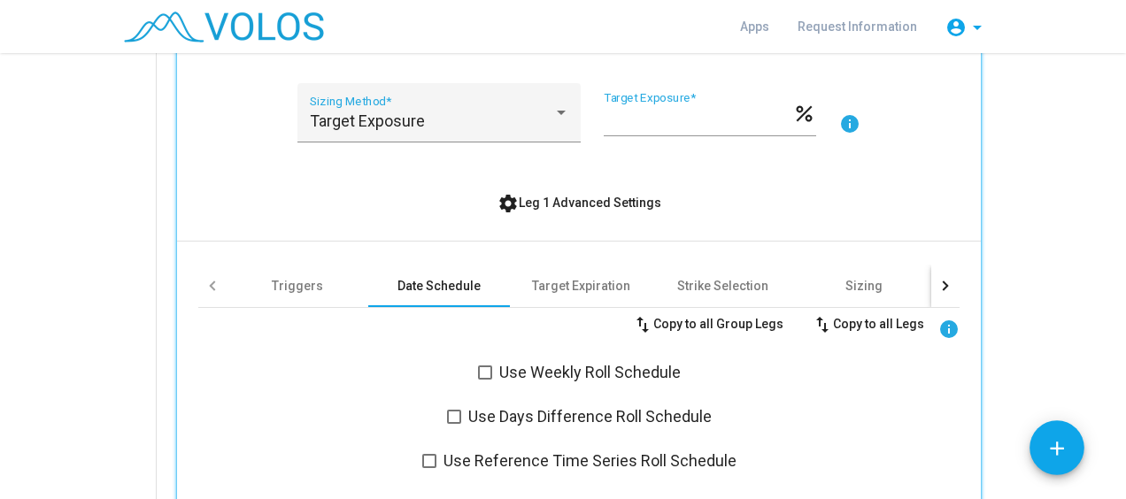
scroll to position [751, 0]
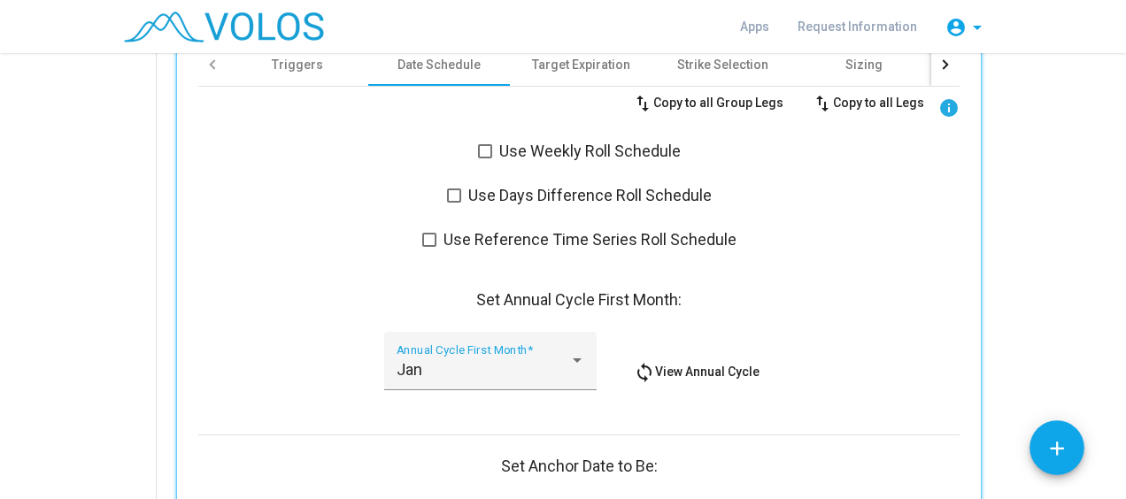
scroll to position [867, 0]
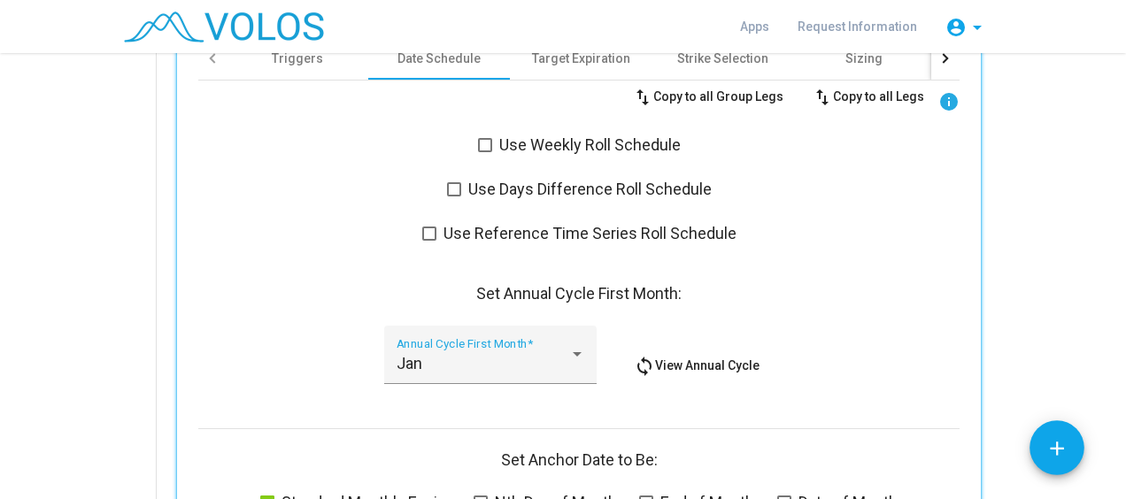
click at [315, 269] on div "swap_vert Copy to all Group Legs swap_vert Copy to all Legs info Use Weekly Rol…" at bounding box center [578, 447] width 761 height 732
click at [315, 193] on div "swap_vert Copy to all Group Legs swap_vert Copy to all Legs info Use Weekly Rol…" at bounding box center [578, 447] width 761 height 732
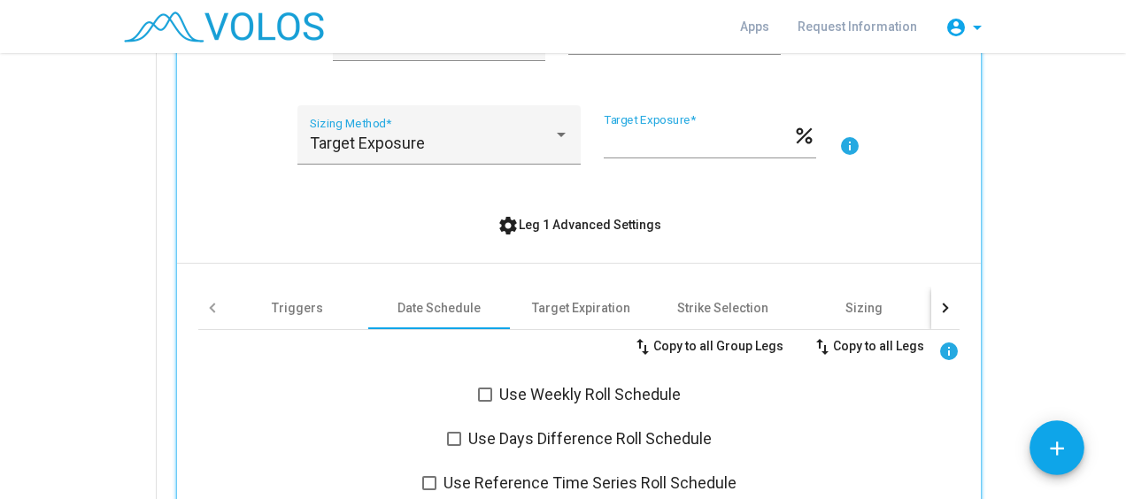
scroll to position [557, 0]
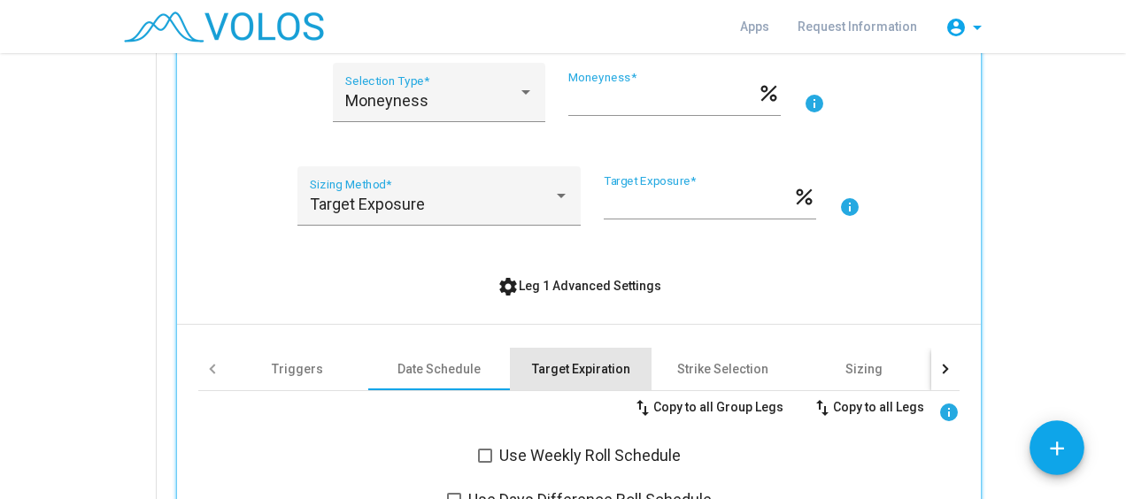
click at [575, 360] on div "Target Expiration" at bounding box center [581, 369] width 98 height 18
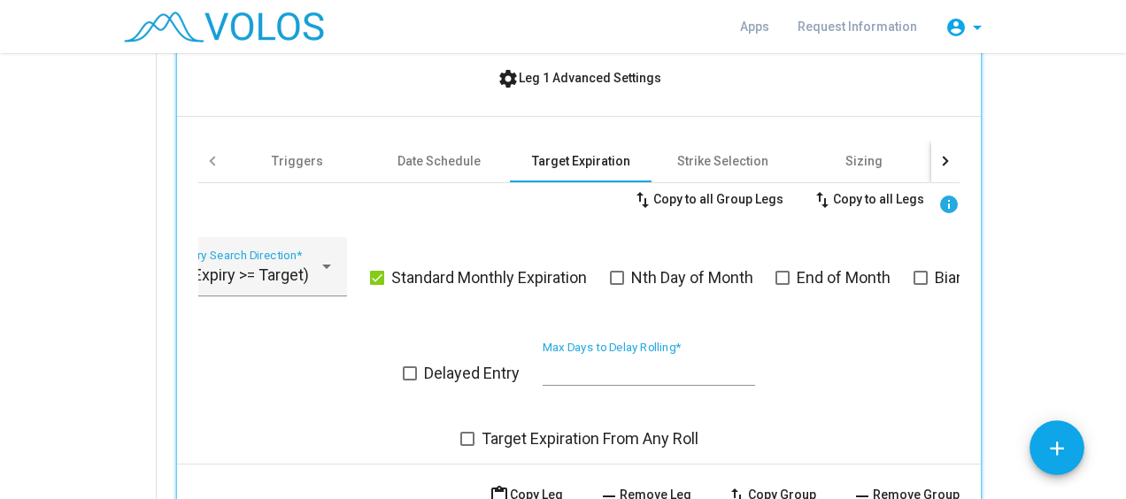
scroll to position [765, 0]
click at [227, 384] on div "Delayed Entry ** Max Days to Delay Rolling *" at bounding box center [578, 372] width 761 height 65
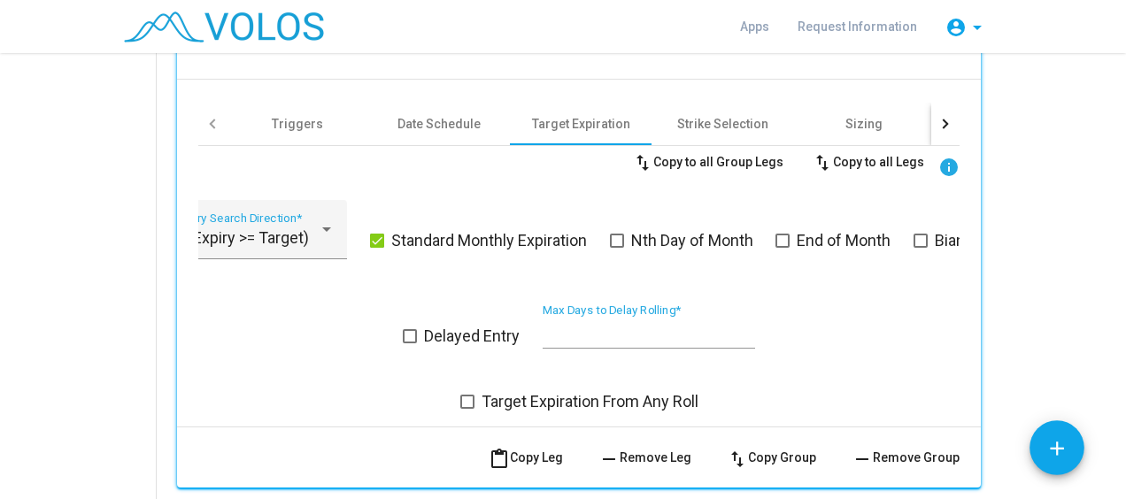
scroll to position [802, 0]
click at [265, 230] on span "1 (Expiry >= Target)" at bounding box center [242, 237] width 134 height 19
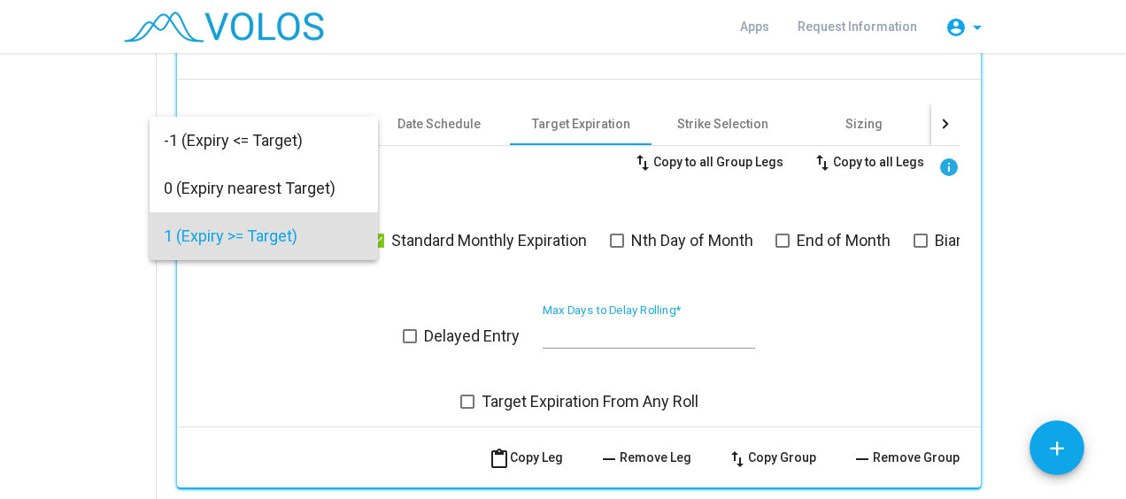
click at [290, 235] on span "1 (Expiry >= Target)" at bounding box center [264, 236] width 200 height 48
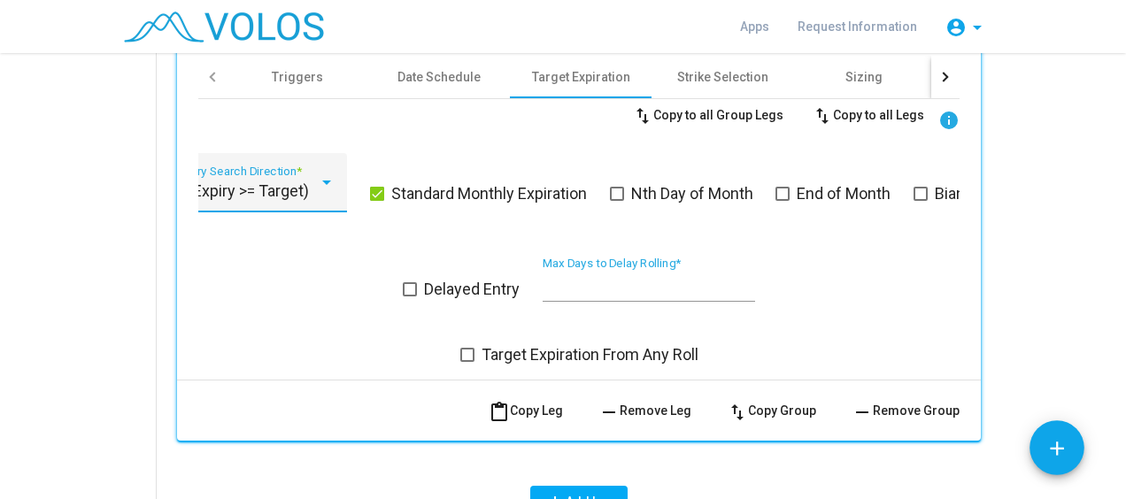
scroll to position [849, 0]
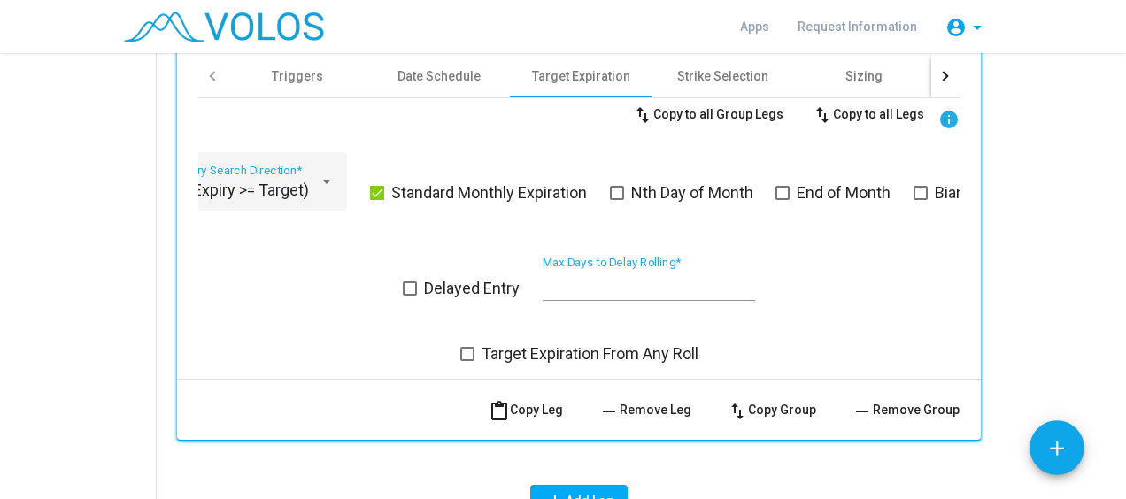
click at [303, 306] on div "Delayed Entry ** Max Days to Delay Rolling *" at bounding box center [578, 288] width 761 height 65
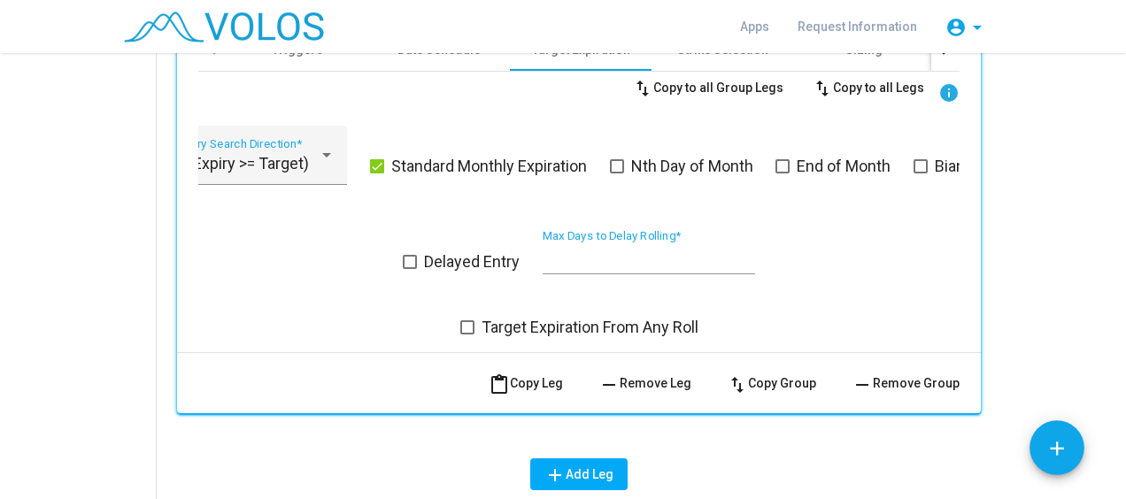
scroll to position [890, 0]
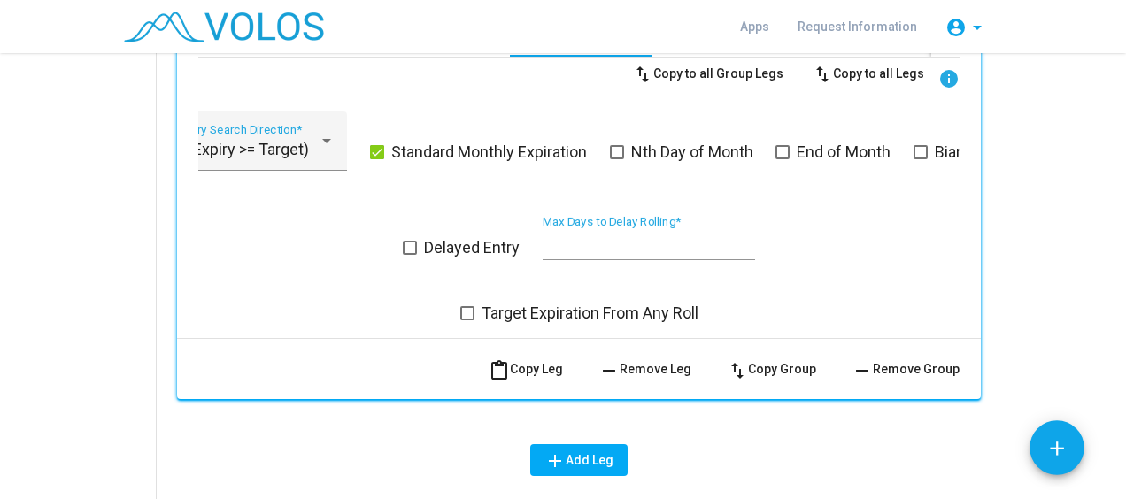
click at [317, 255] on div "Delayed Entry ** Max Days to Delay Rolling *" at bounding box center [578, 247] width 761 height 65
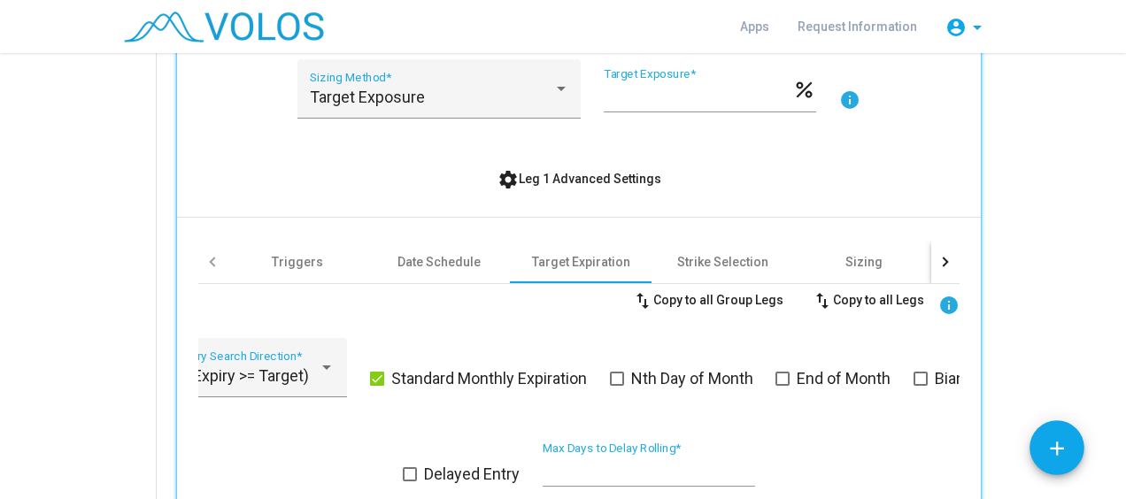
scroll to position [670, 0]
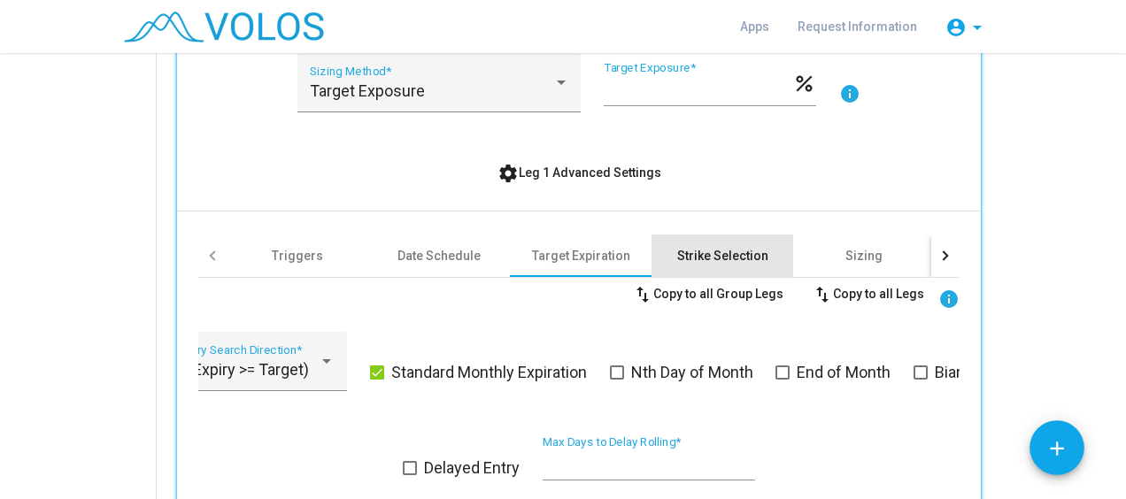
click at [708, 247] on div "Strike Selection" at bounding box center [722, 256] width 91 height 18
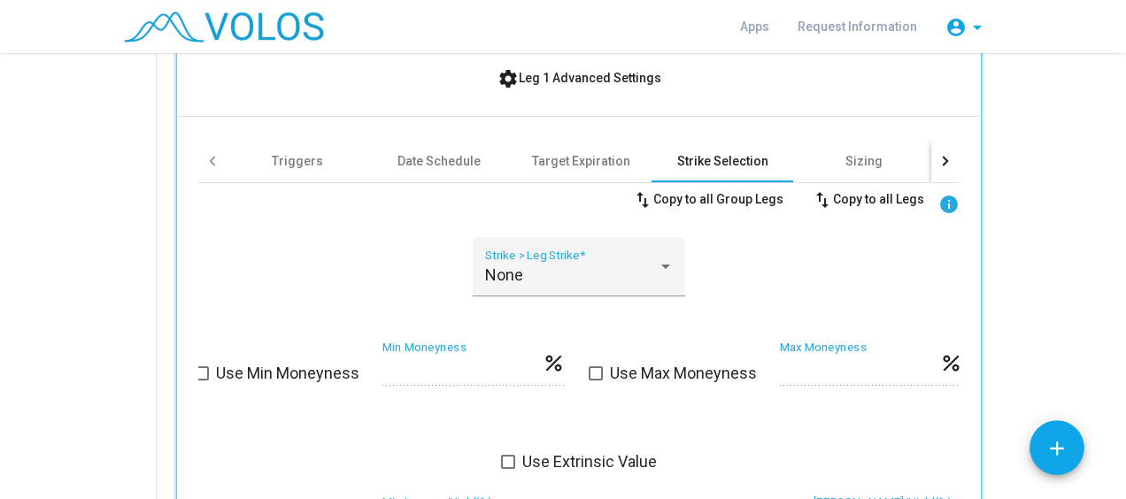
scroll to position [766, 0]
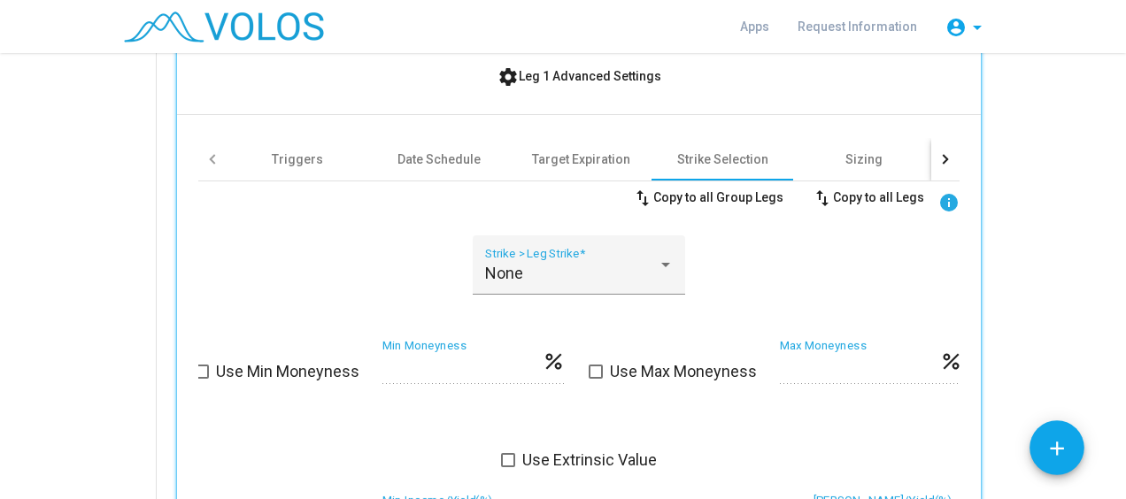
click at [396, 250] on div "None Strike > Leg Strike *" at bounding box center [578, 275] width 761 height 81
click at [581, 265] on div "None" at bounding box center [571, 274] width 173 height 18
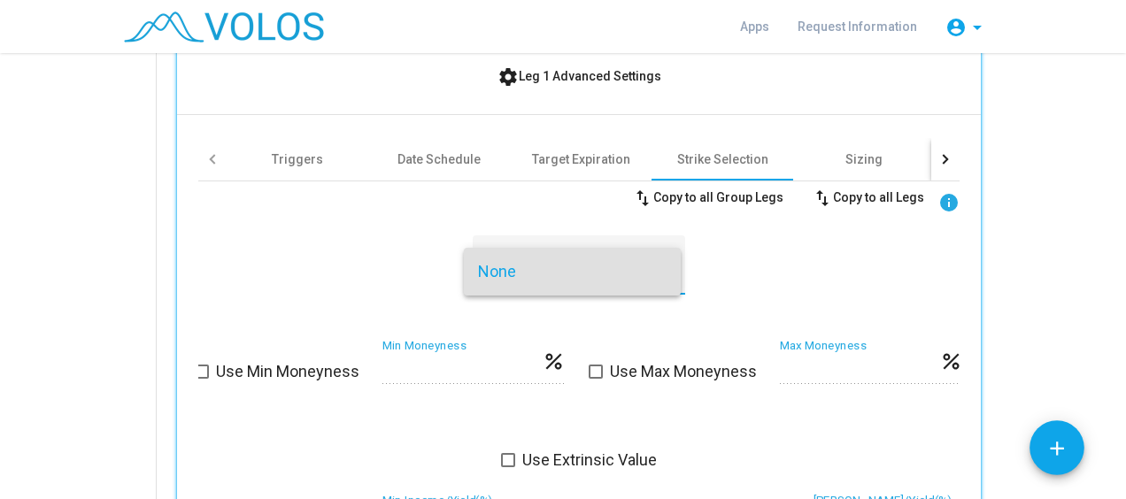
click at [366, 258] on div at bounding box center [563, 249] width 1126 height 499
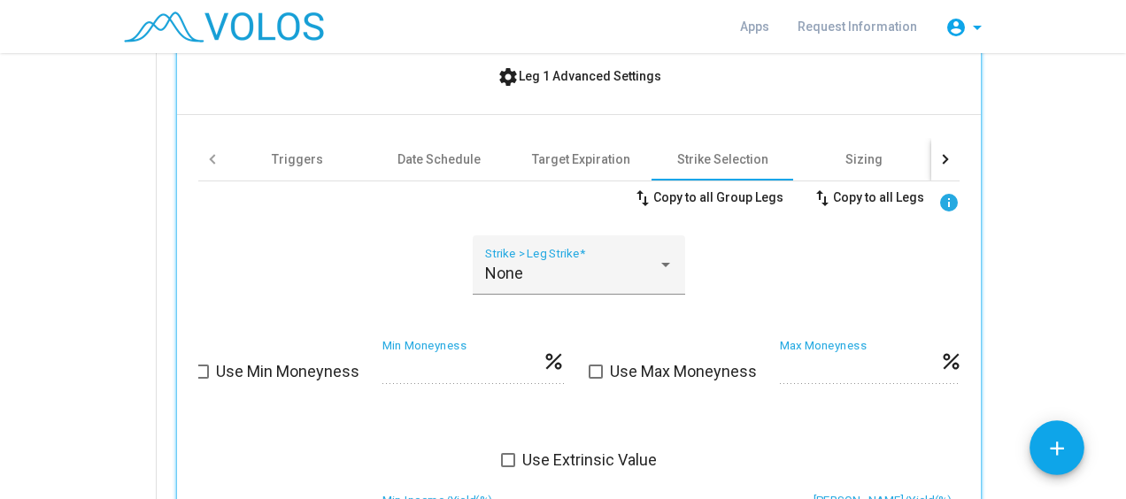
scroll to position [869, 0]
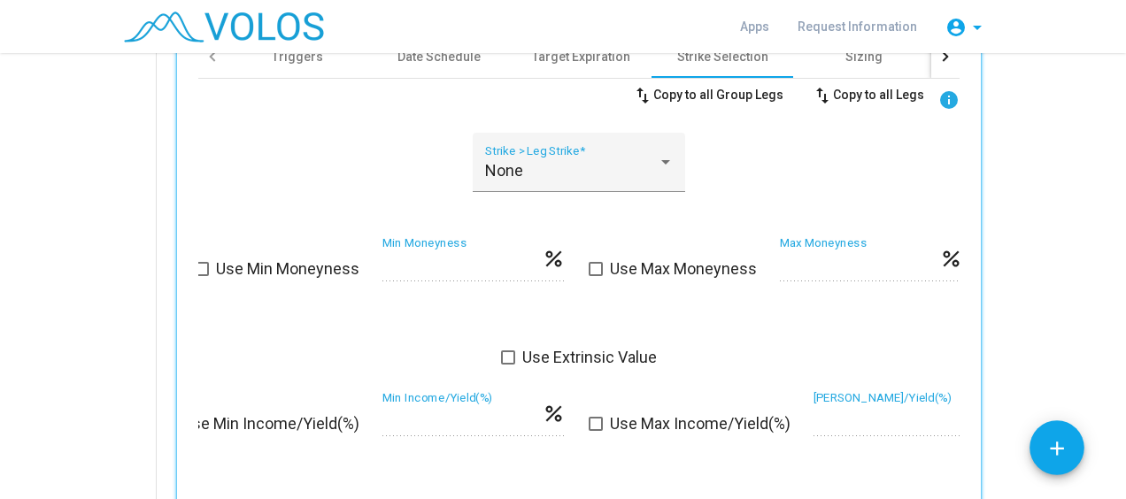
click at [418, 146] on div "None Strike > Leg Strike *" at bounding box center [578, 173] width 761 height 81
click at [434, 119] on div "swap_vert Copy to all Group Legs swap_vert Copy to all Legs info None Strike > …" at bounding box center [578, 503] width 761 height 849
click at [429, 140] on div "None Strike > Leg Strike *" at bounding box center [578, 173] width 761 height 81
click at [352, 143] on div "None Strike > Leg Strike *" at bounding box center [578, 173] width 761 height 81
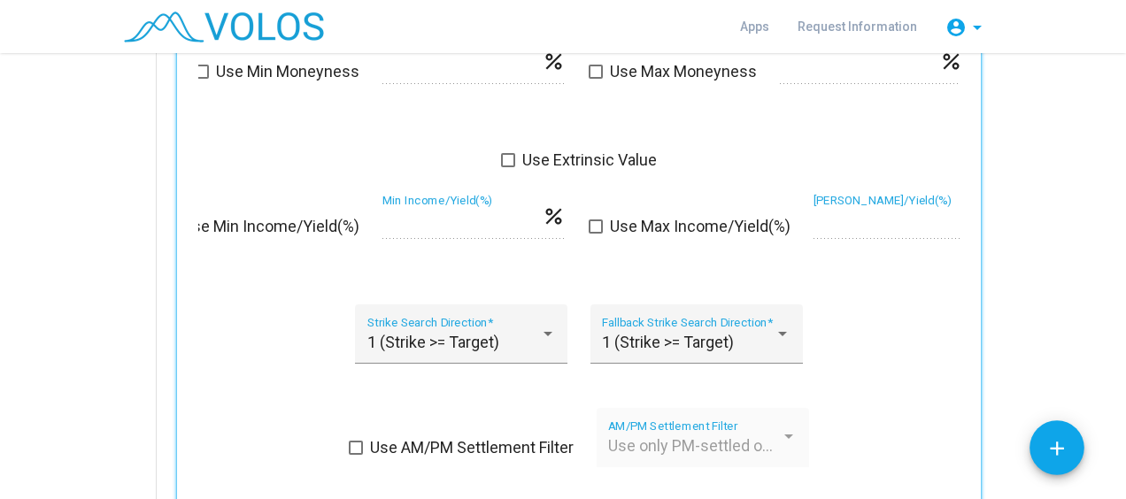
scroll to position [1067, 0]
click at [435, 340] on span "1 (Strike >= Target)" at bounding box center [433, 341] width 132 height 19
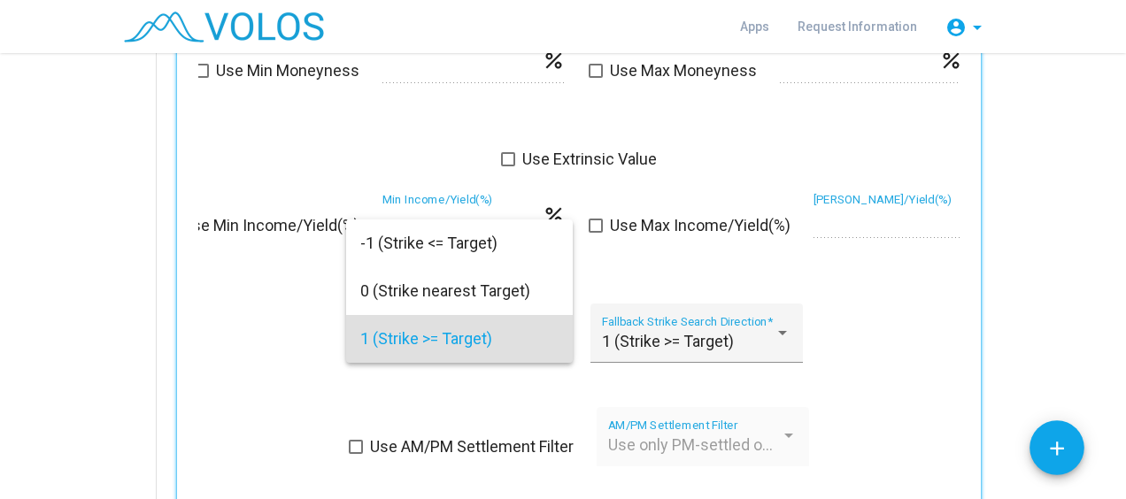
click at [256, 319] on div at bounding box center [563, 249] width 1126 height 499
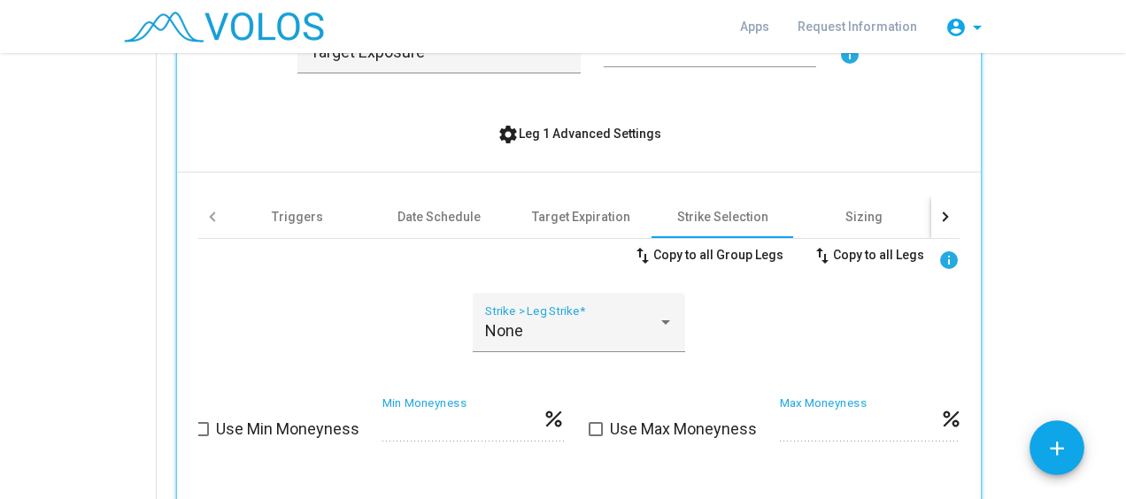
scroll to position [699, 0]
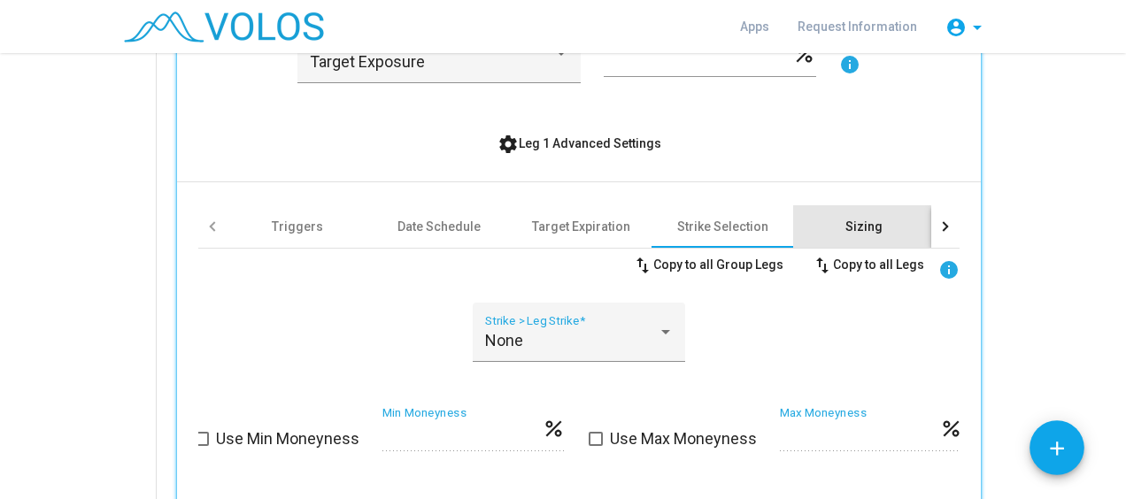
click at [845, 218] on div "Sizing" at bounding box center [863, 227] width 37 height 18
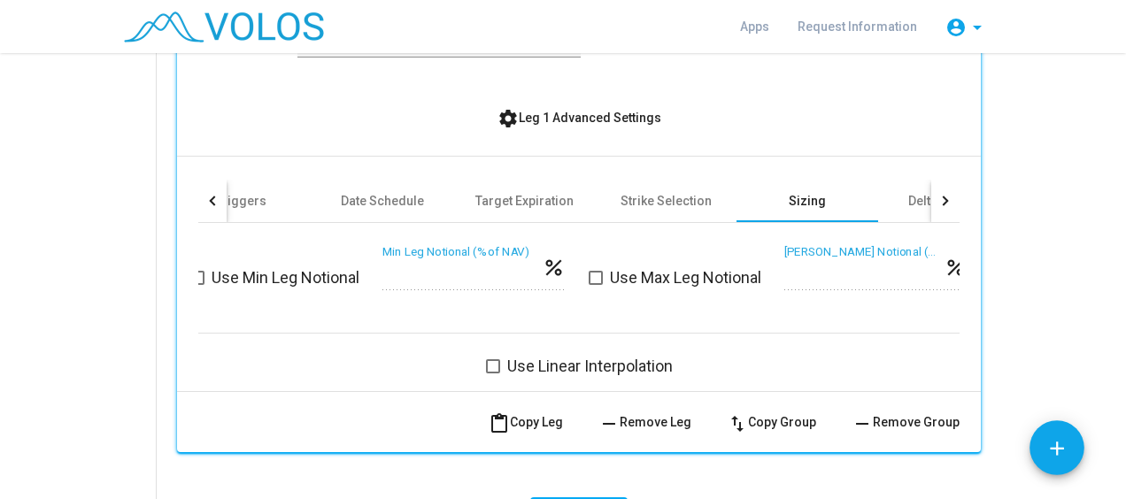
scroll to position [713, 0]
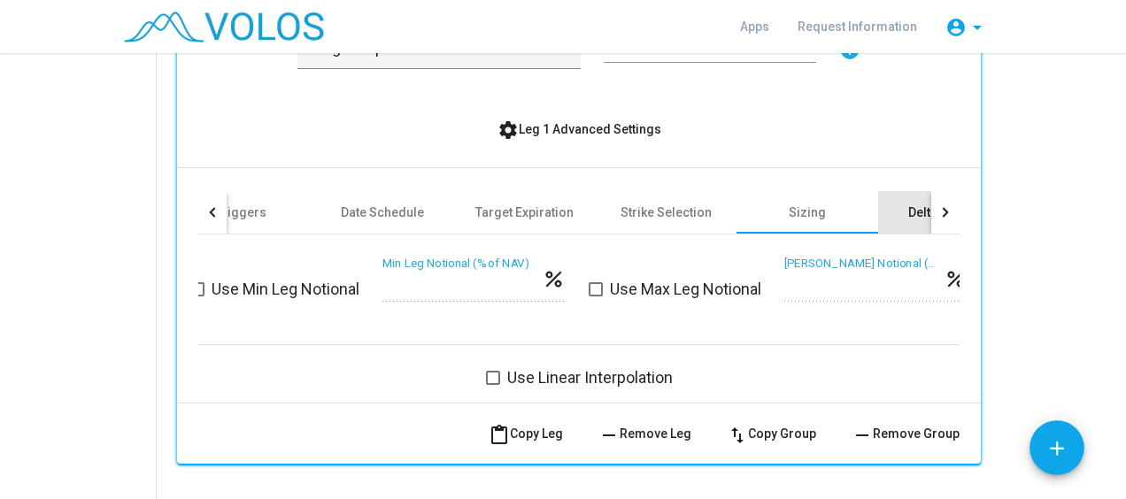
click at [908, 211] on div "Delta Hedging" at bounding box center [949, 213] width 82 height 18
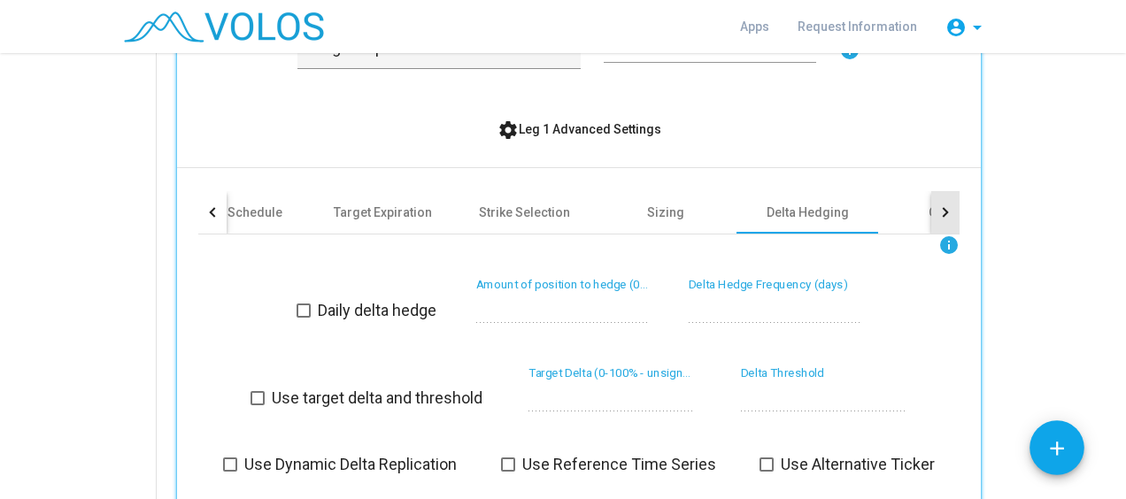
click at [942, 198] on div at bounding box center [945, 212] width 28 height 42
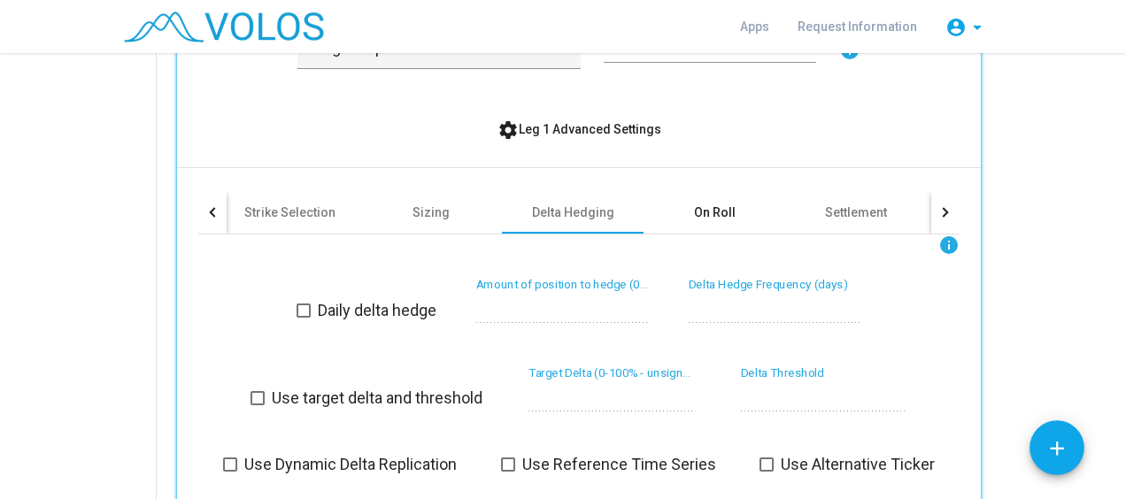
click at [708, 198] on div "On Roll" at bounding box center [714, 212] width 142 height 42
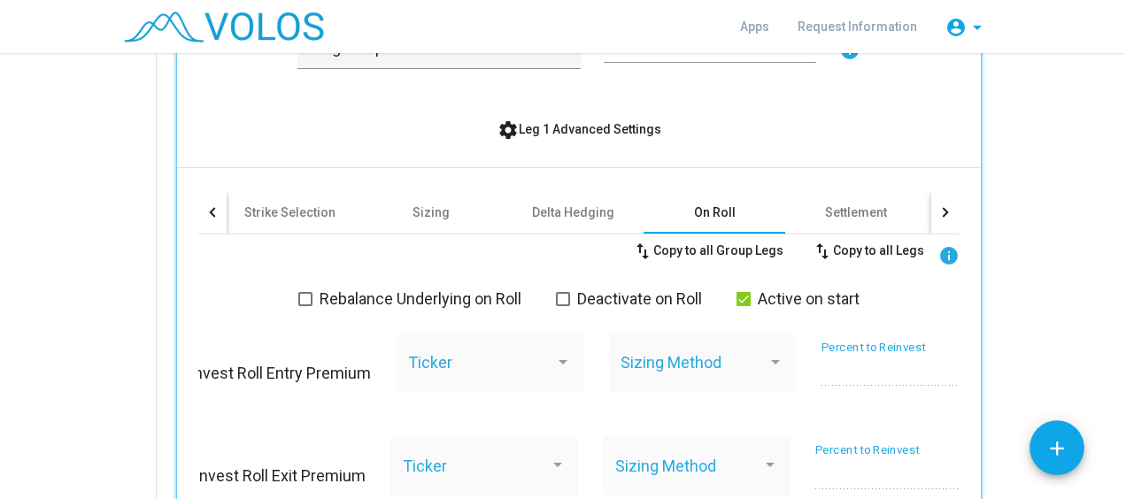
scroll to position [775, 0]
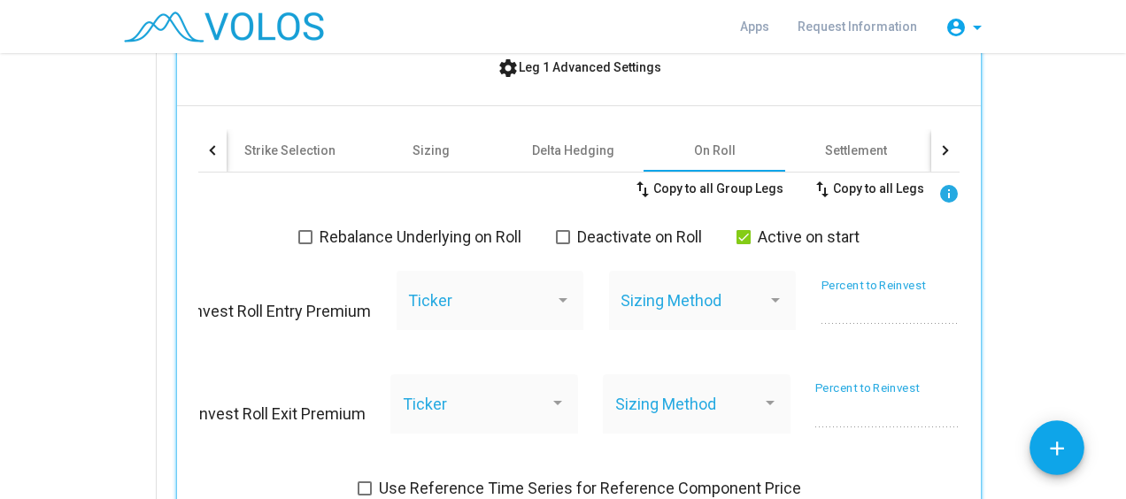
click at [230, 211] on div "swap_vert Copy to all Group Legs swap_vert Copy to all Legs info Rebalance Unde…" at bounding box center [578, 336] width 761 height 327
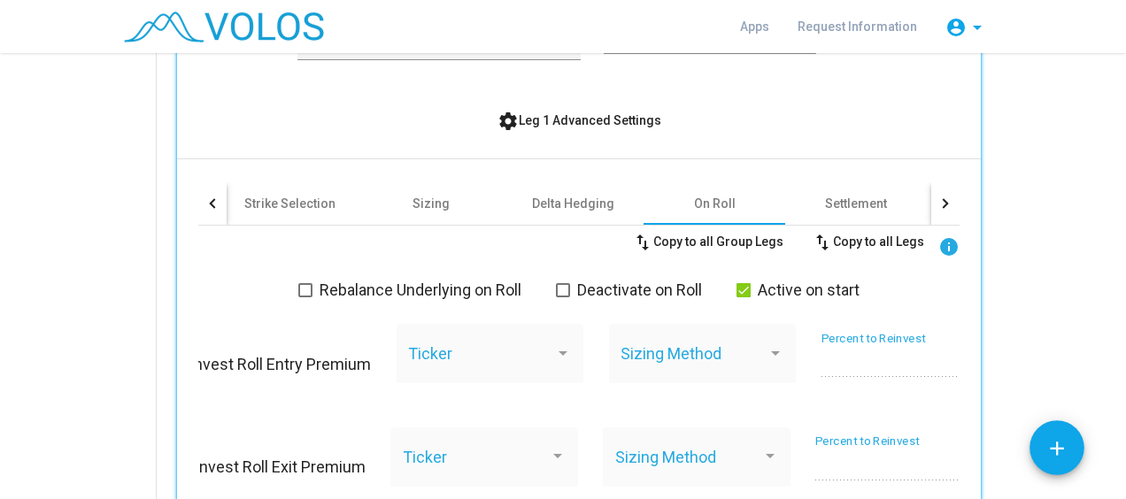
scroll to position [714, 0]
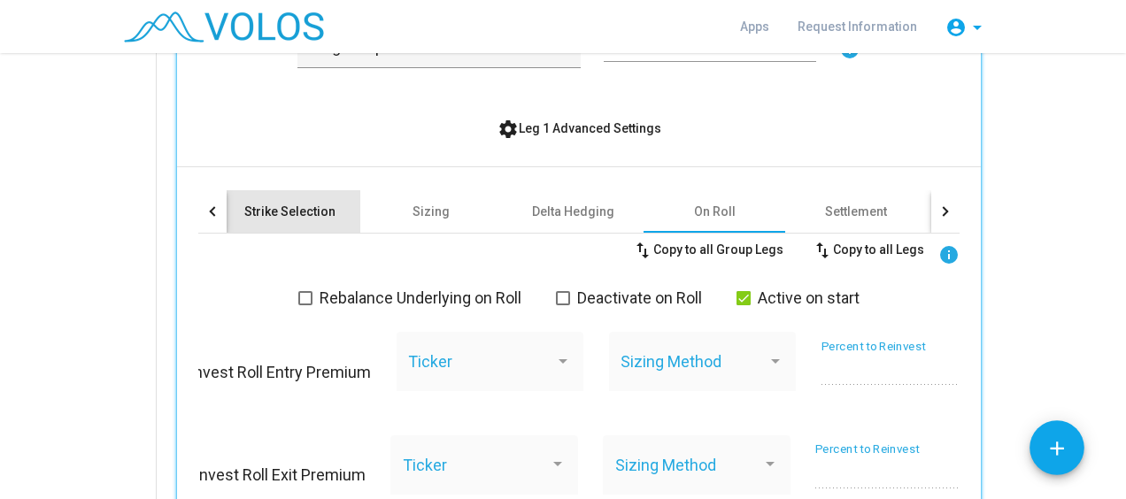
click at [294, 208] on div "Strike Selection" at bounding box center [289, 212] width 91 height 18
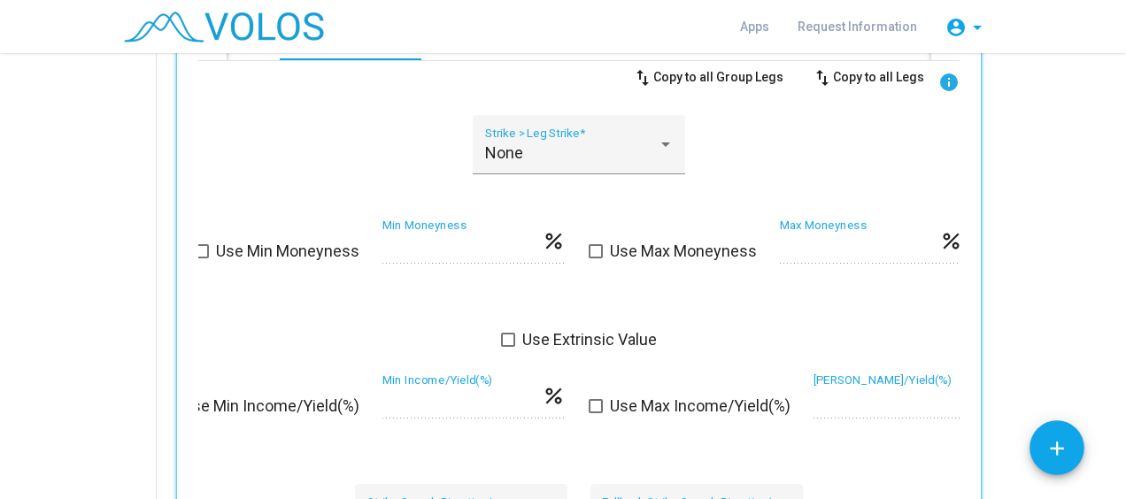
scroll to position [891, 0]
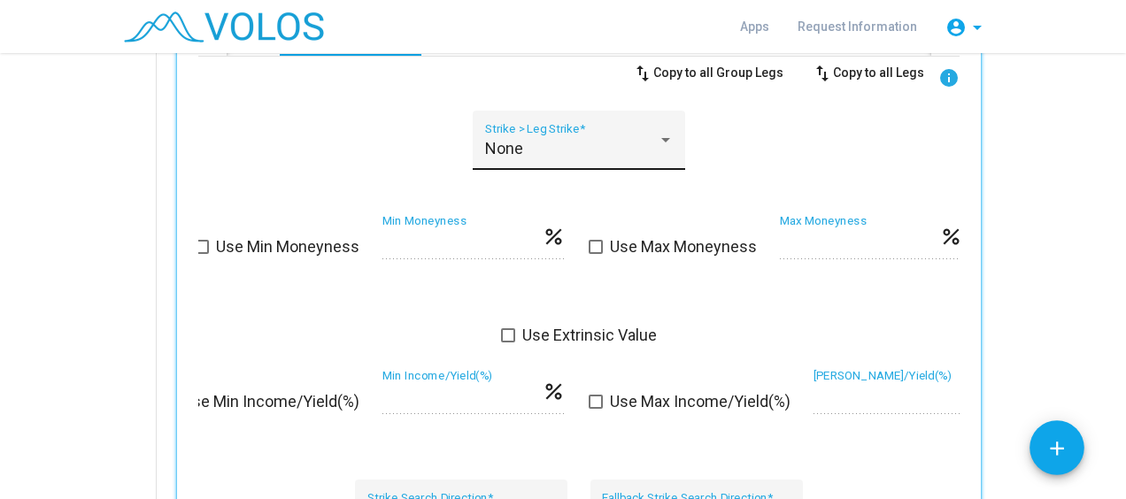
click at [589, 159] on div "None Strike > Leg Strike *" at bounding box center [579, 146] width 188 height 47
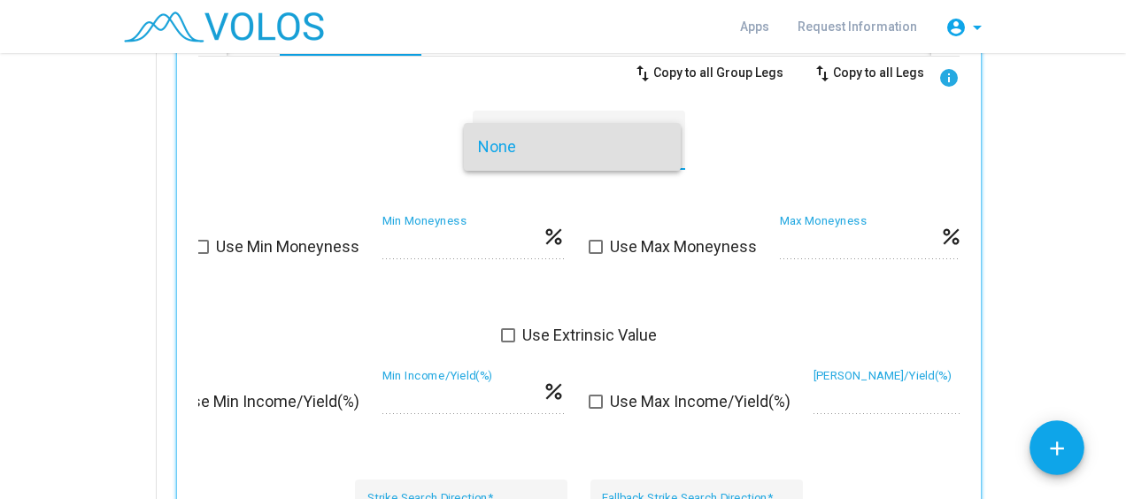
click at [365, 158] on div at bounding box center [563, 249] width 1126 height 499
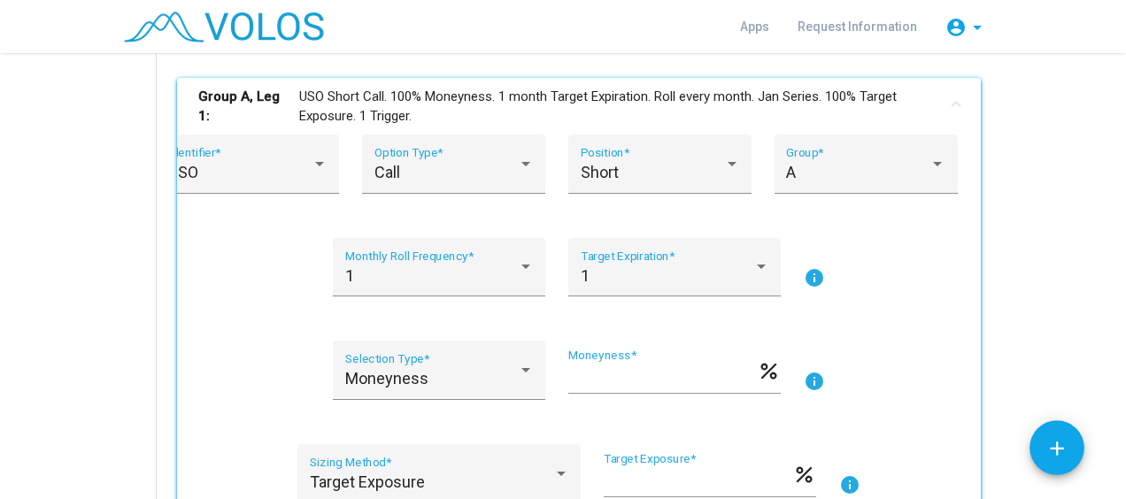
scroll to position [278, 0]
